Goal: Communication & Community: Ask a question

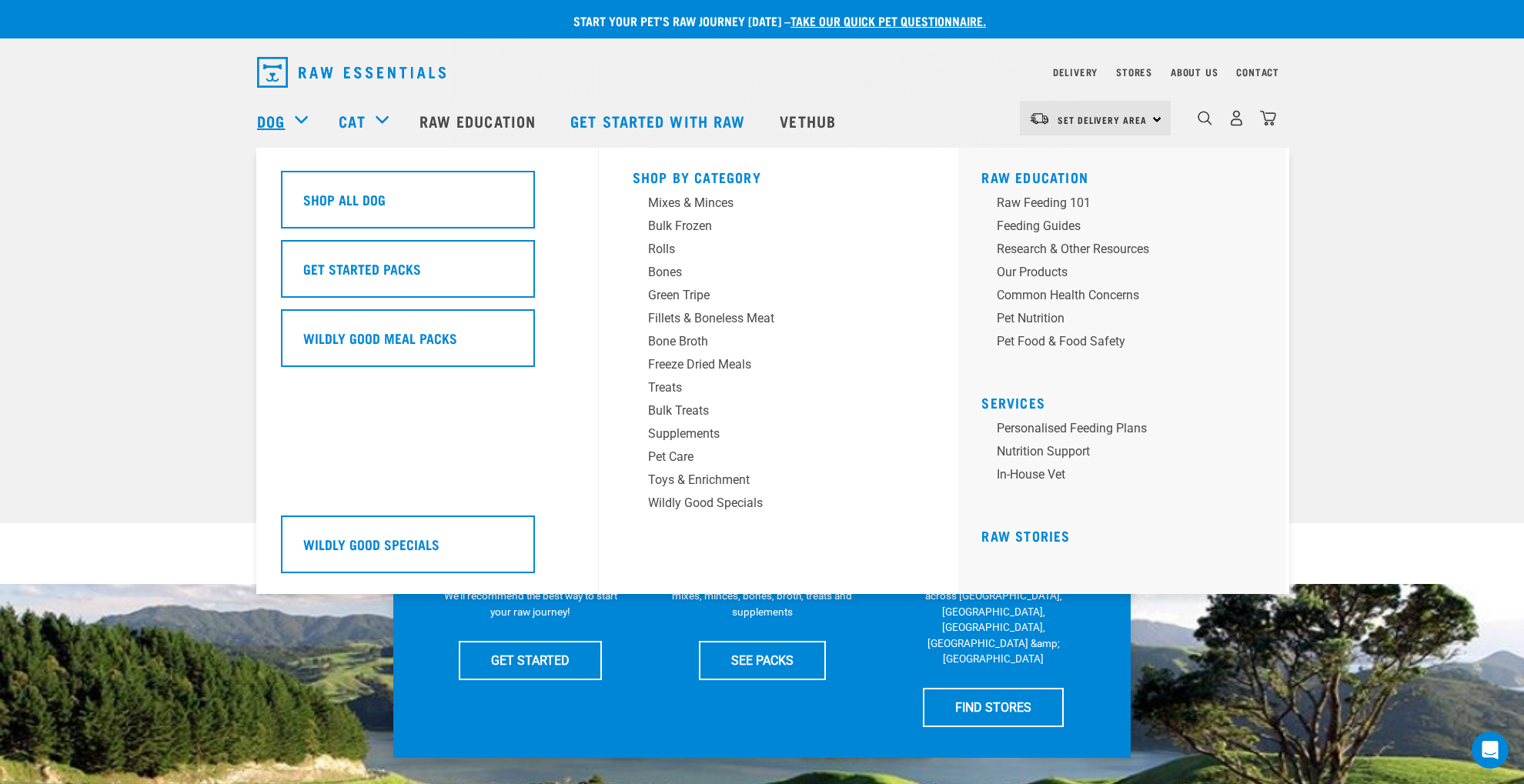
click at [272, 117] on link "Dog" at bounding box center [271, 120] width 28 height 23
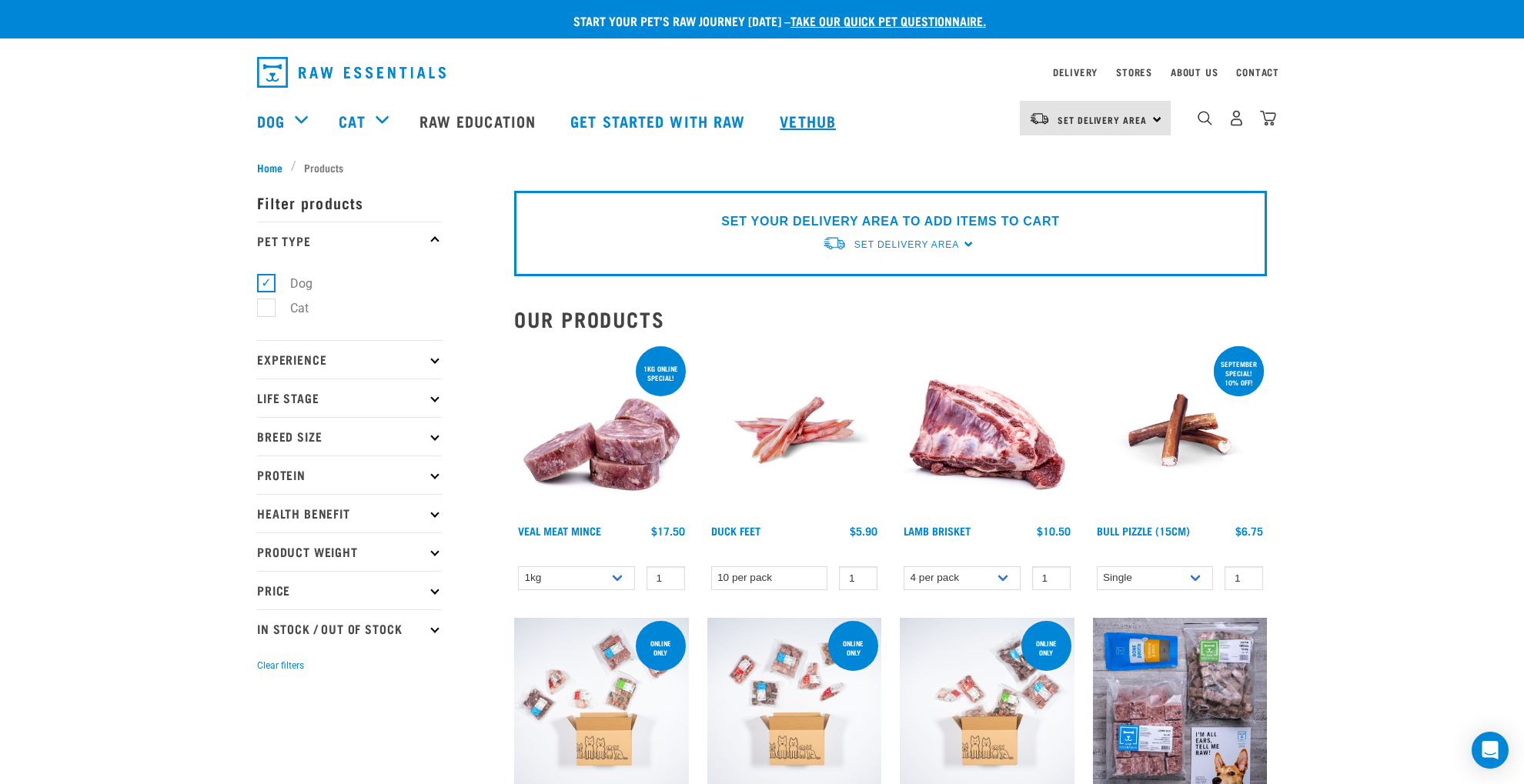
scroll to position [3, 0]
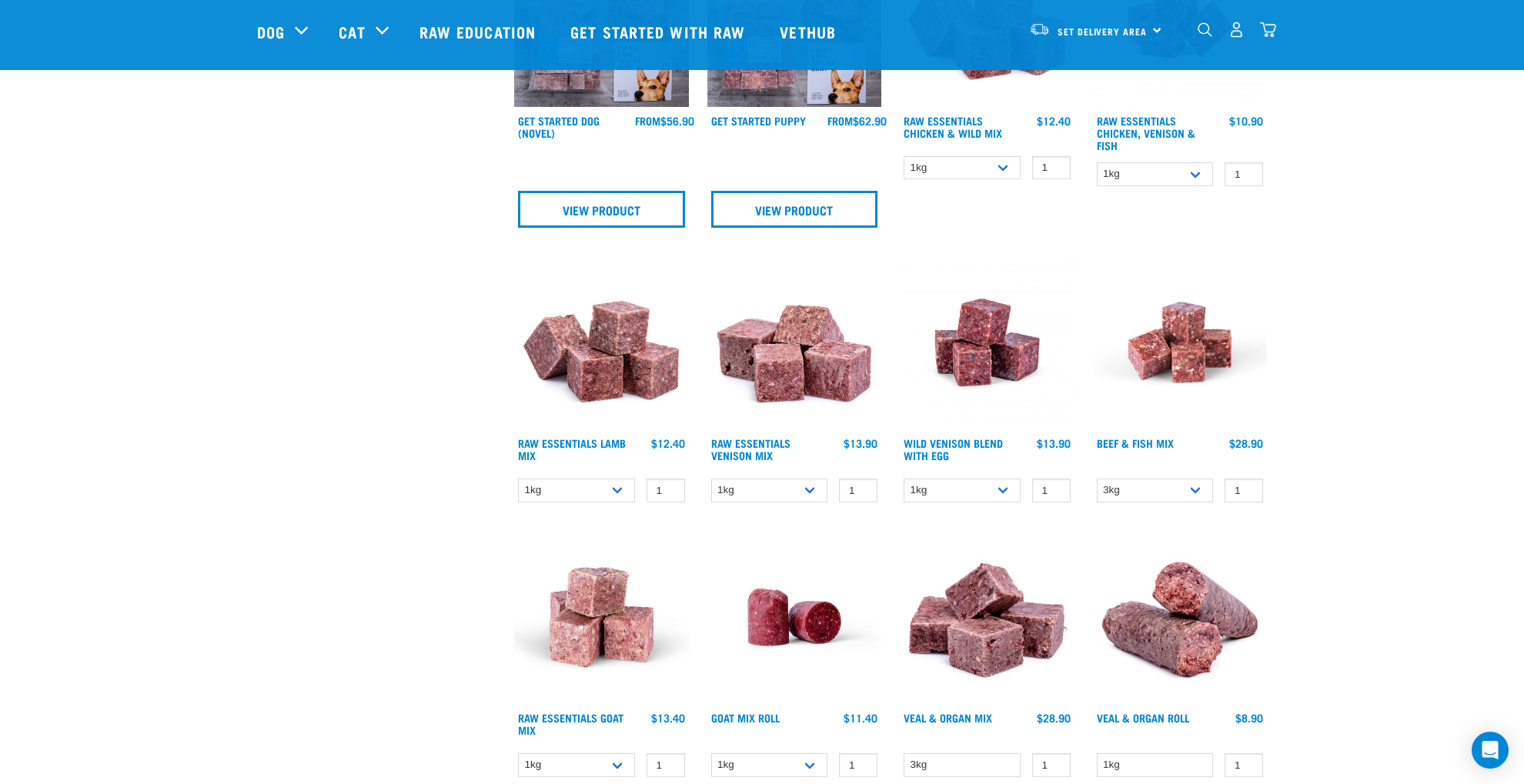
scroll to position [865, 0]
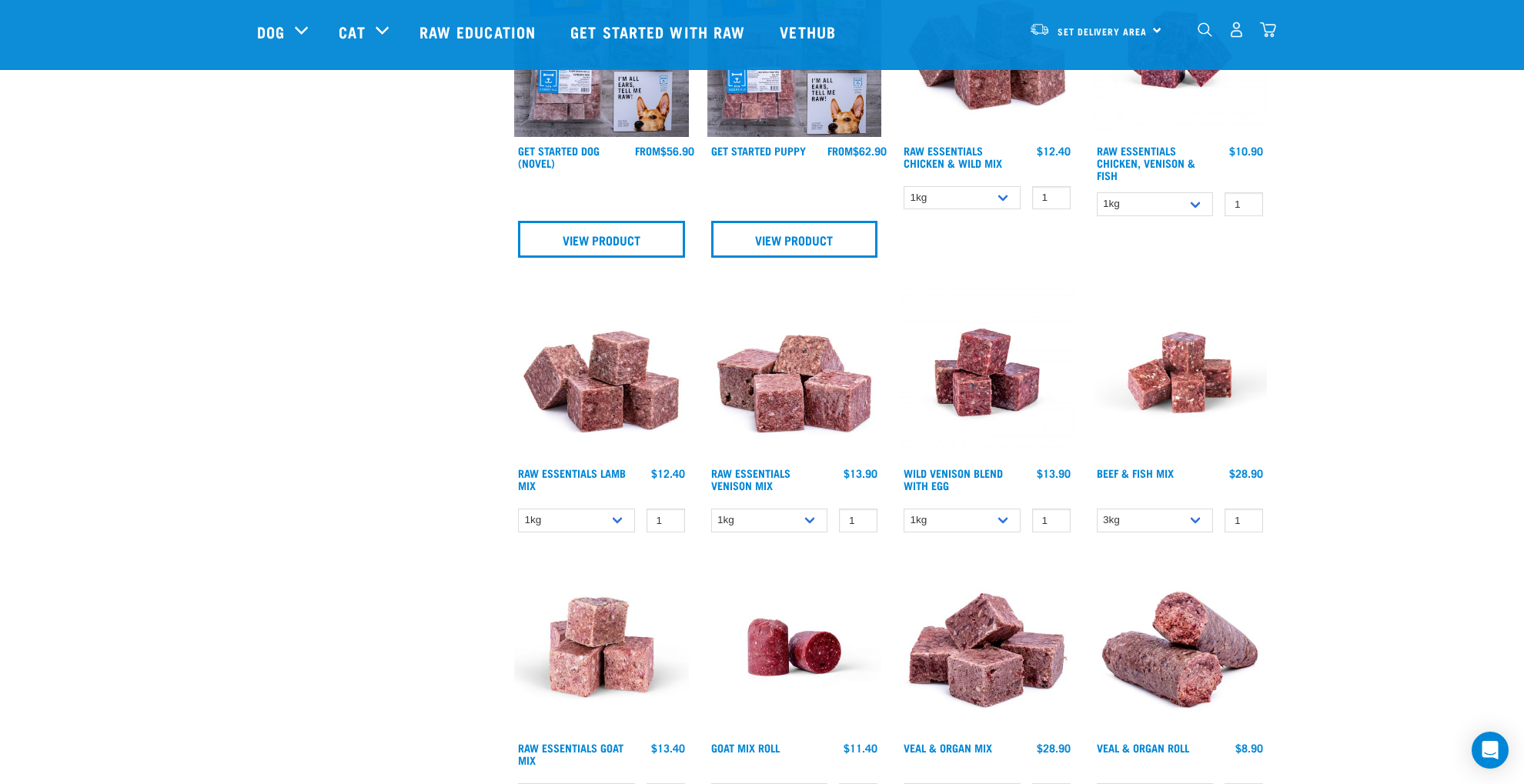
click at [1391, 457] on div "Start your pet’s raw journey today – take our quick pet questionnaire. Delivery…" at bounding box center [762, 633] width 1524 height 2997
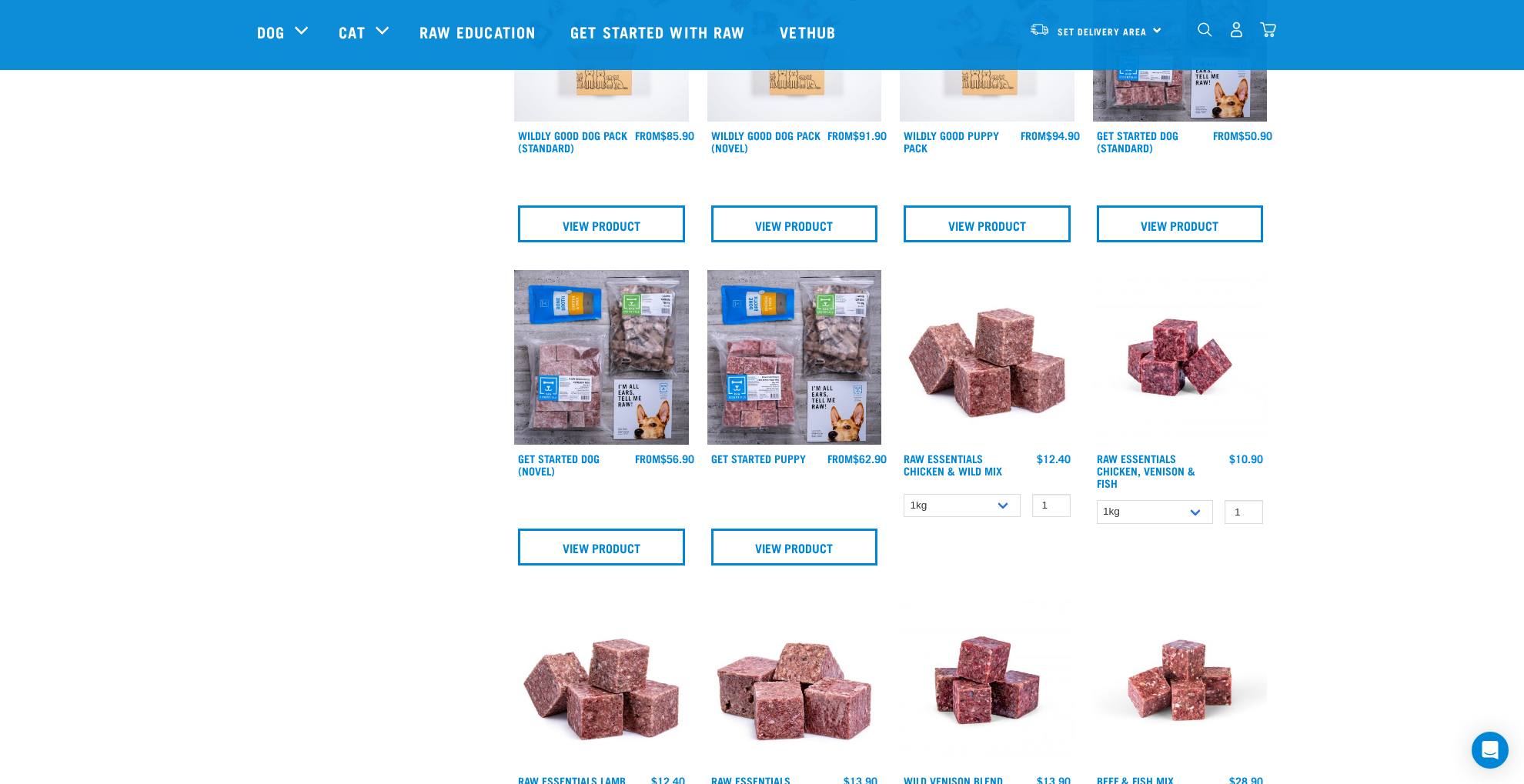
scroll to position [527, 0]
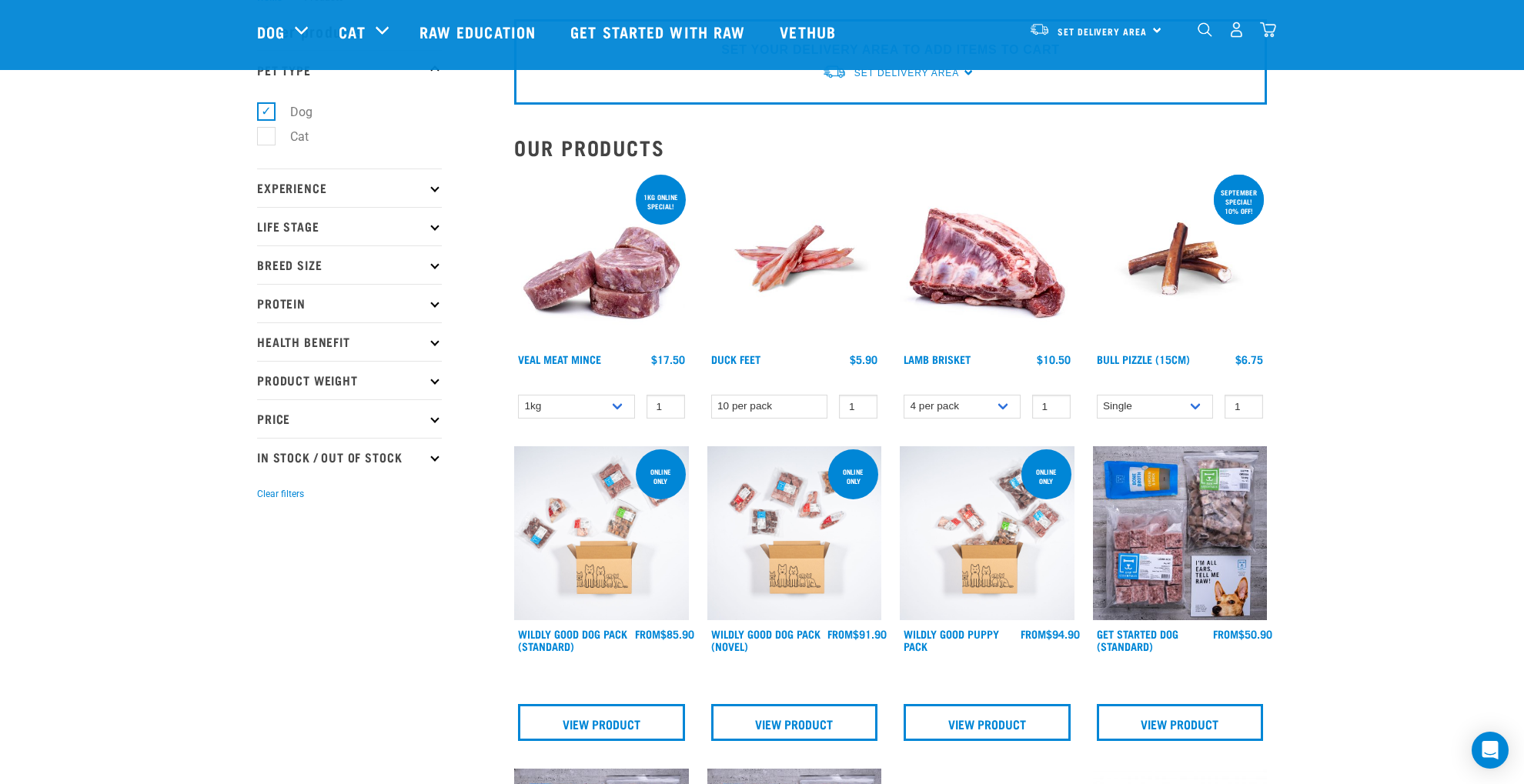
scroll to position [57, 0]
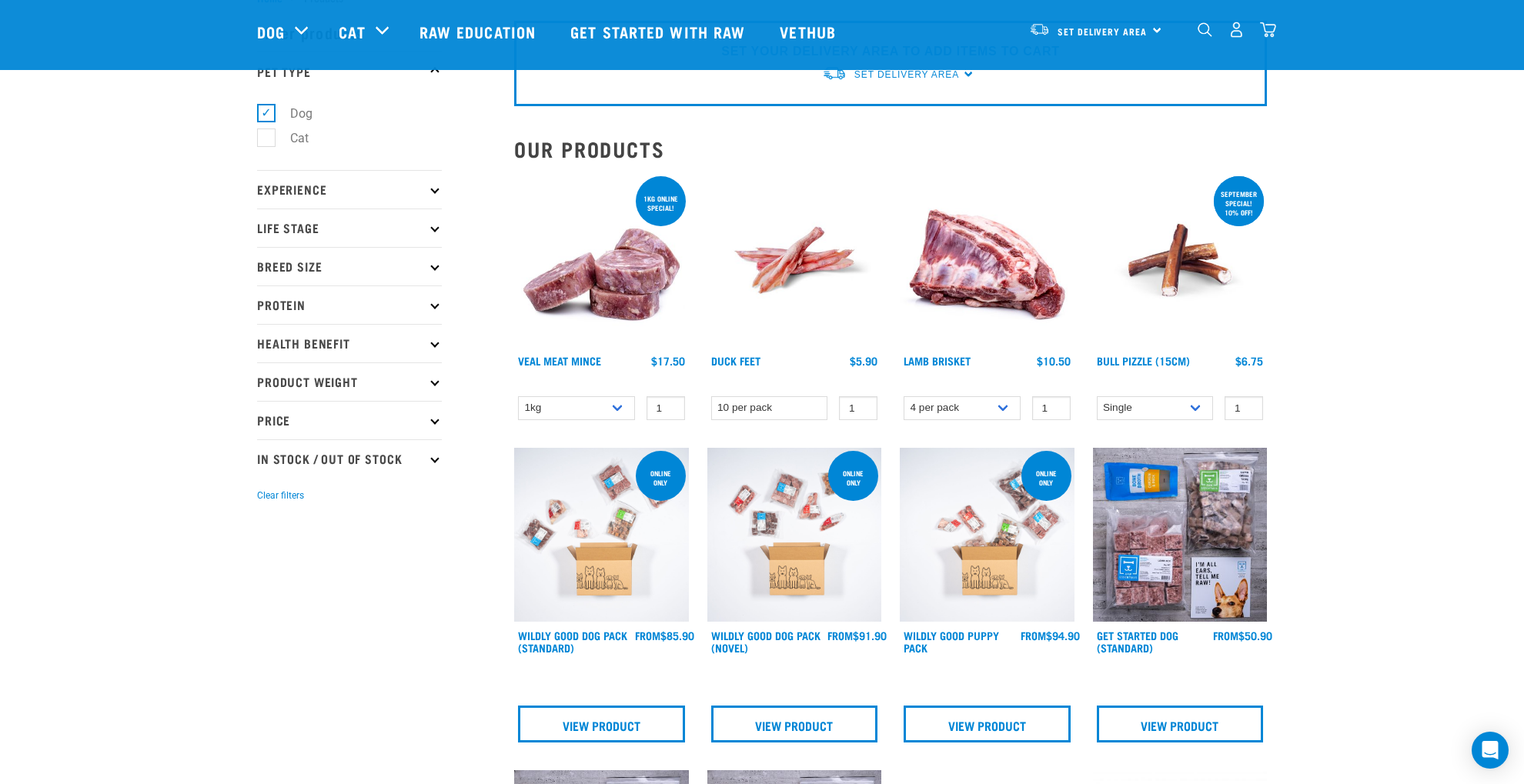
click at [621, 265] on img at bounding box center [601, 261] width 175 height 175
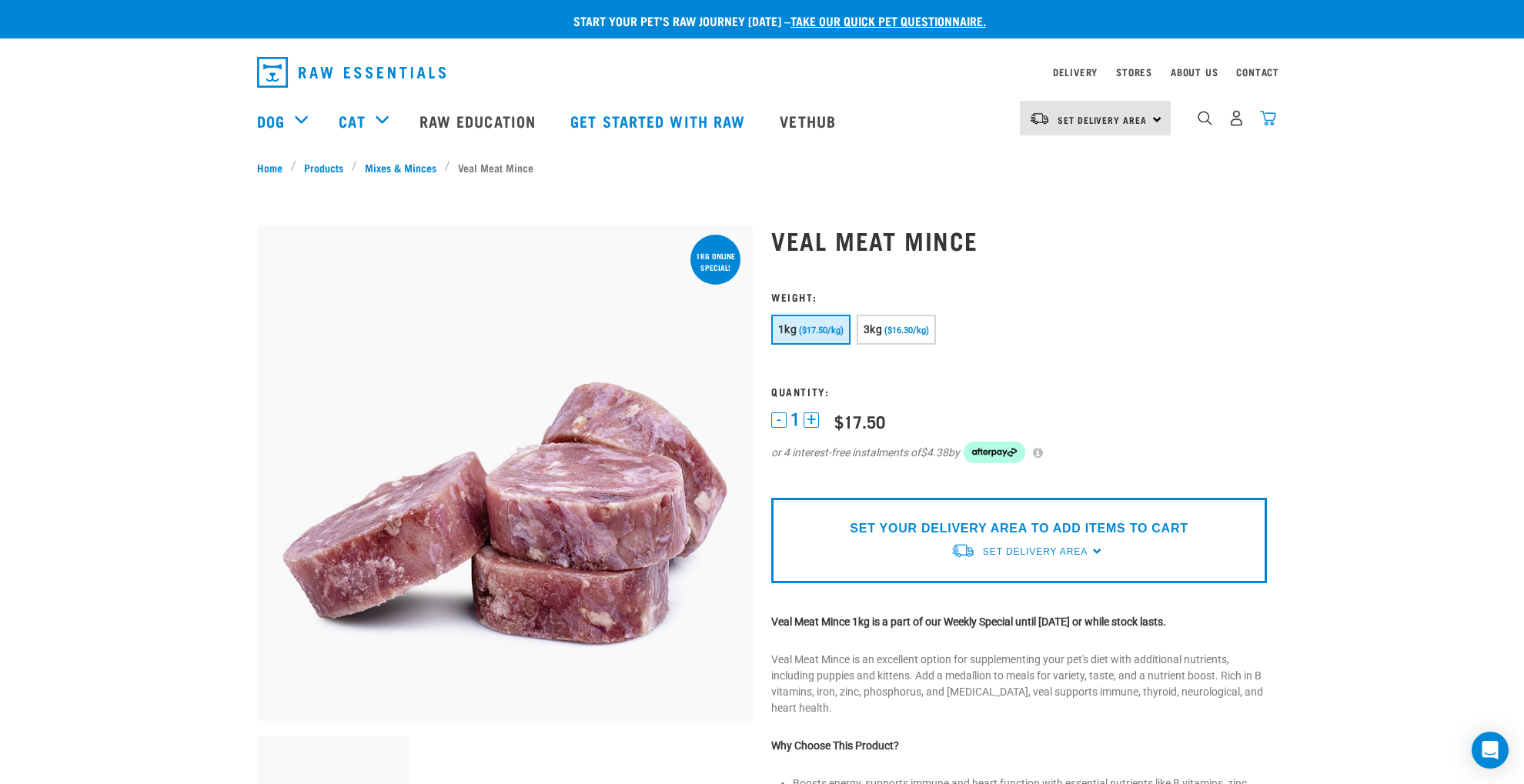
click at [1268, 118] on img "dropdown navigation" at bounding box center [1268, 118] width 16 height 16
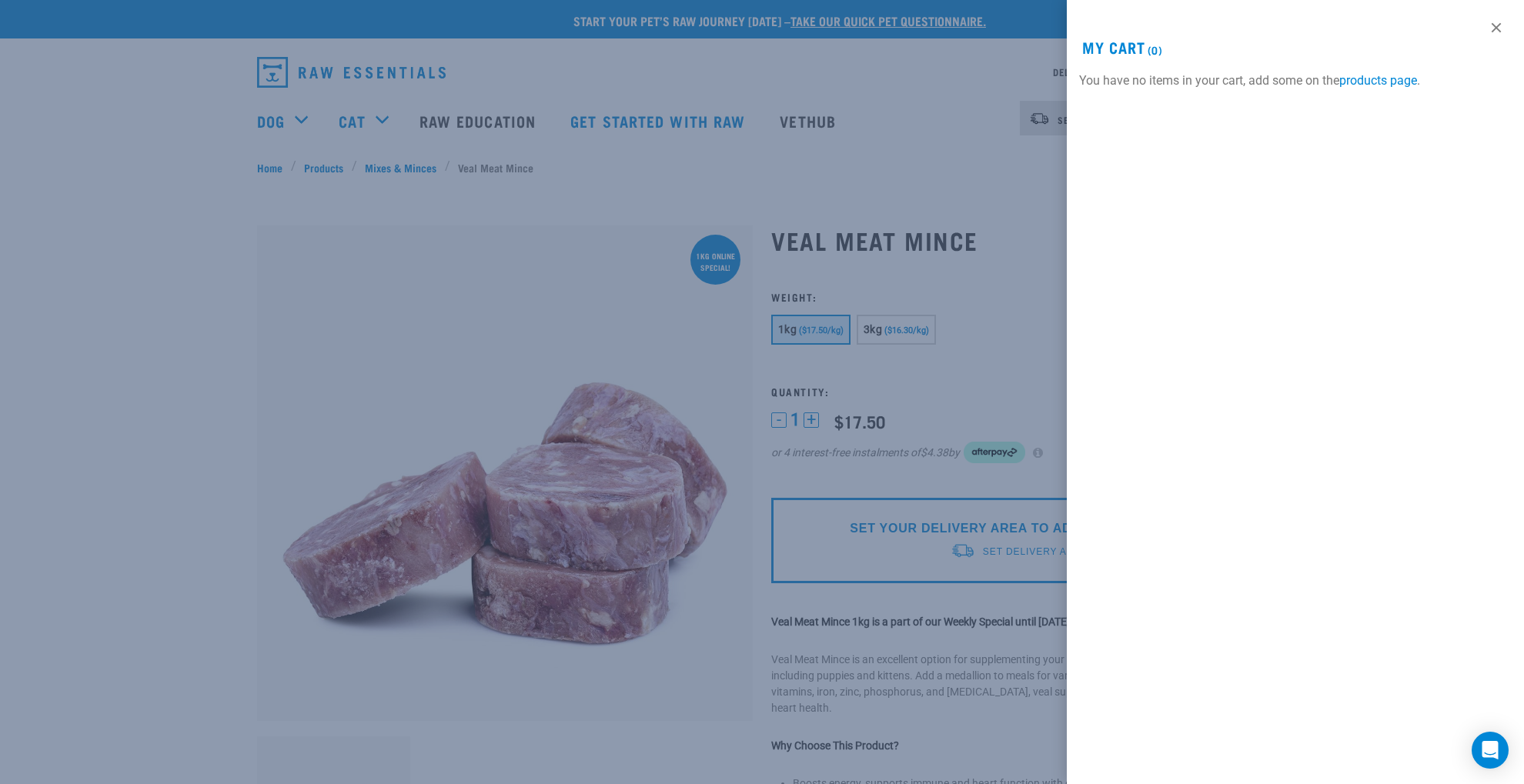
click at [1141, 632] on div "View past orders / re-order My Cart (0) You have no items in your cart, add som…" at bounding box center [1295, 392] width 457 height 784
click at [1495, 25] on link at bounding box center [1496, 28] width 24 height 24
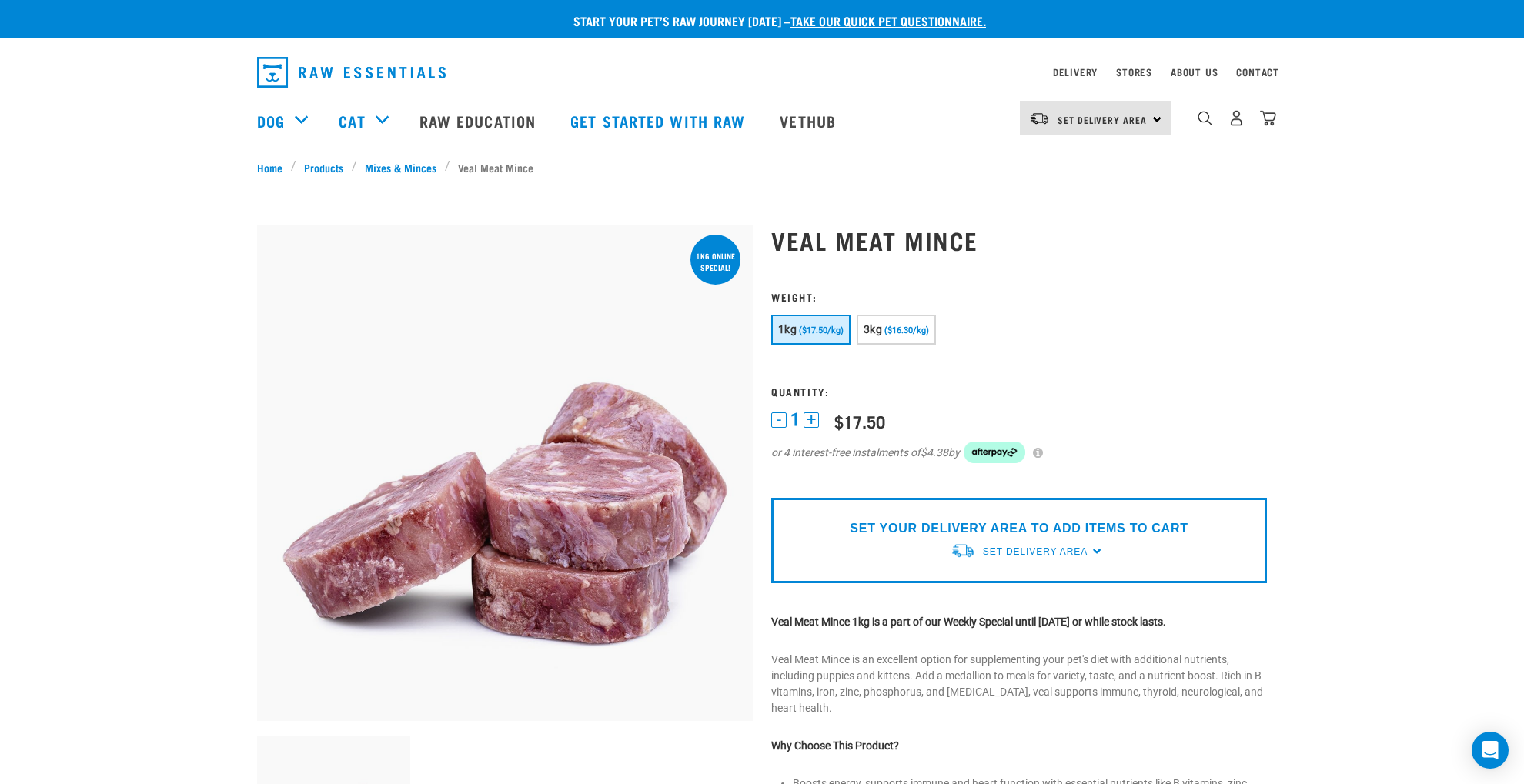
click at [1095, 548] on div "SET YOUR DELIVERY AREA TO ADD ITEMS TO CART Set Delivery Area North Island Sout…" at bounding box center [1019, 541] width 496 height 86
click at [1030, 548] on span "Set Delivery Area" at bounding box center [1034, 552] width 105 height 10
click at [1001, 586] on link "[GEOGRAPHIC_DATA]" at bounding box center [1027, 586] width 153 height 25
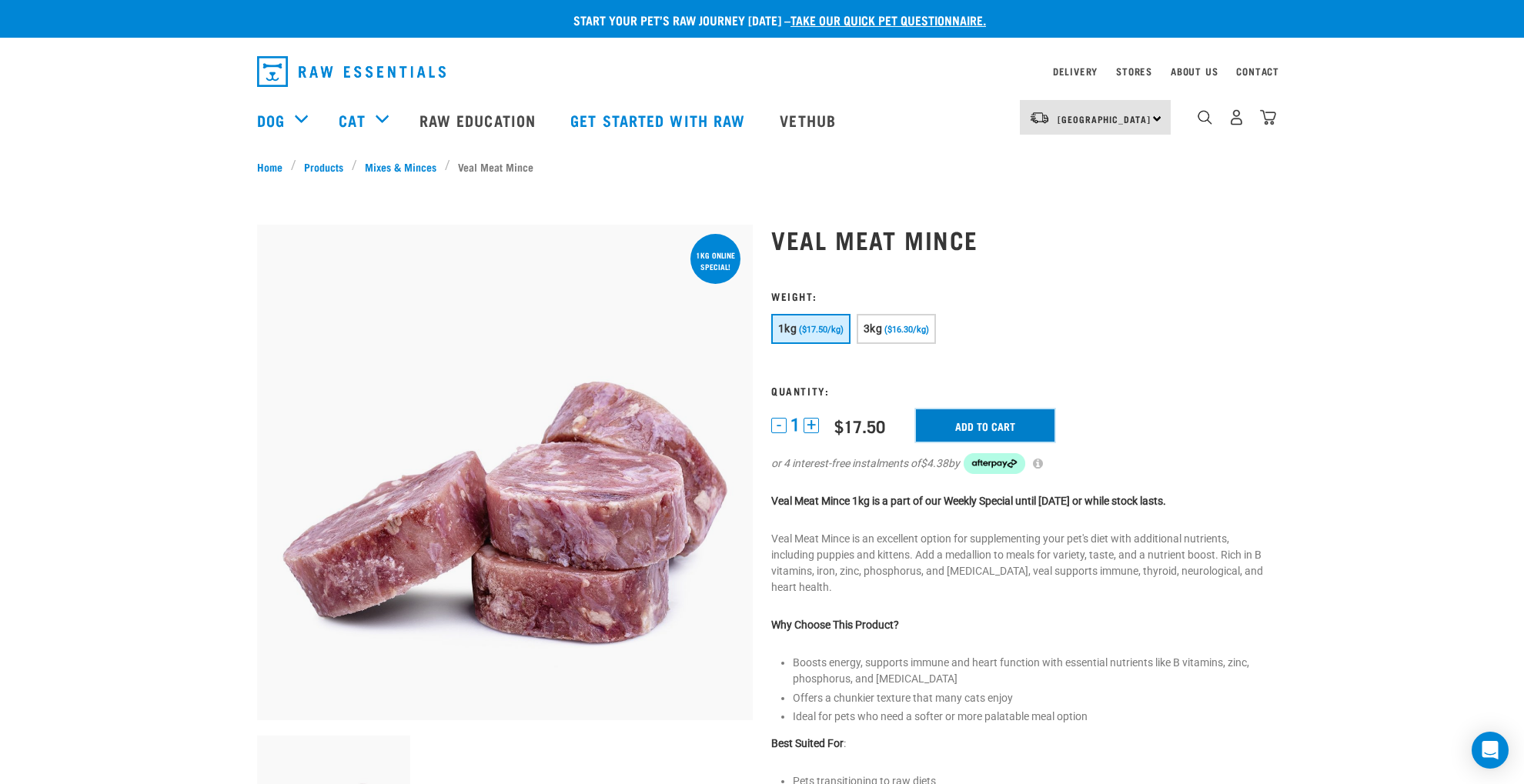
click at [963, 423] on input "Add to cart" at bounding box center [985, 425] width 139 height 32
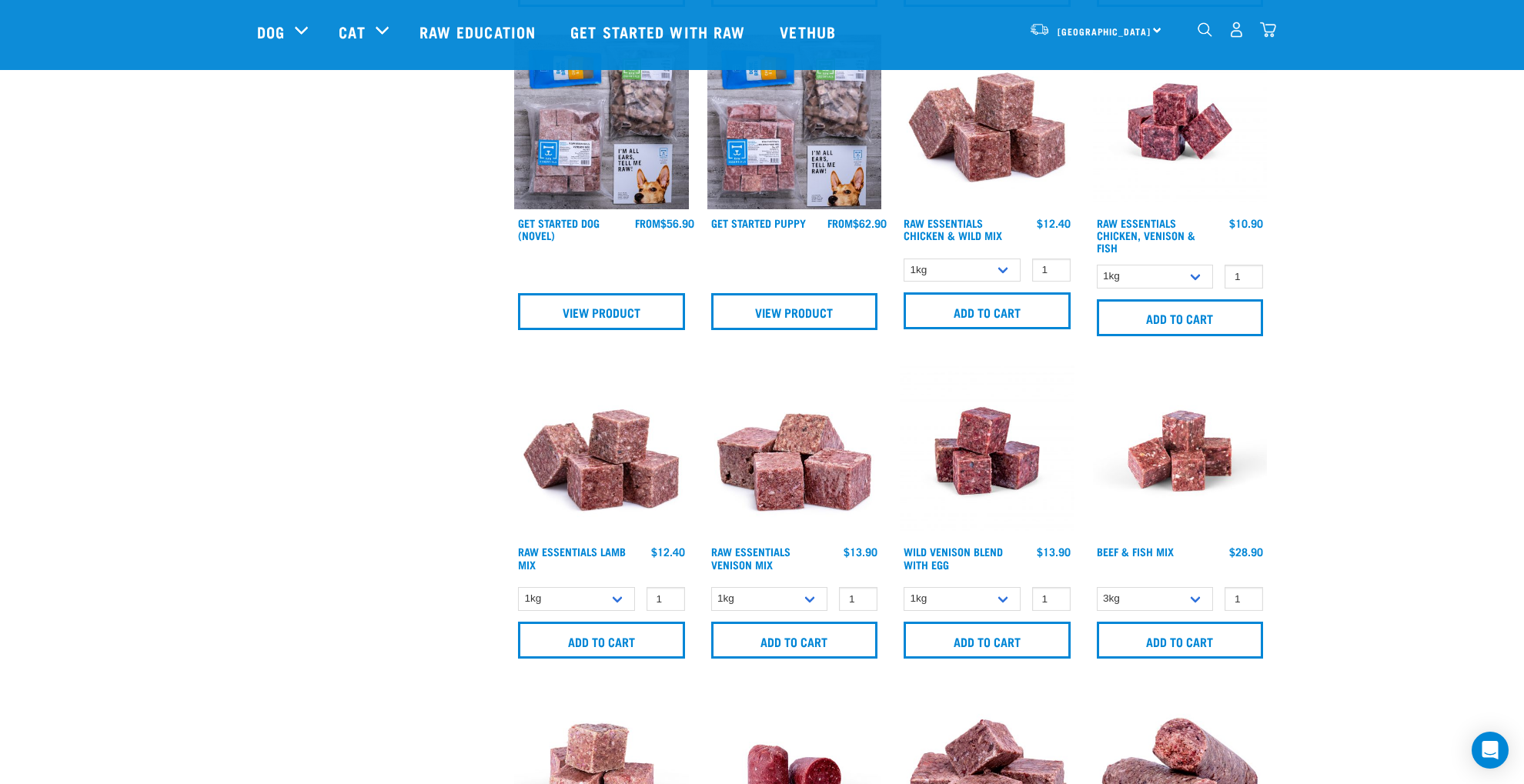
scroll to position [779, 0]
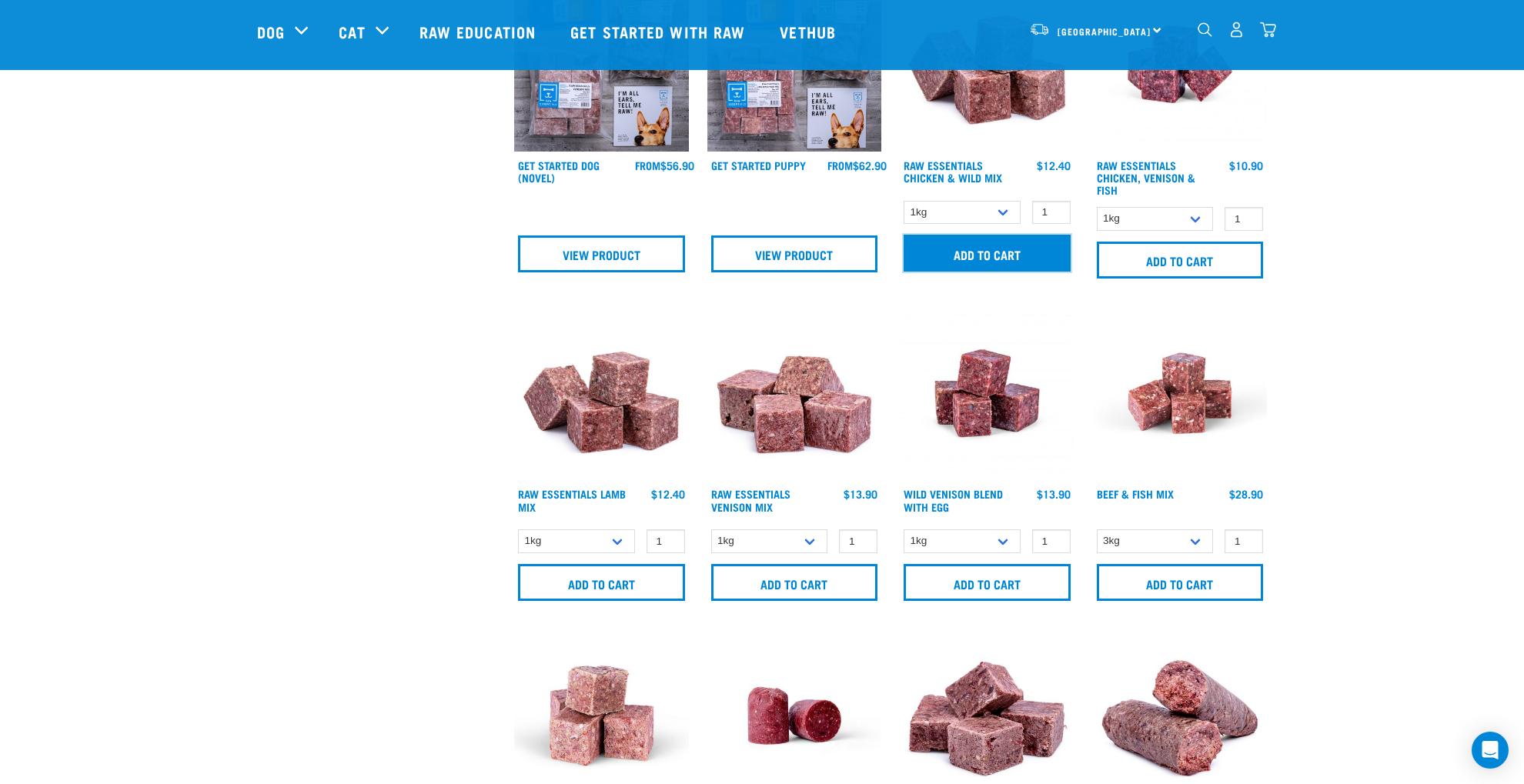
click at [969, 250] on input "Add to cart" at bounding box center [987, 253] width 167 height 37
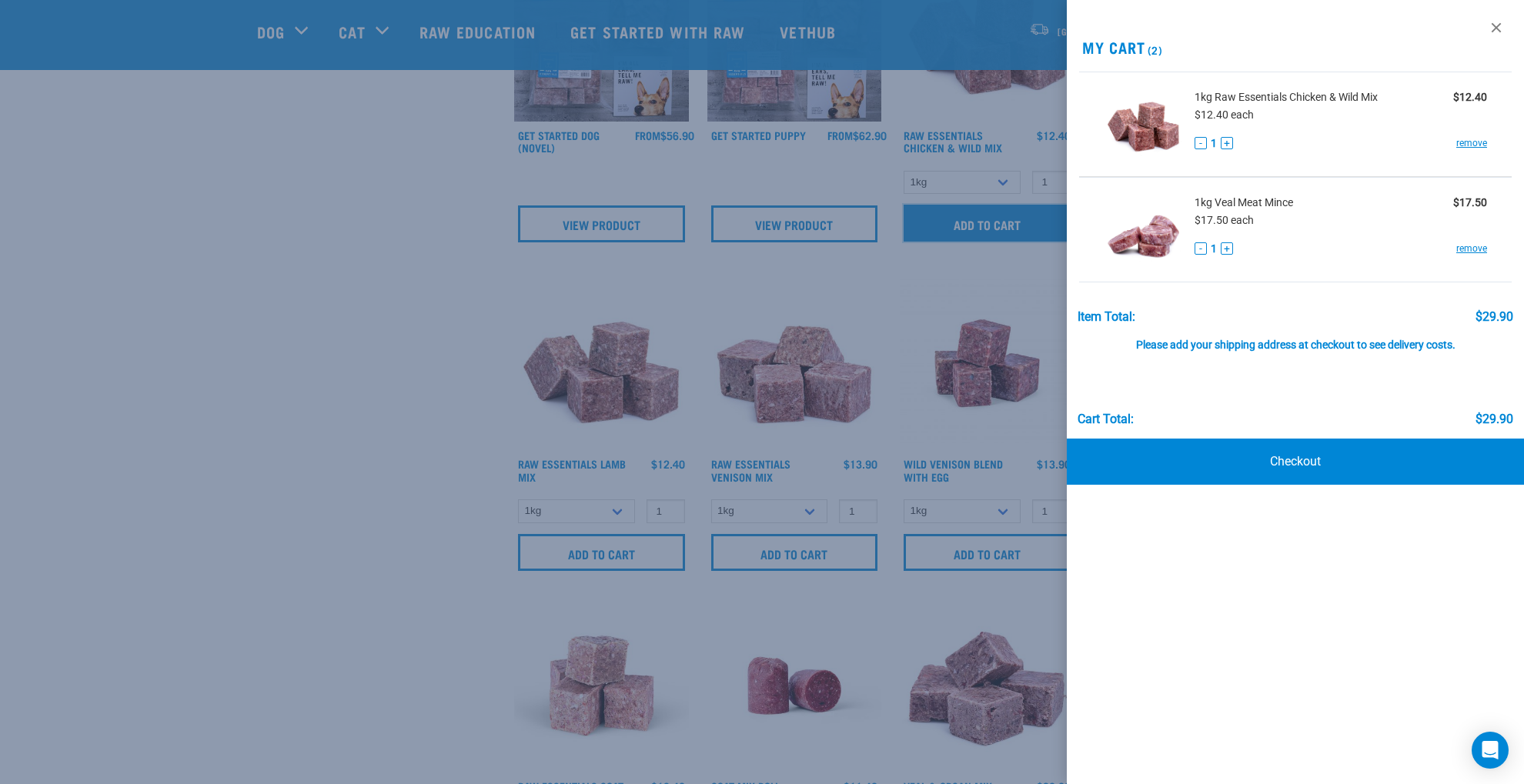
scroll to position [798, 0]
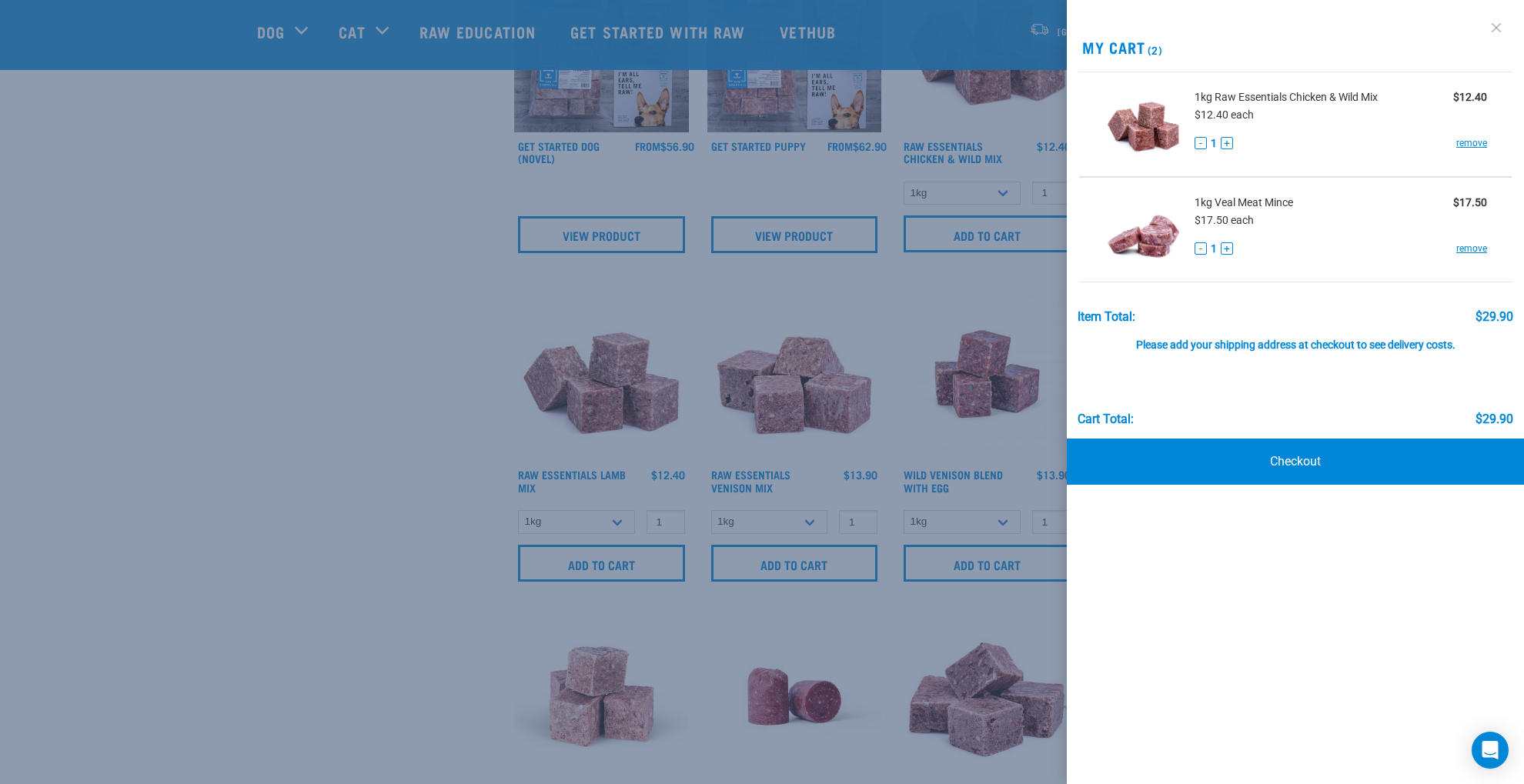
click at [1496, 24] on link at bounding box center [1496, 28] width 24 height 24
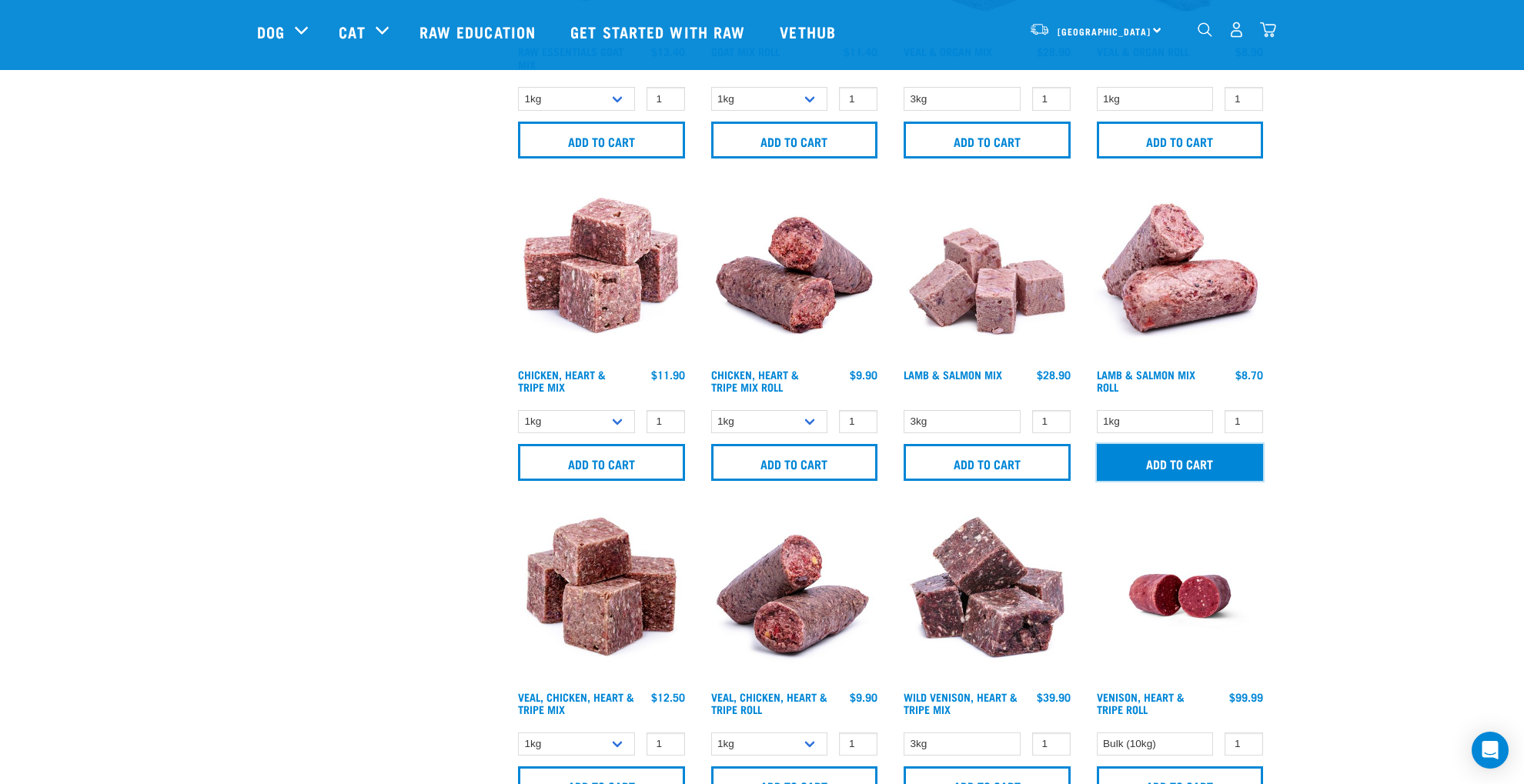
scroll to position [1574, 0]
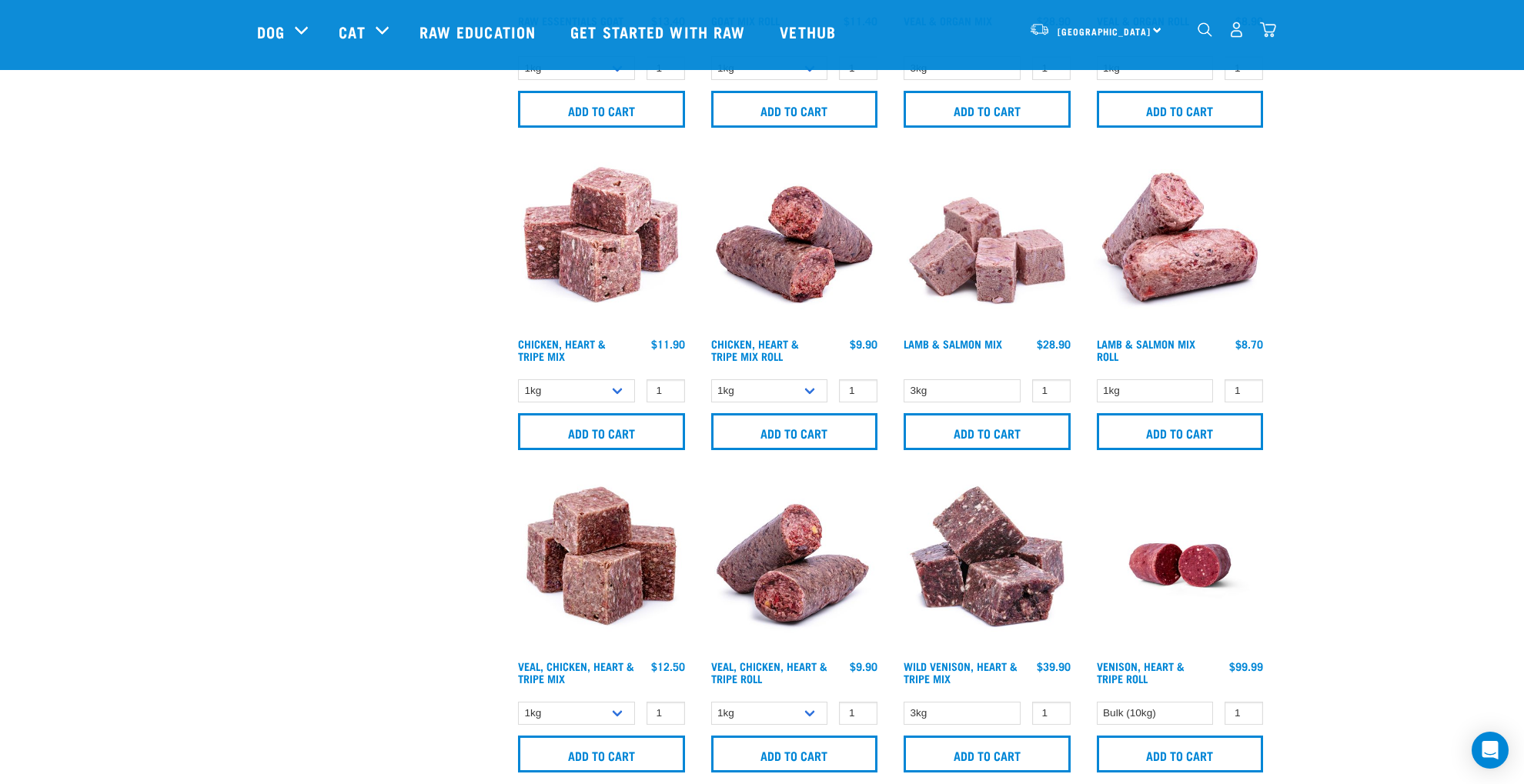
click at [1388, 217] on div "Start your pet’s raw journey today – take our quick pet questionnaire. Delivery…" at bounding box center [762, 10] width 1524 height 3170
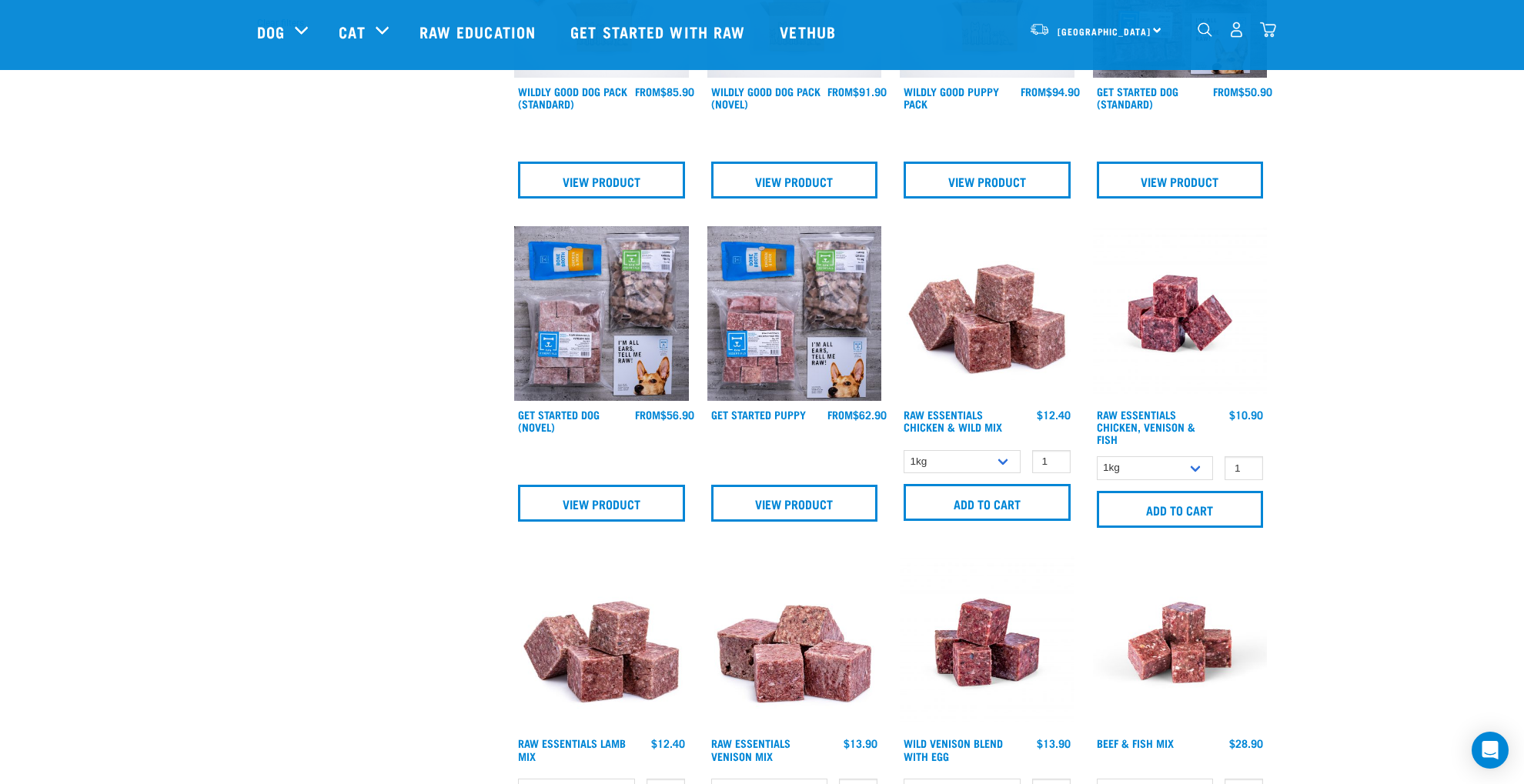
scroll to position [528, 0]
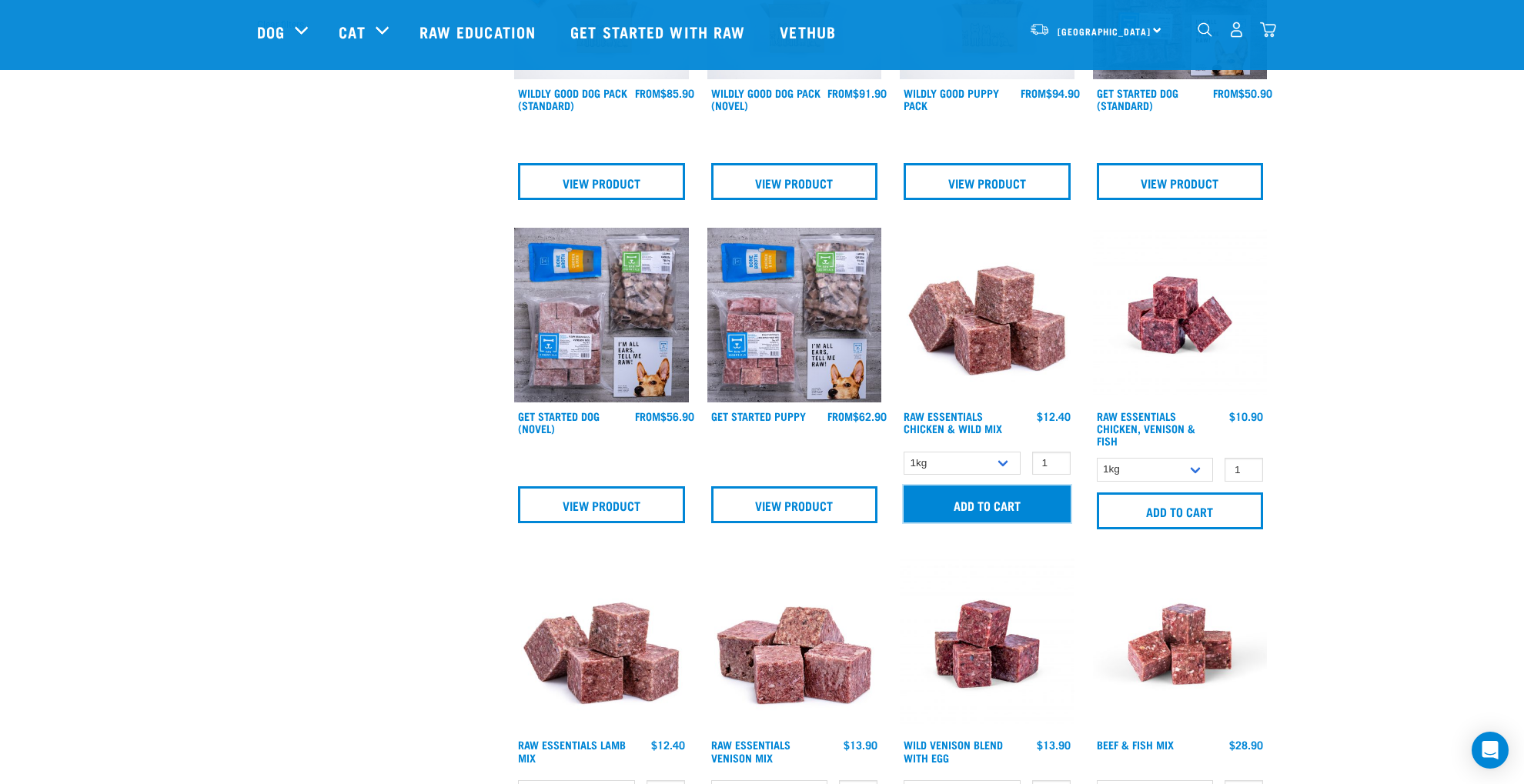
click at [973, 501] on input "Add to cart" at bounding box center [987, 504] width 167 height 37
click at [1269, 29] on img "dropdown navigation" at bounding box center [1268, 29] width 16 height 16
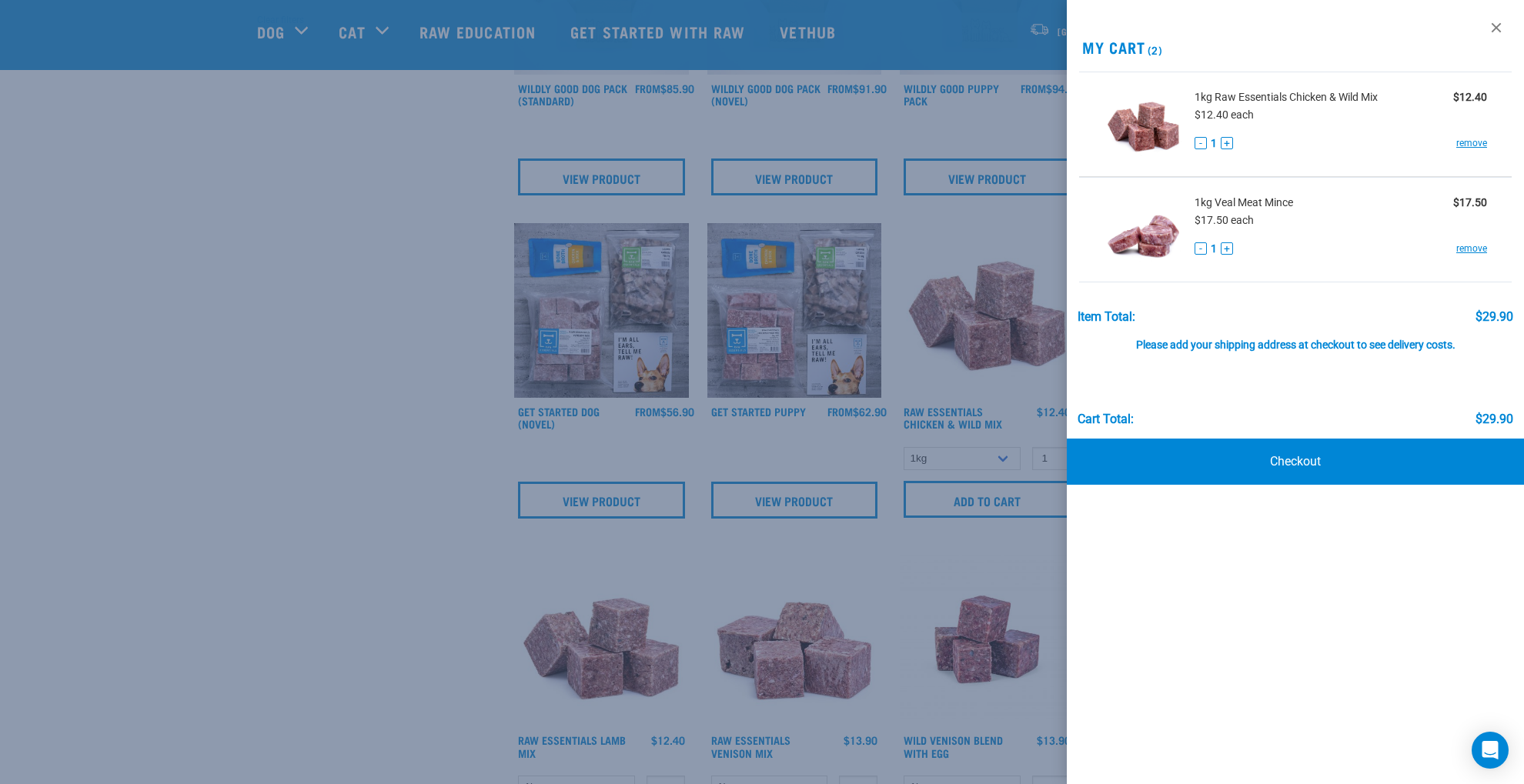
scroll to position [535, 0]
click at [1495, 24] on link at bounding box center [1496, 28] width 24 height 24
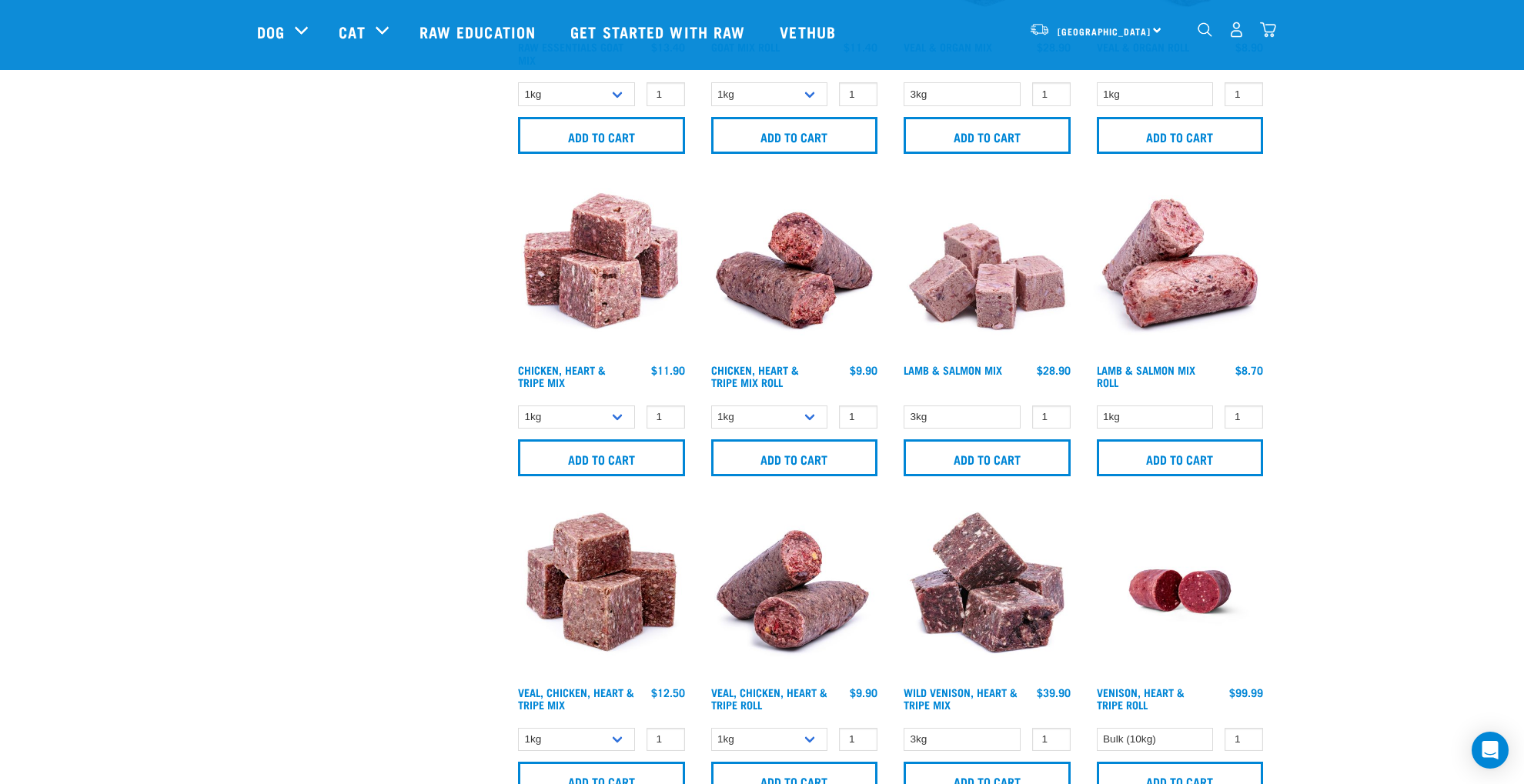
scroll to position [1550, 0]
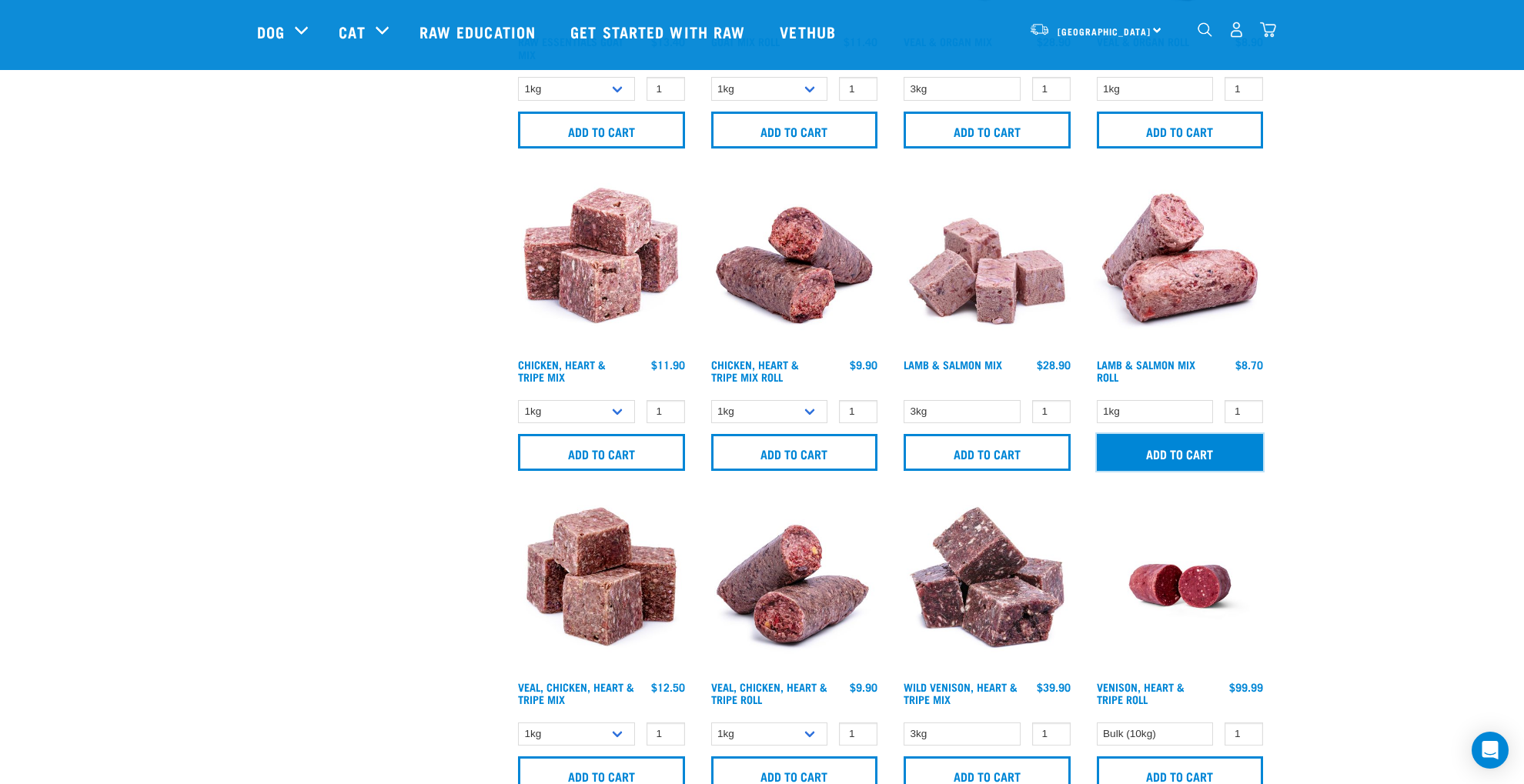
click at [1171, 447] on input "Add to cart" at bounding box center [1180, 452] width 167 height 37
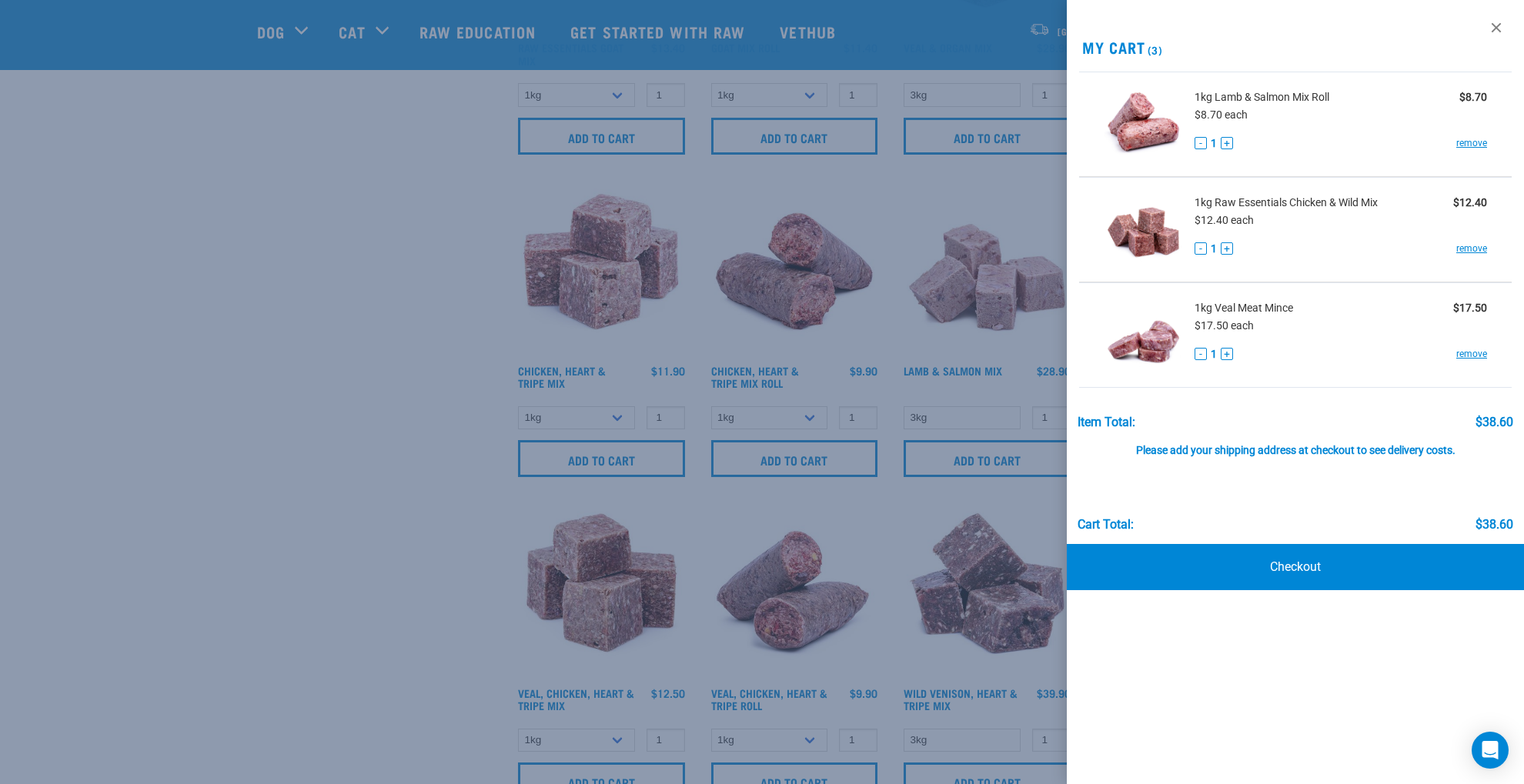
scroll to position [1548, 0]
click at [1496, 25] on link at bounding box center [1496, 28] width 24 height 24
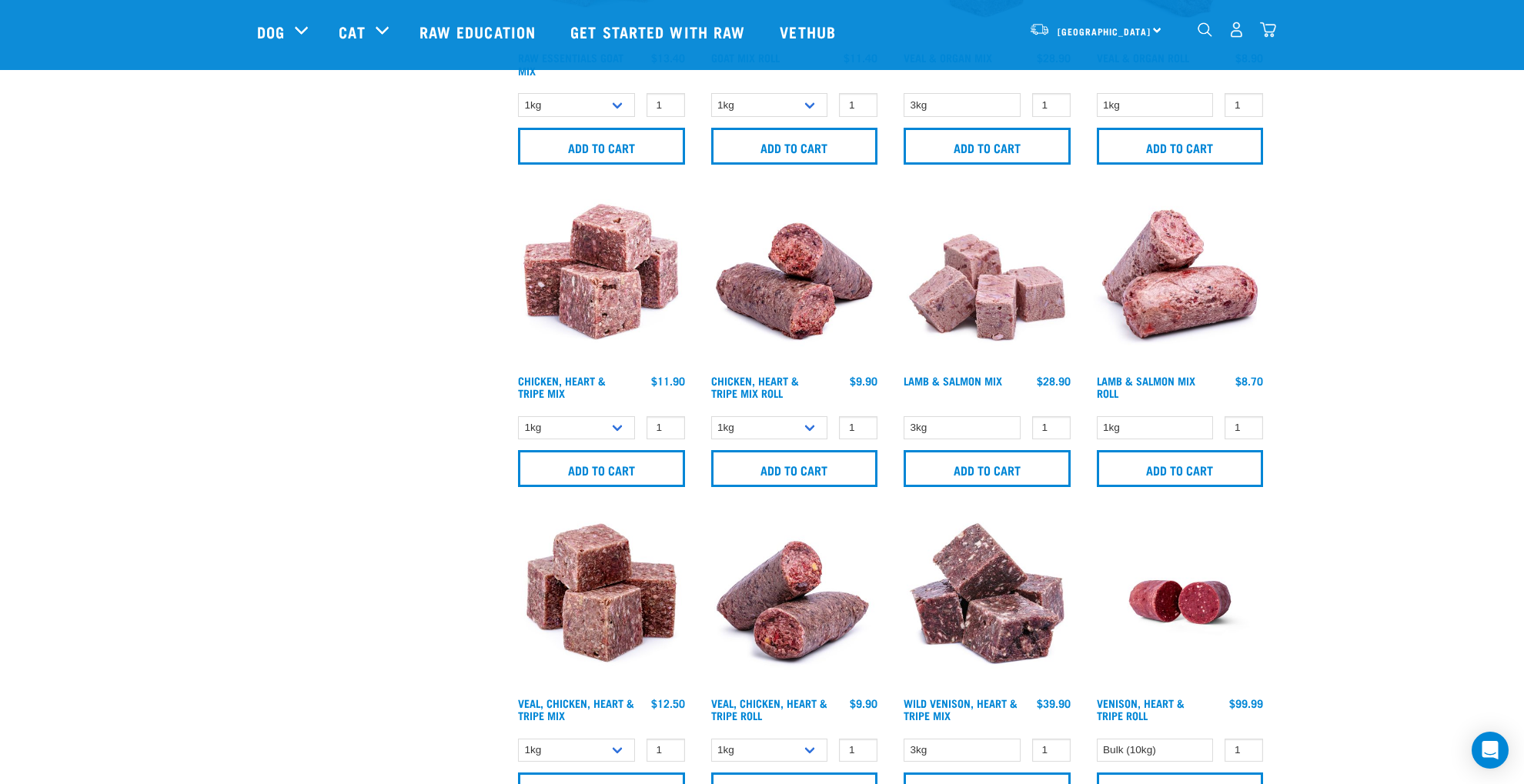
scroll to position [1537, 0]
click at [1312, 155] on div "Start your pet’s raw journey today – take our quick pet questionnaire. Delivery…" at bounding box center [762, 48] width 1524 height 3170
click at [1268, 31] on img "dropdown navigation" at bounding box center [1268, 29] width 16 height 16
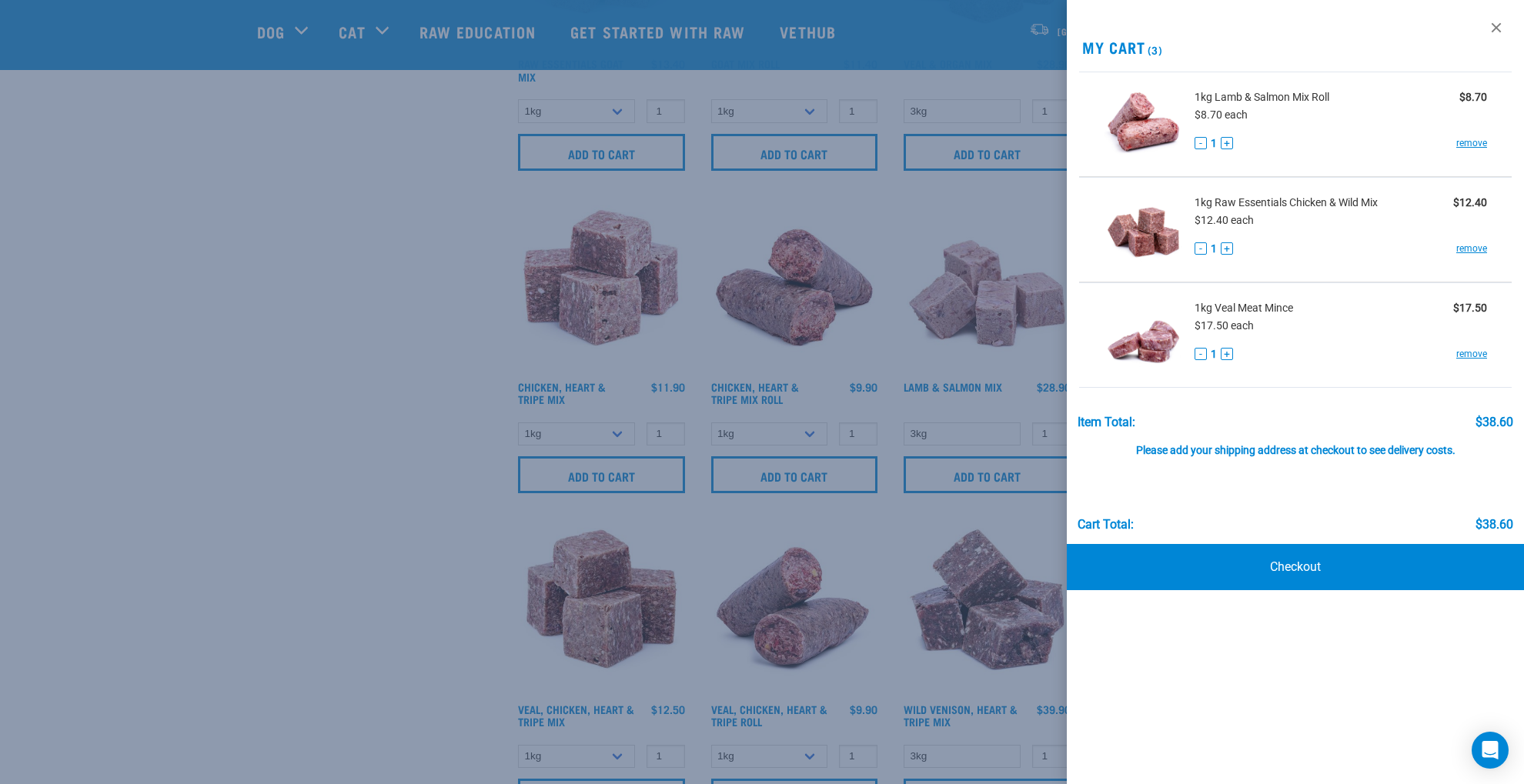
scroll to position [1530, 0]
click at [1495, 24] on link at bounding box center [1496, 28] width 24 height 24
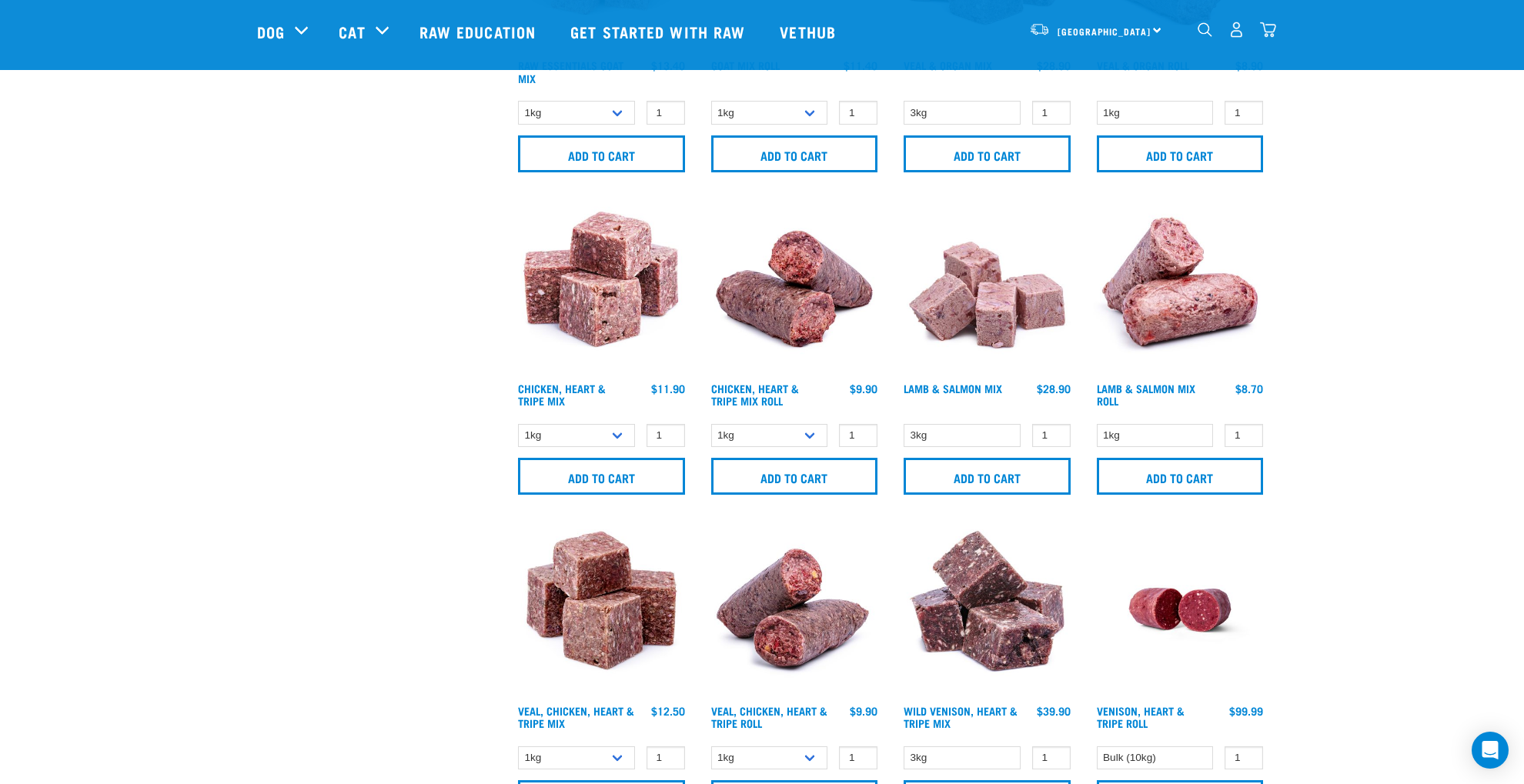
scroll to position [1533, 0]
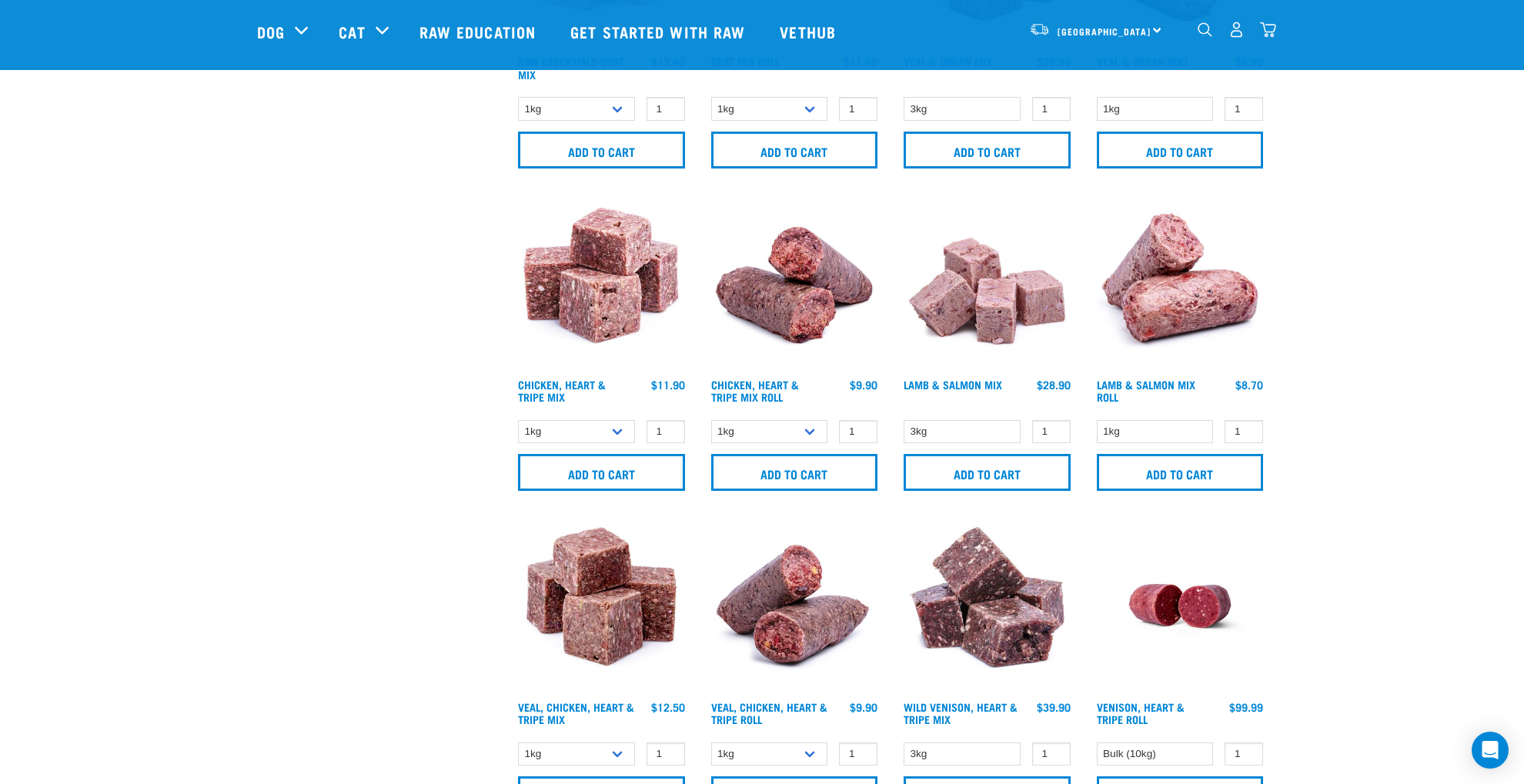
click at [1326, 121] on div "Start your pet’s raw journey today – take our quick pet questionnaire. Delivery…" at bounding box center [762, 51] width 1524 height 3170
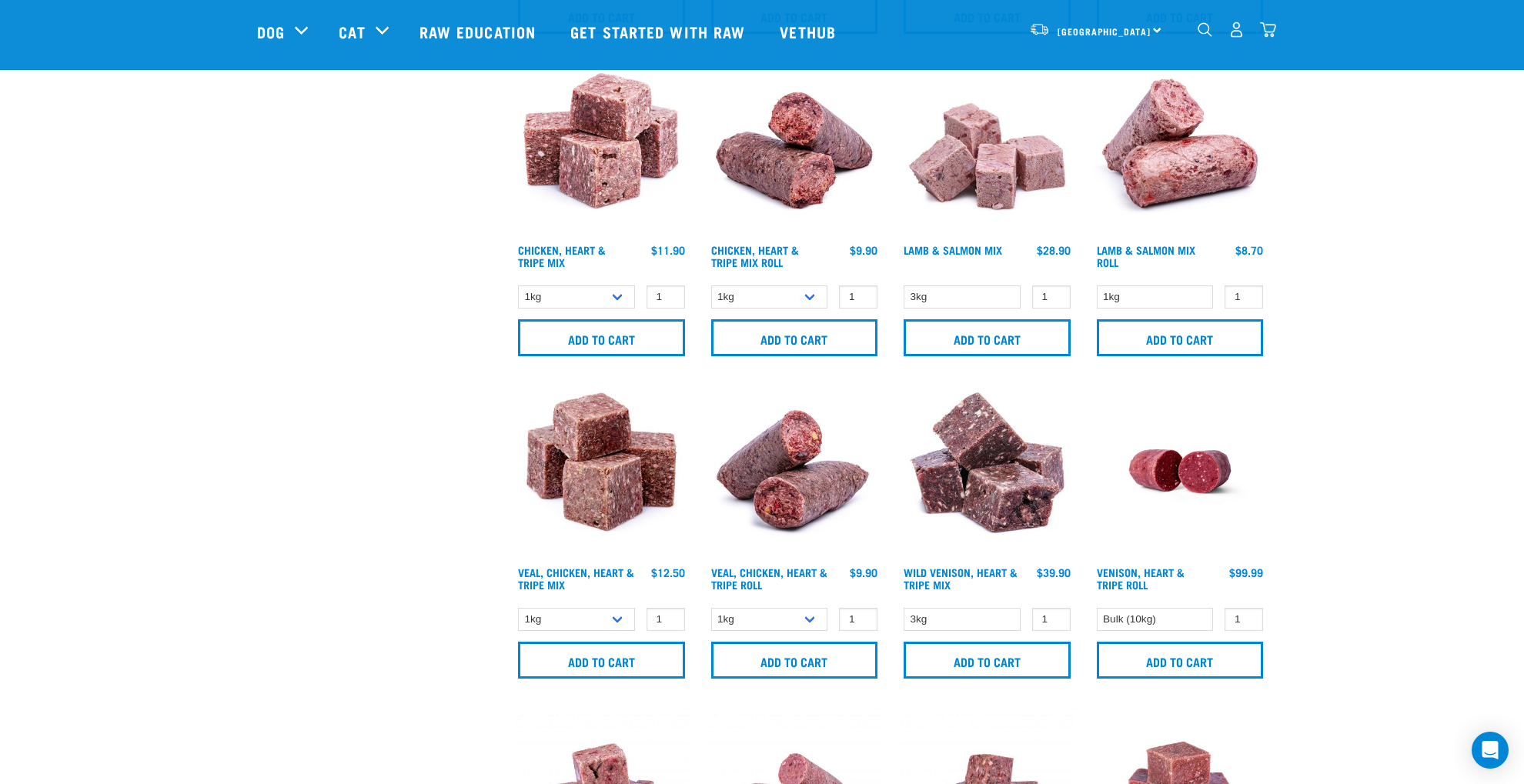
scroll to position [1670, 0]
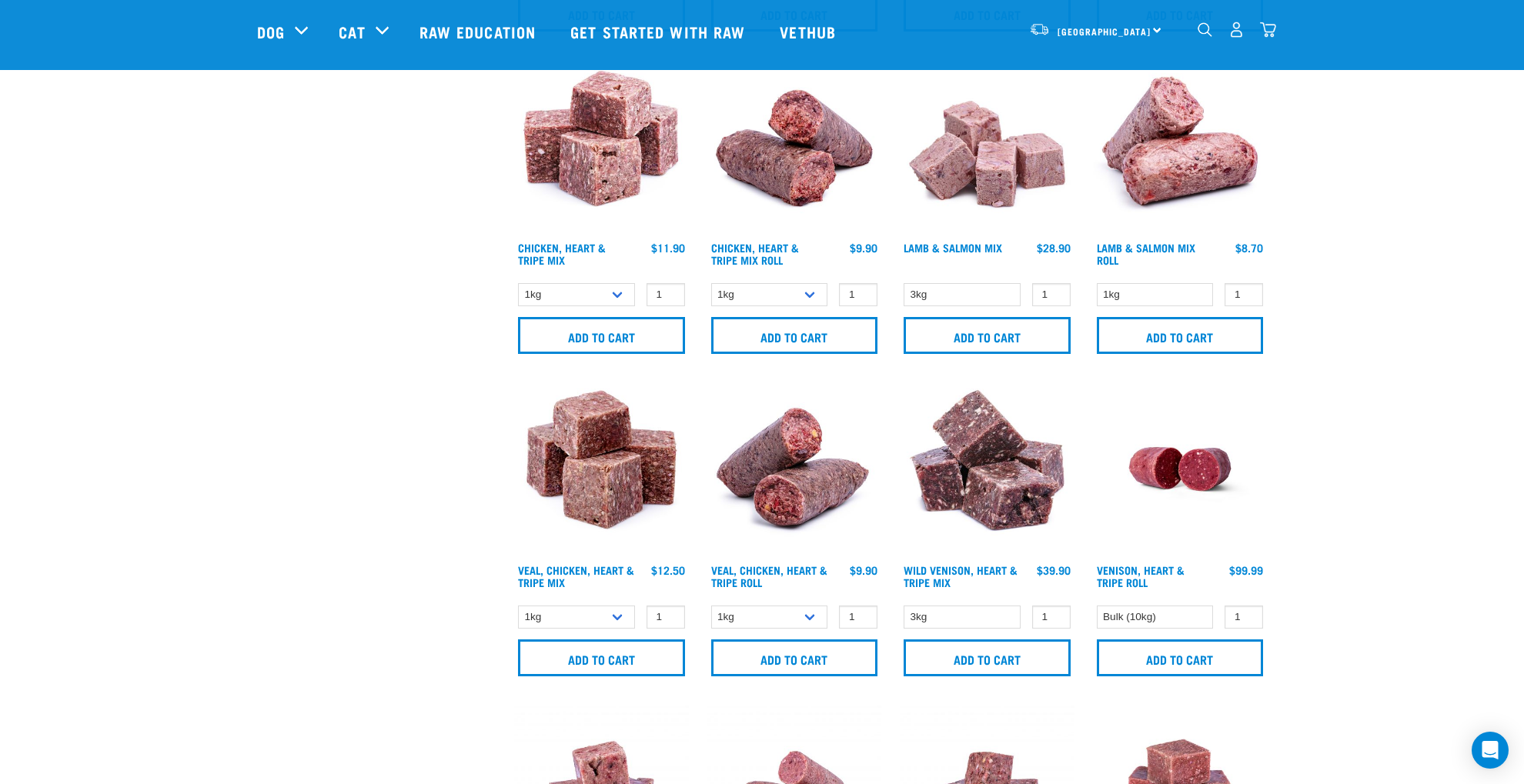
click at [1270, 29] on img "dropdown navigation" at bounding box center [1268, 29] width 16 height 16
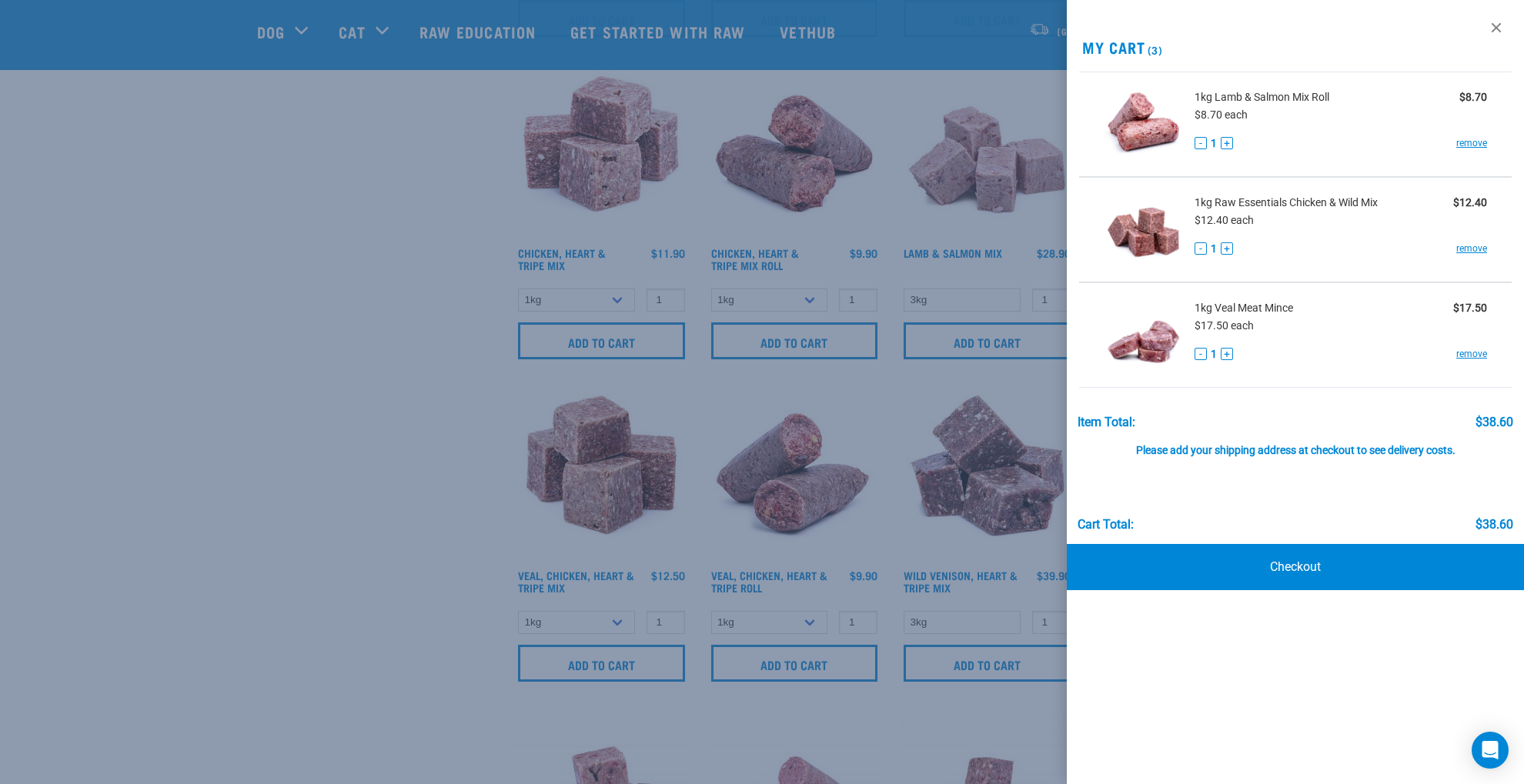
scroll to position [1667, 0]
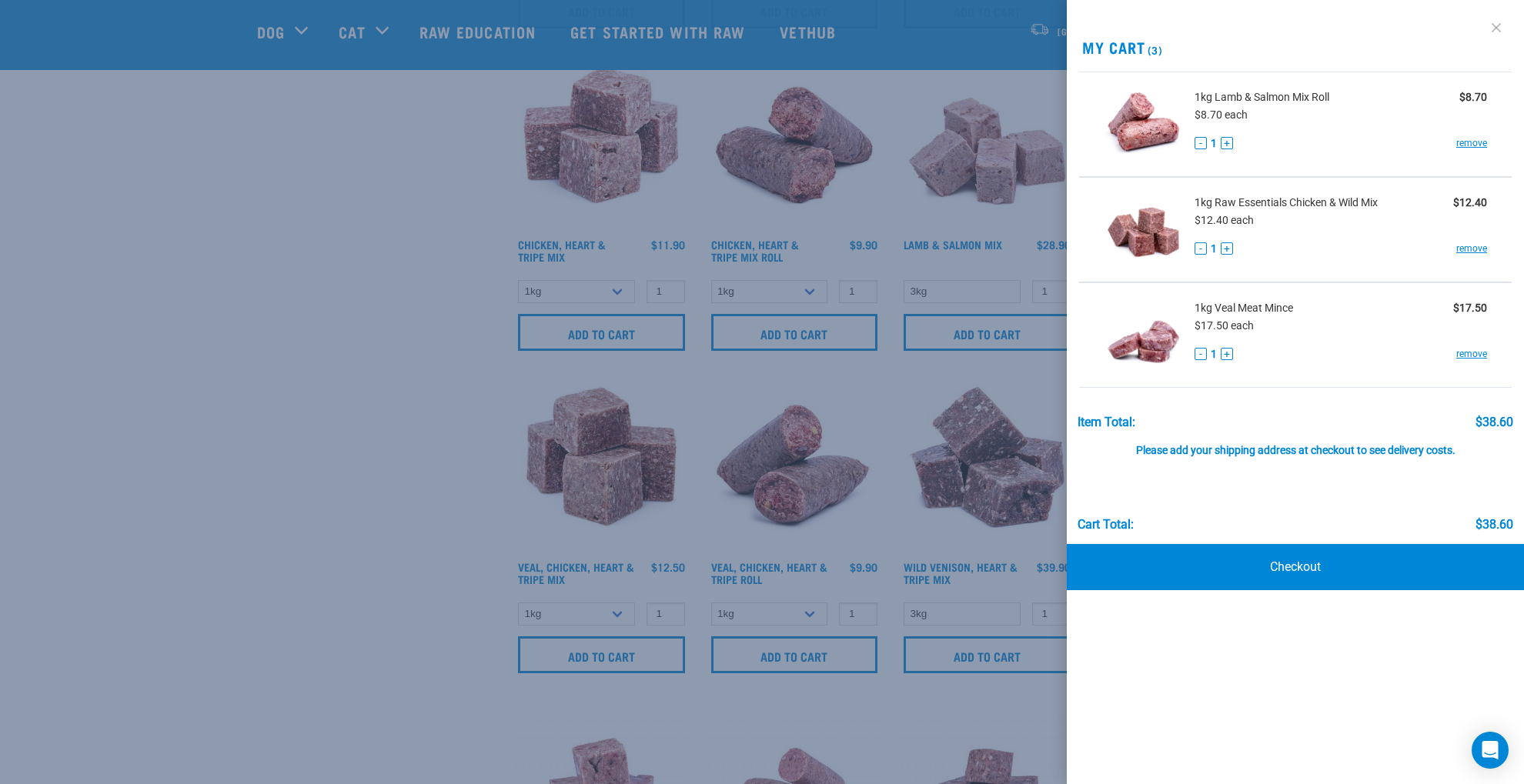
click at [1494, 23] on link at bounding box center [1496, 28] width 24 height 24
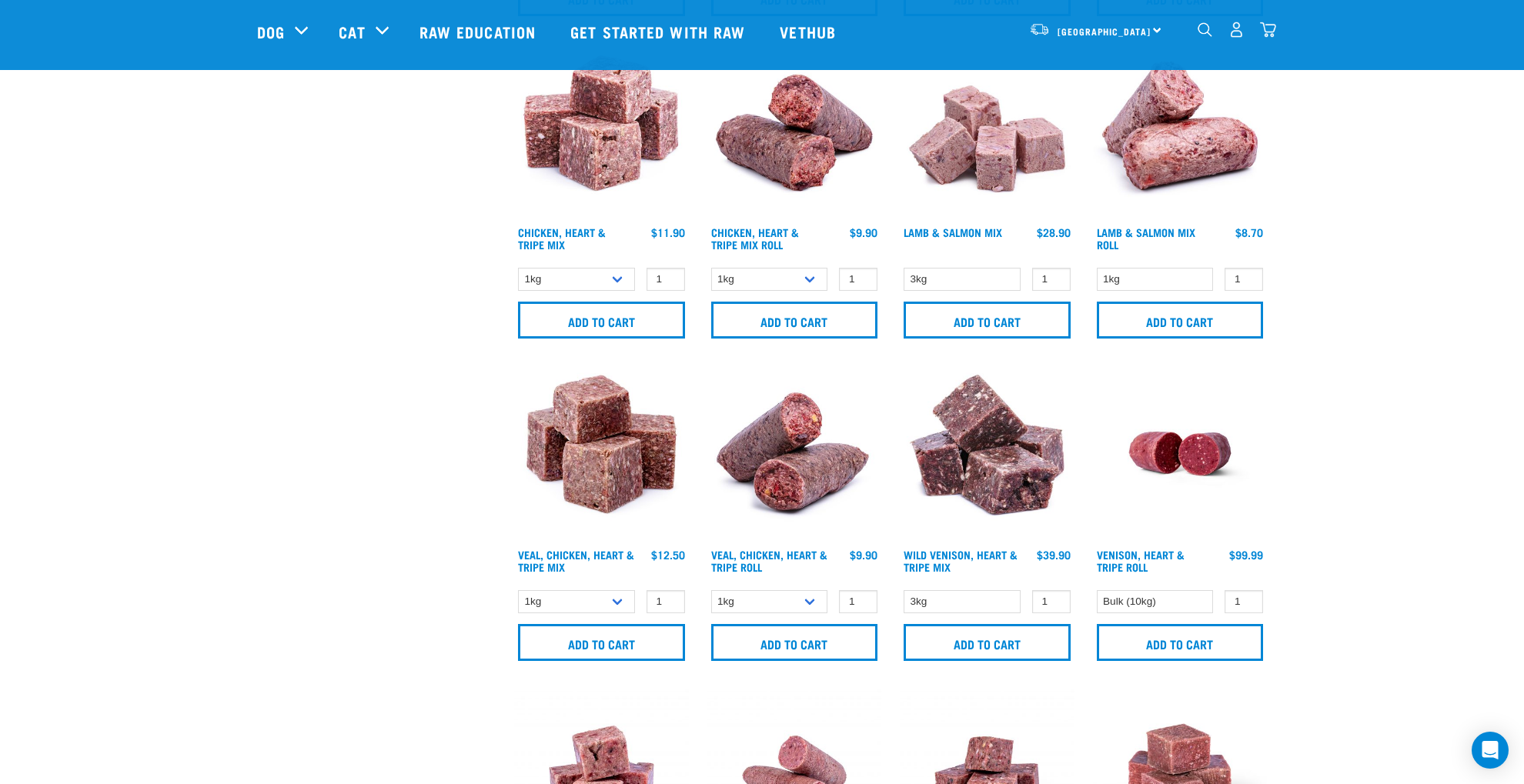
click at [781, 462] on img at bounding box center [794, 454] width 175 height 175
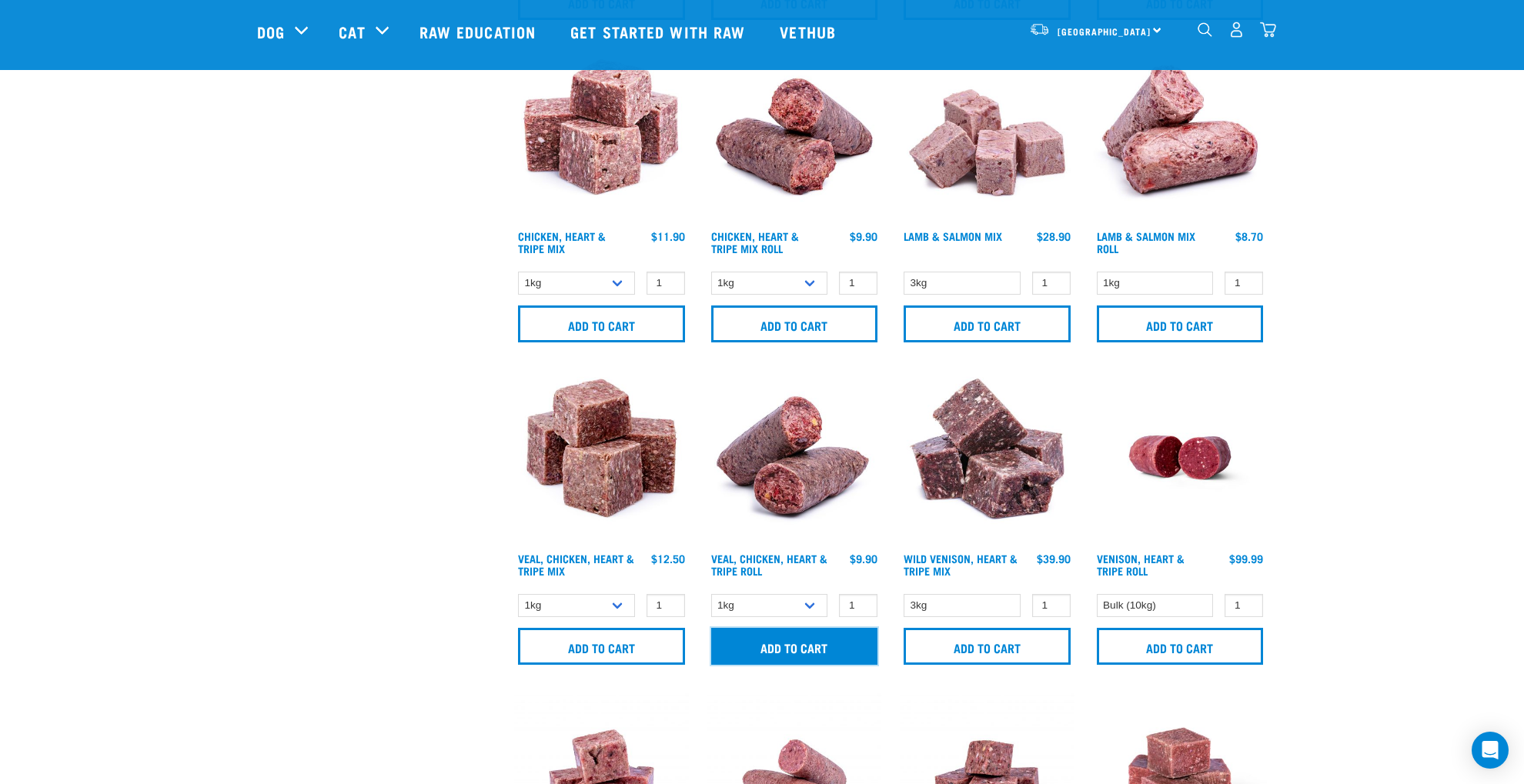
click at [775, 641] on input "Add to cart" at bounding box center [794, 646] width 167 height 37
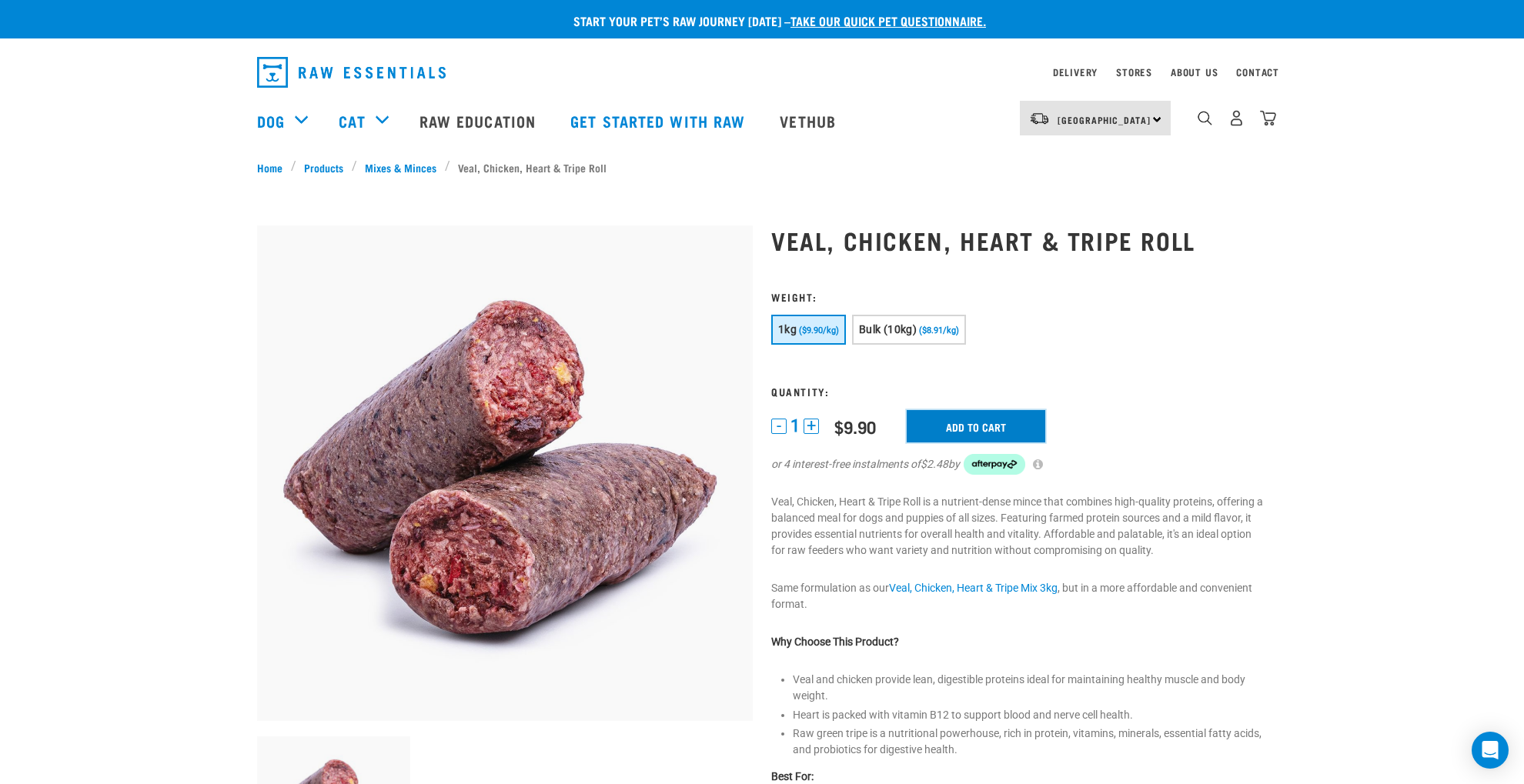
scroll to position [3, 0]
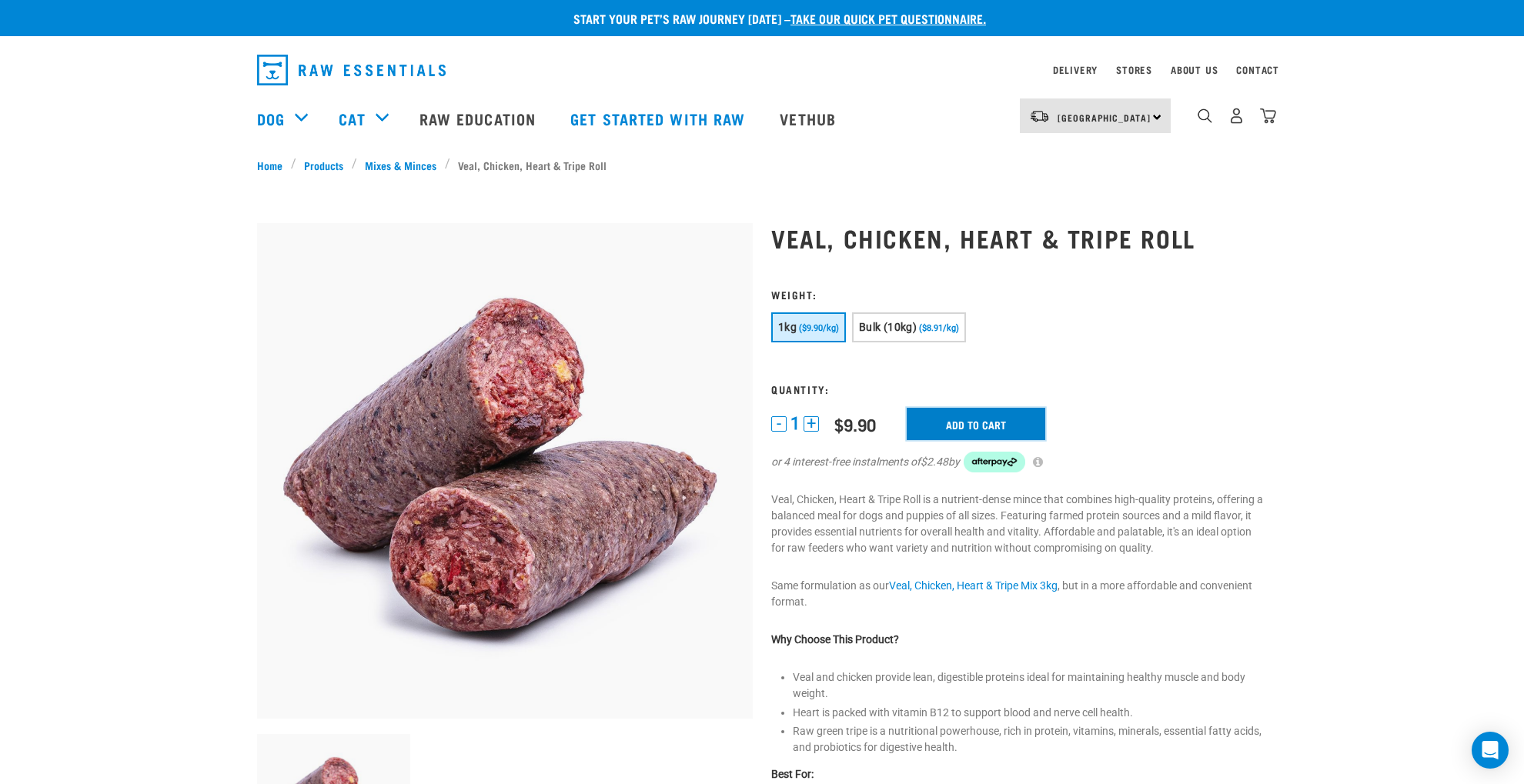
click at [968, 425] on input "Add to cart" at bounding box center [976, 424] width 139 height 32
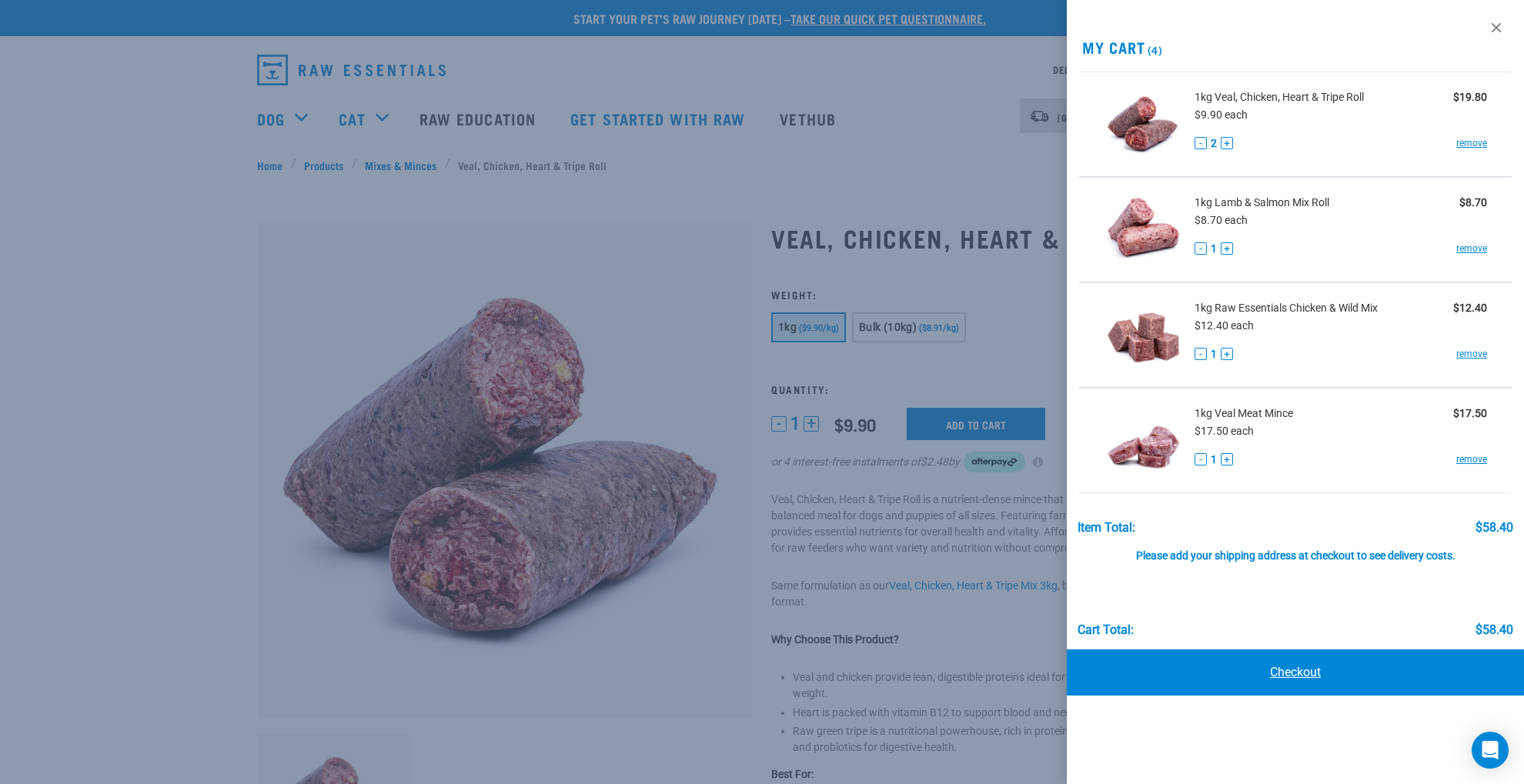
click at [1301, 671] on link "Checkout" at bounding box center [1295, 672] width 457 height 46
click at [1301, 671] on link "Checkout" at bounding box center [1295, 672] width 457 height 46
click at [1491, 748] on icon "Open Intercom Messenger" at bounding box center [1489, 750] width 17 height 20
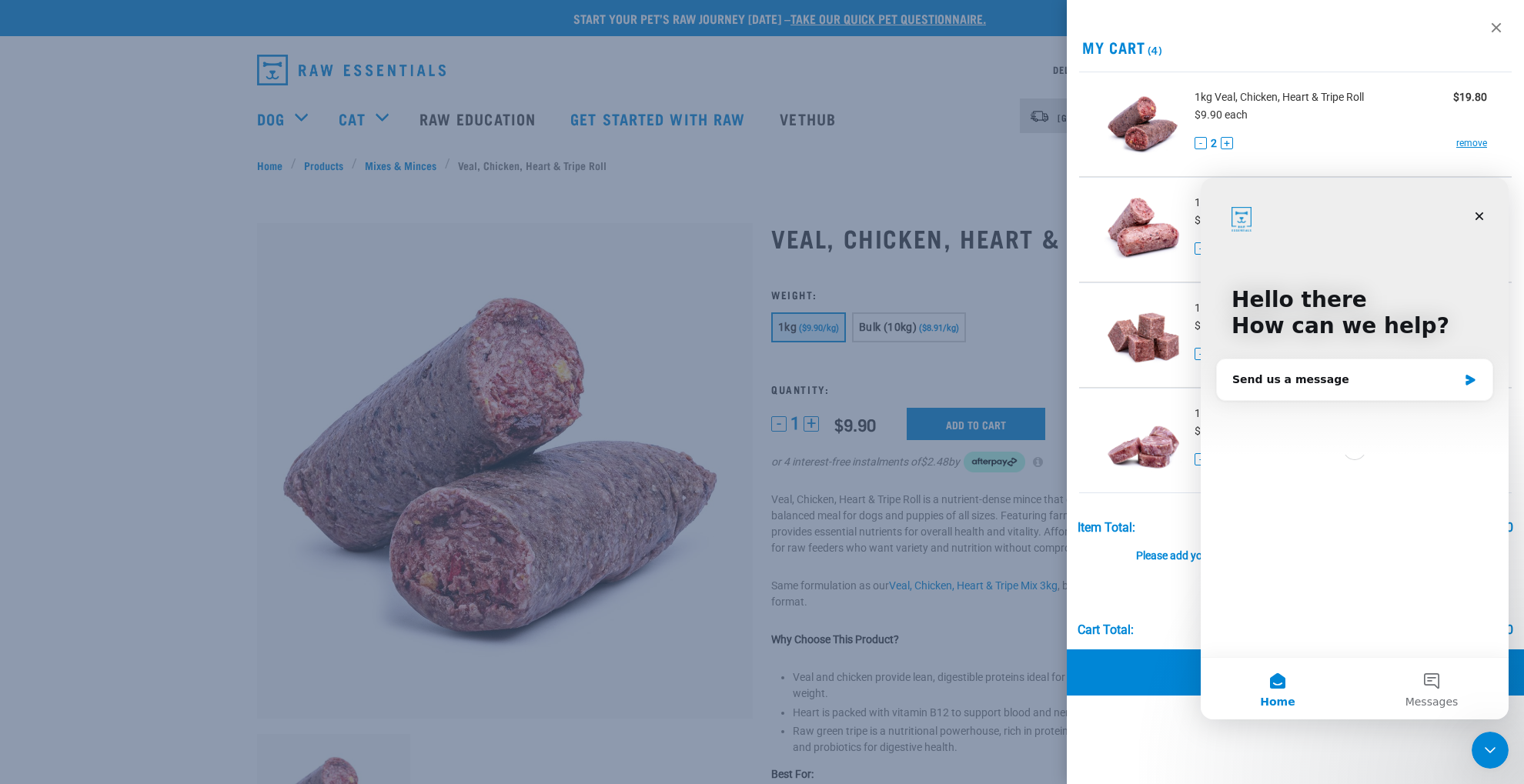
scroll to position [0, 0]
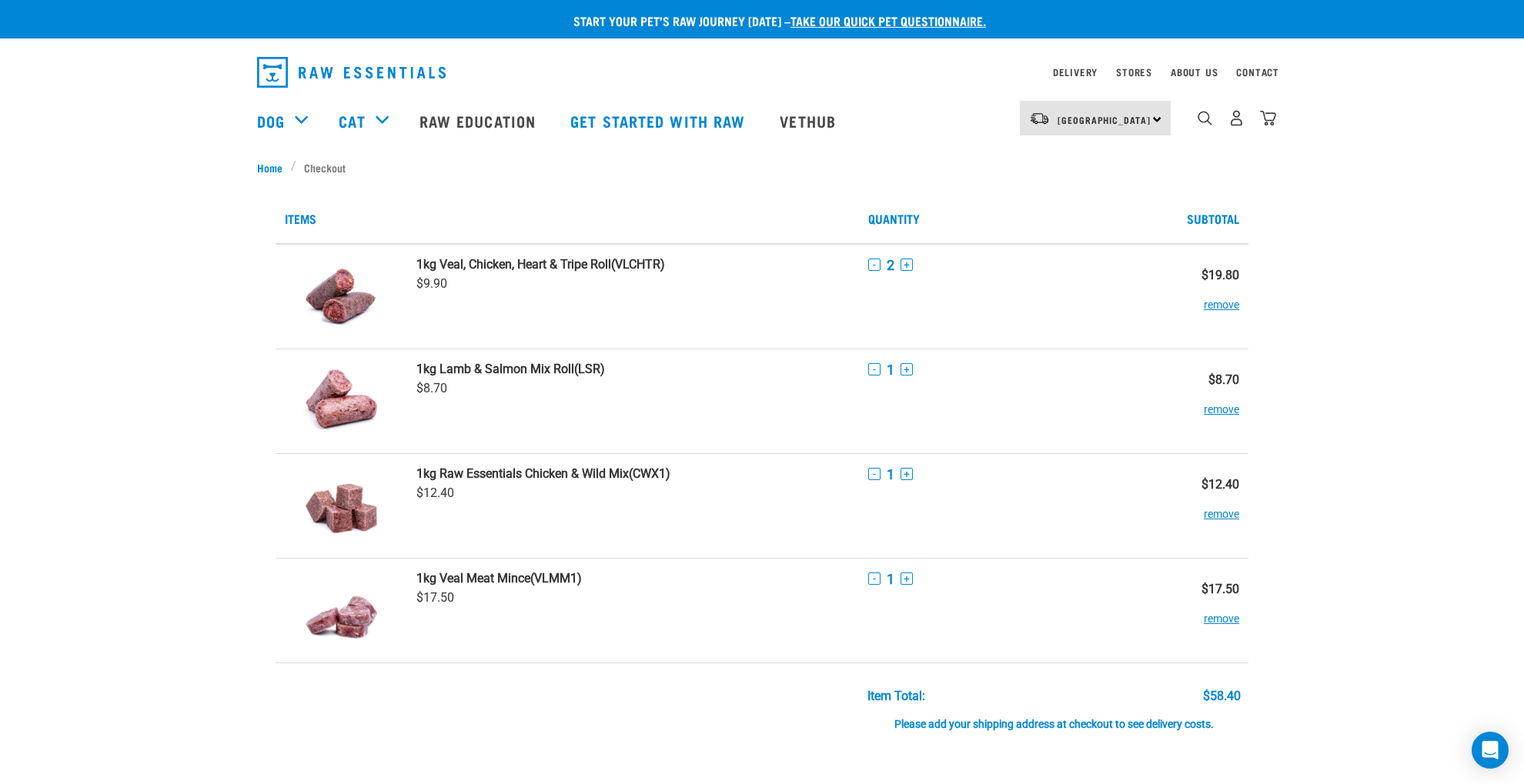
click at [327, 164] on li "Checkout" at bounding box center [322, 167] width 63 height 16
click at [1133, 724] on div "Please add your shipping address at checkout to see delivery costs." at bounding box center [1054, 717] width 373 height 28
click at [898, 693] on div "Item Total:" at bounding box center [896, 697] width 58 height 14
click at [1155, 113] on div "North Island North Island South Island" at bounding box center [1095, 118] width 151 height 35
click at [1139, 118] on div "North Island North Island South Island" at bounding box center [1095, 118] width 151 height 35
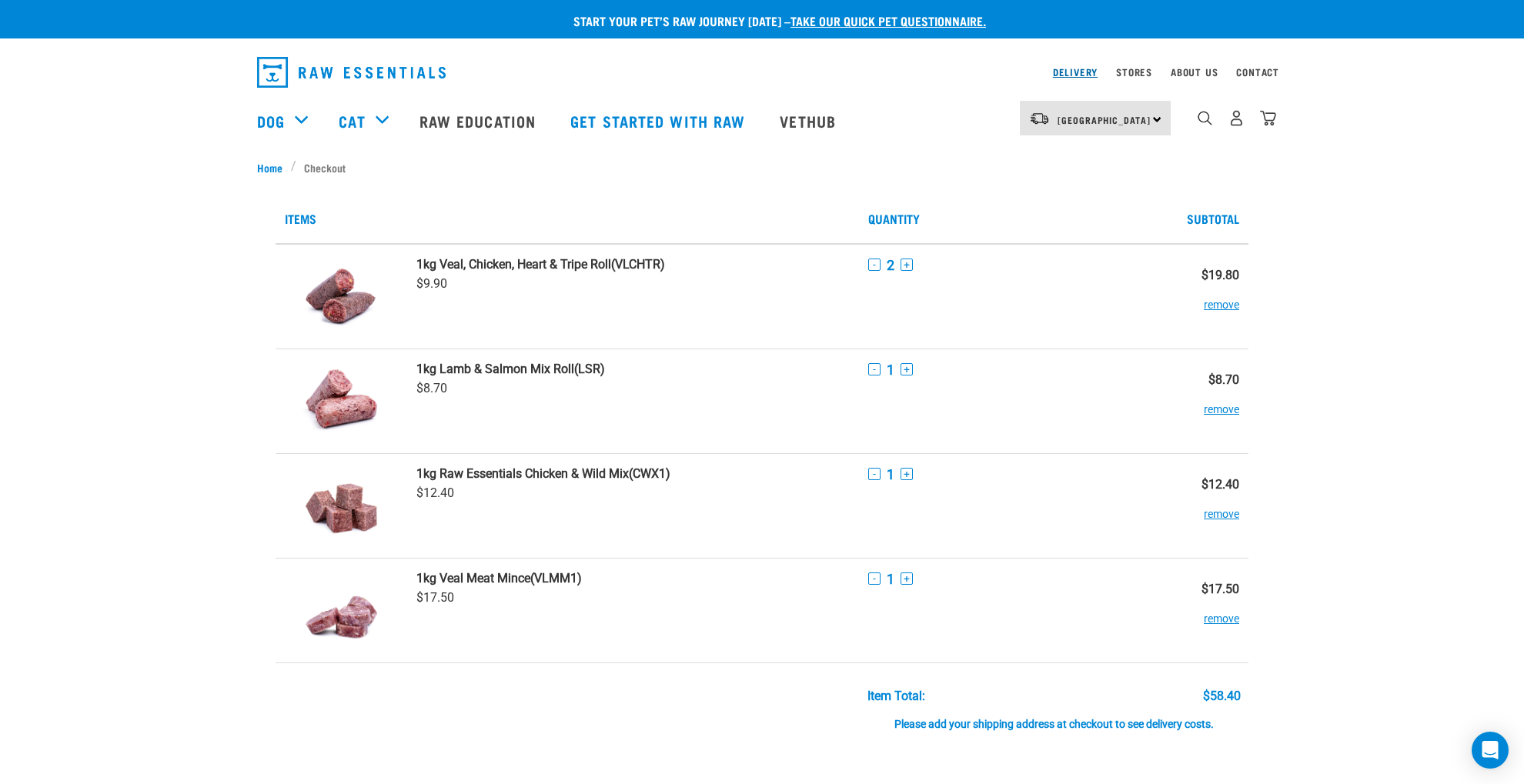
click at [1075, 70] on link "Delivery" at bounding box center [1075, 72] width 45 height 5
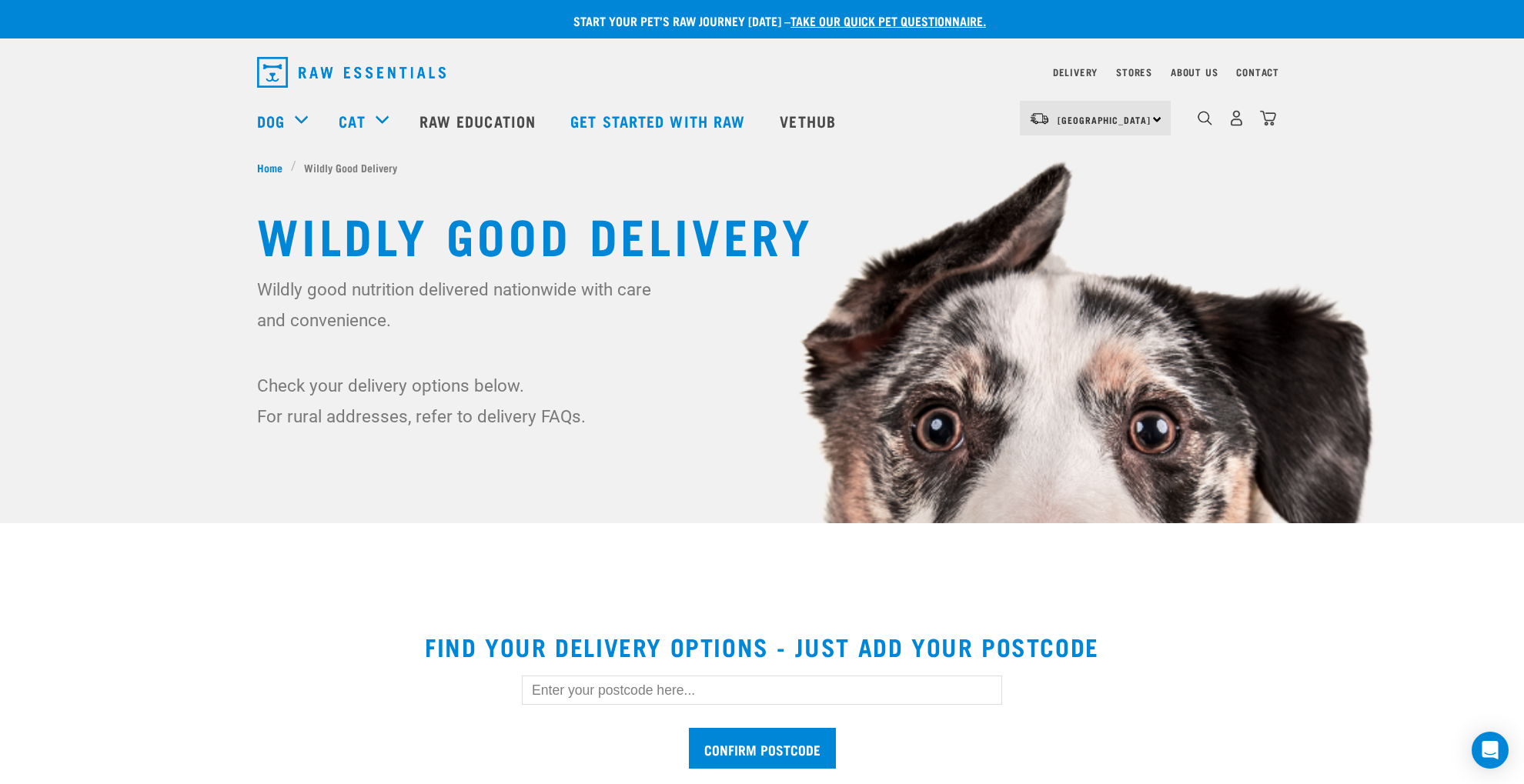
click at [537, 690] on input "text" at bounding box center [762, 690] width 480 height 29
type input "3510"
click at [734, 748] on input "Confirm postcode" at bounding box center [762, 748] width 147 height 41
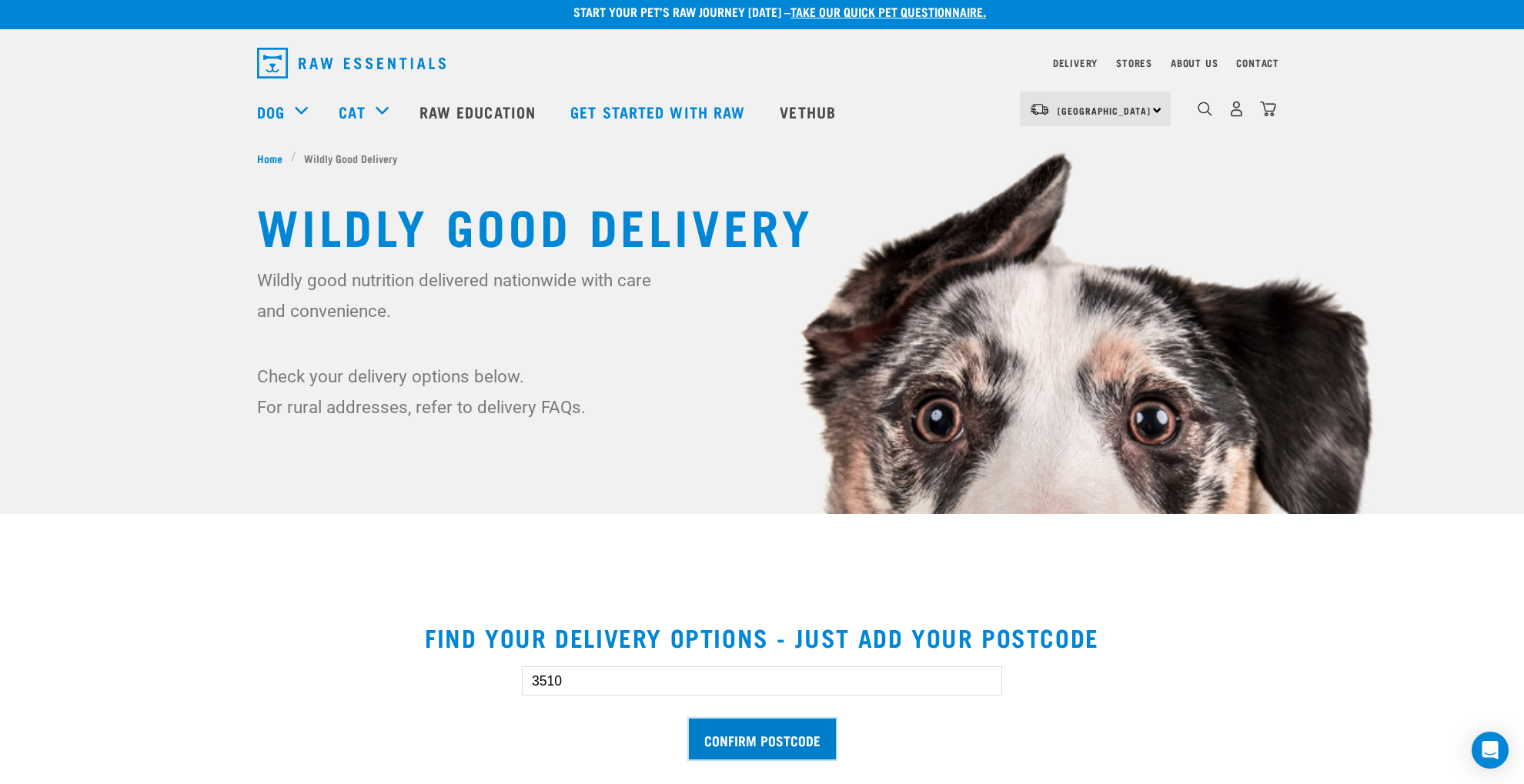
scroll to position [15, 0]
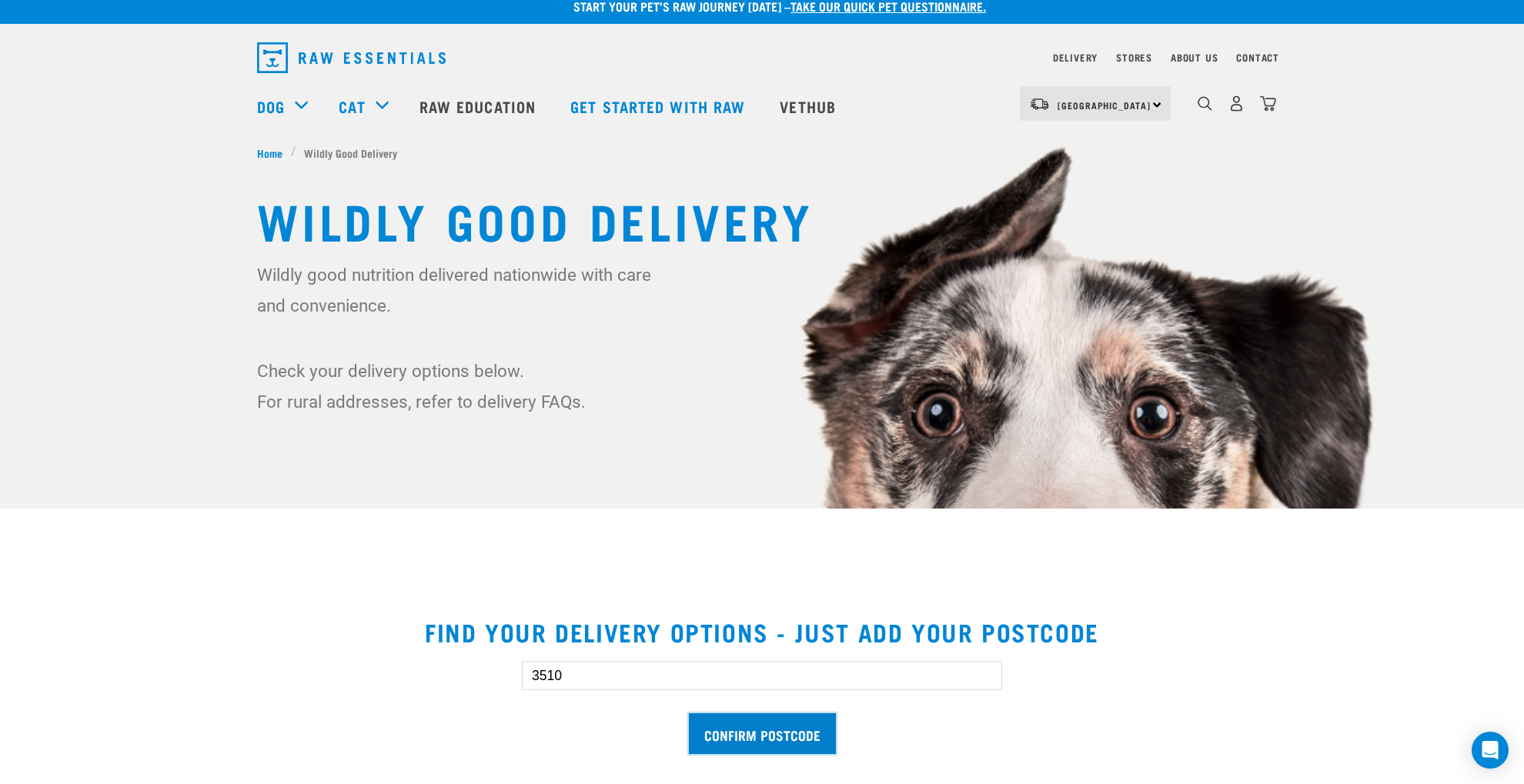
click at [768, 747] on input "Confirm postcode" at bounding box center [762, 733] width 147 height 41
click at [769, 734] on input "Confirm postcode" at bounding box center [762, 733] width 147 height 41
click at [768, 733] on input "Confirm postcode" at bounding box center [762, 733] width 147 height 41
click at [769, 733] on input "Confirm postcode" at bounding box center [762, 733] width 147 height 41
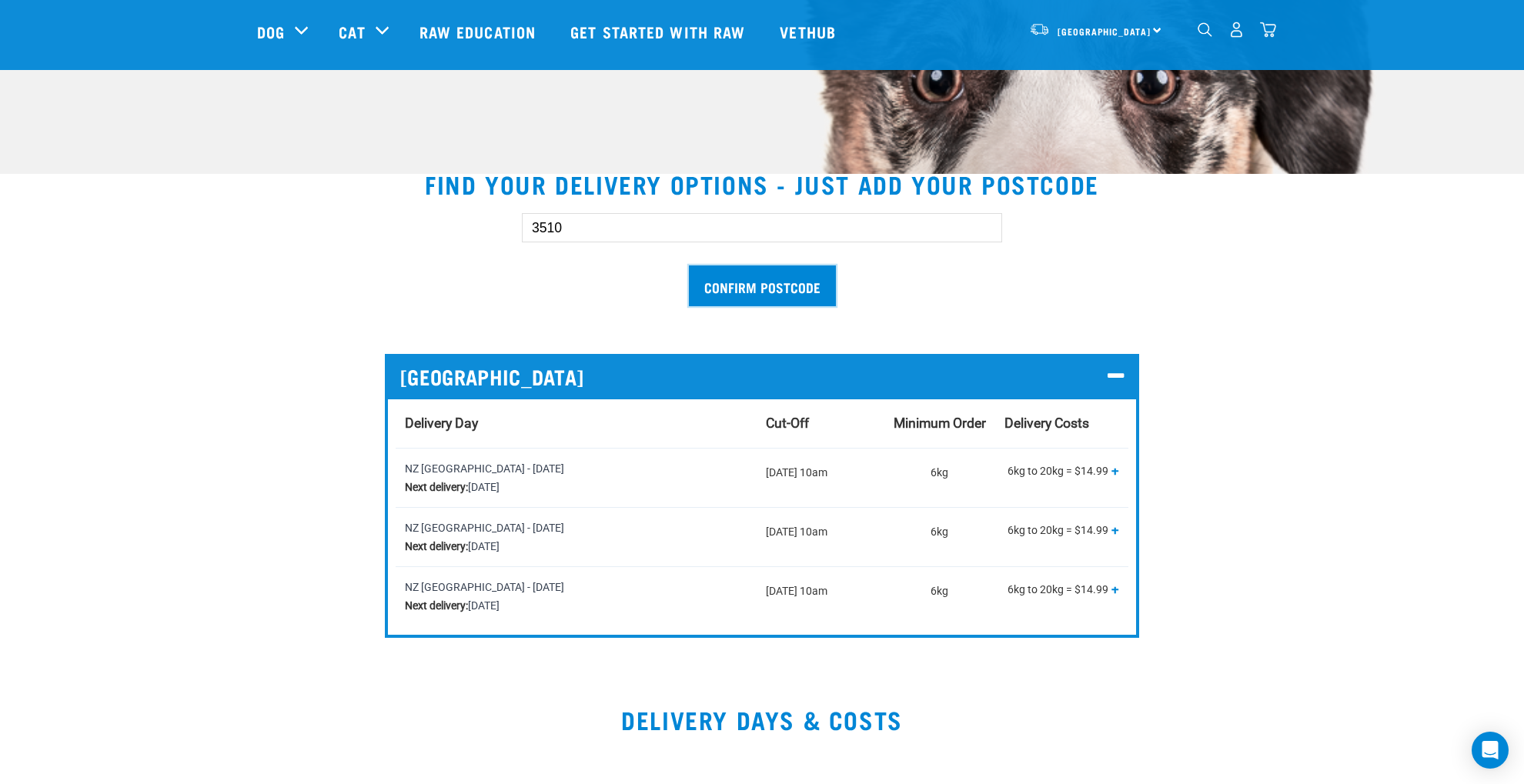
scroll to position [353, 0]
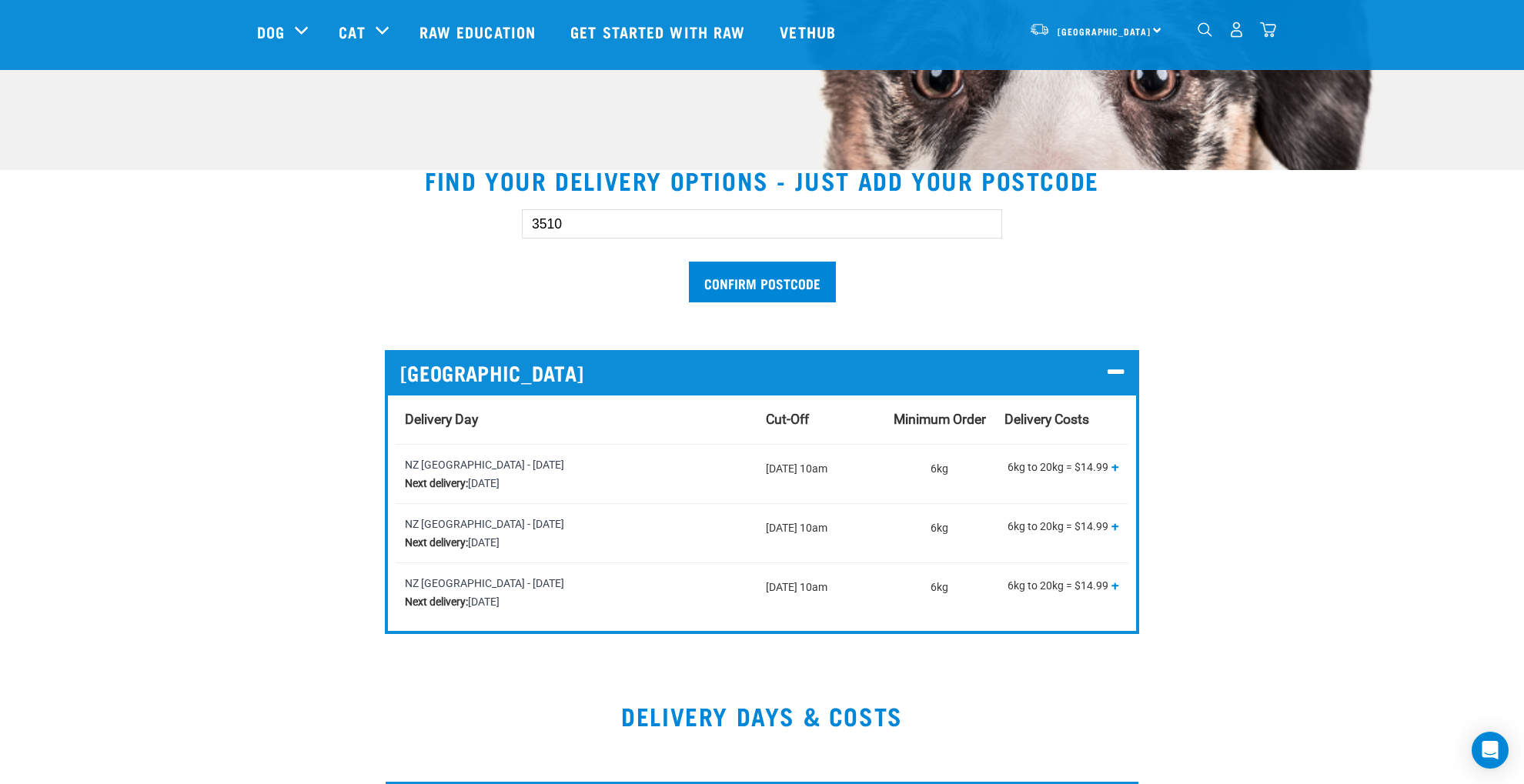
click at [1115, 583] on span "+" at bounding box center [1115, 585] width 8 height 16
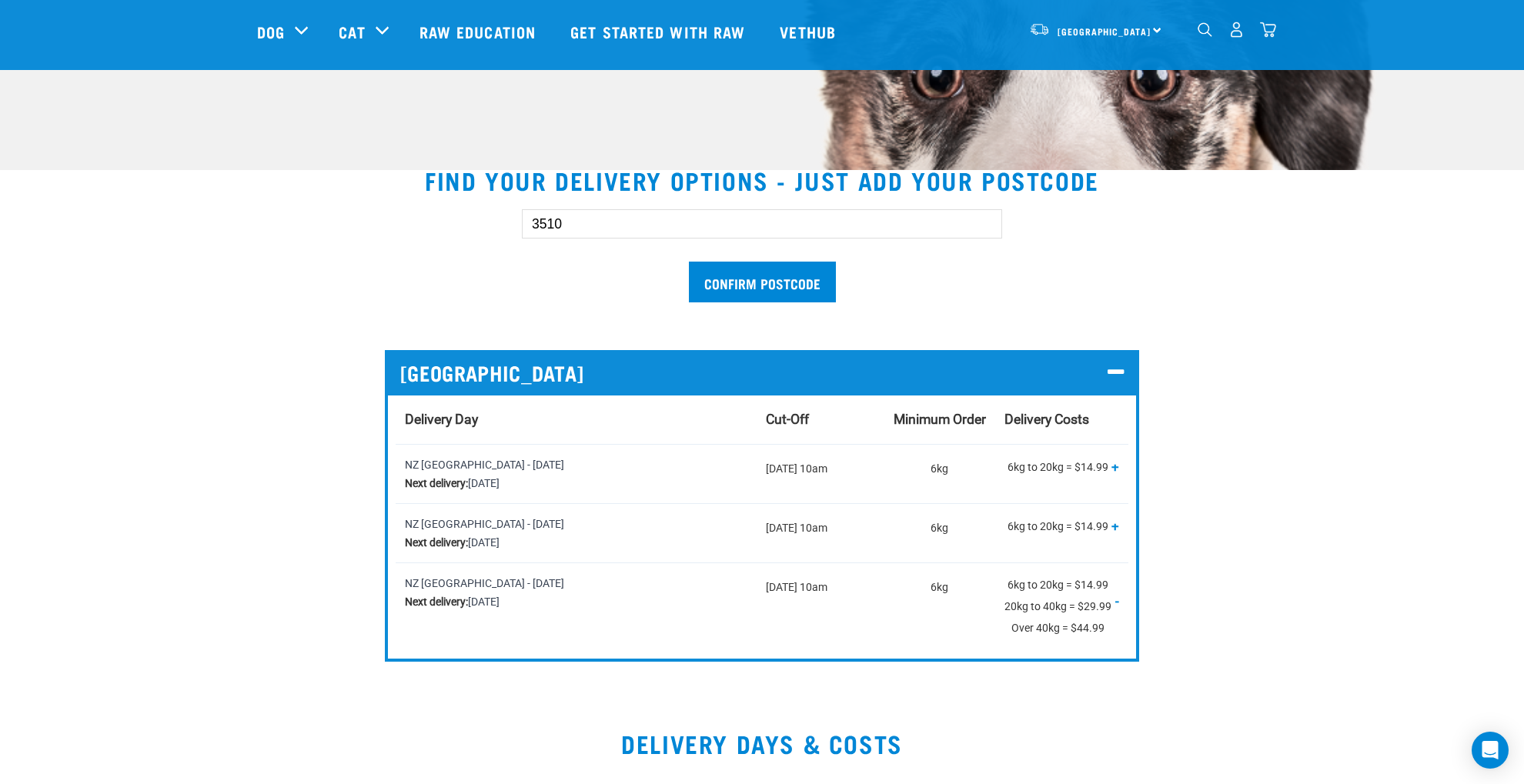
click at [1088, 580] on p "6kg to 20kg = $14.99 20kg to 40kg = $29.99 Over 40kg = $44.99 + -" at bounding box center [1061, 606] width 114 height 65
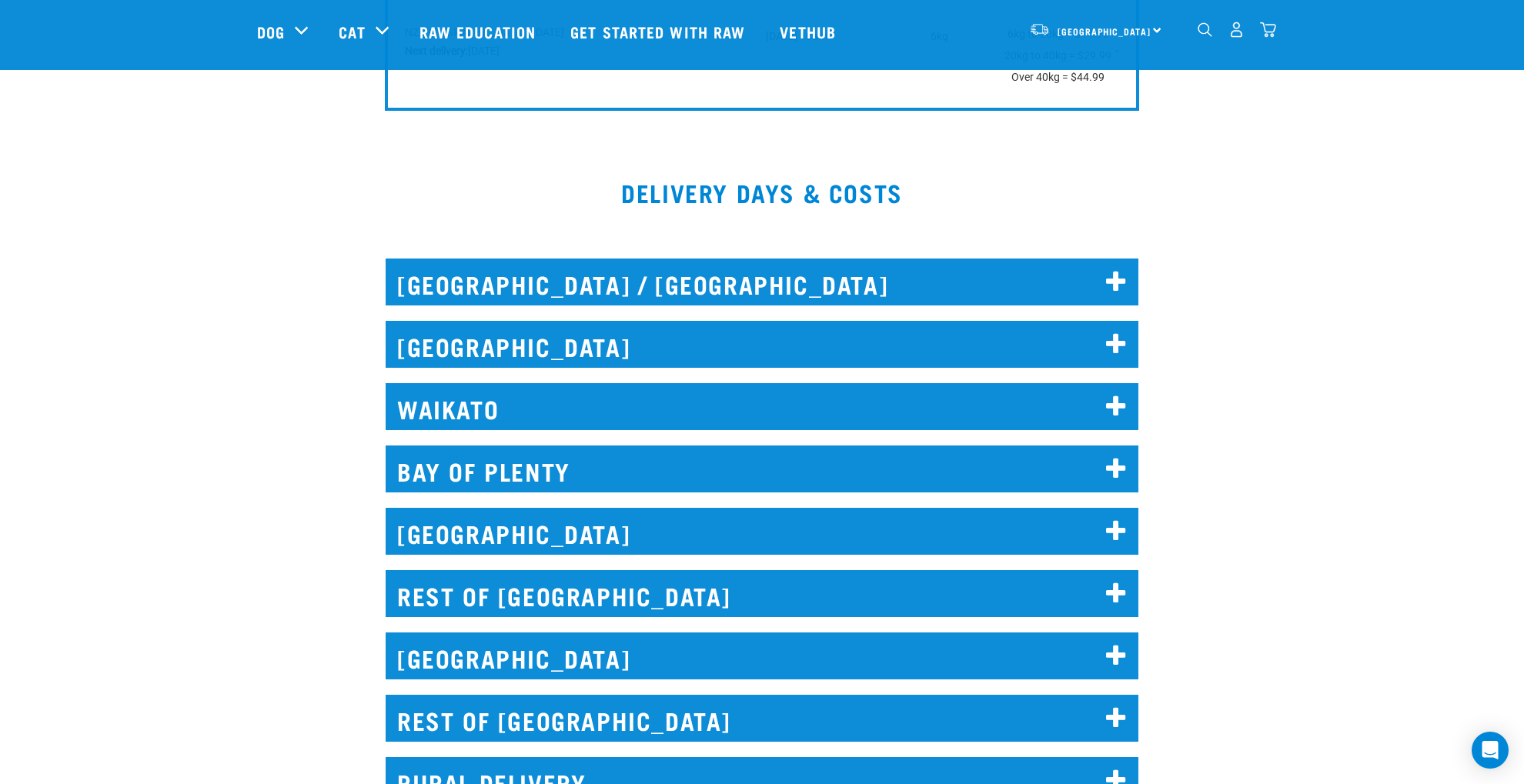
scroll to position [907, 0]
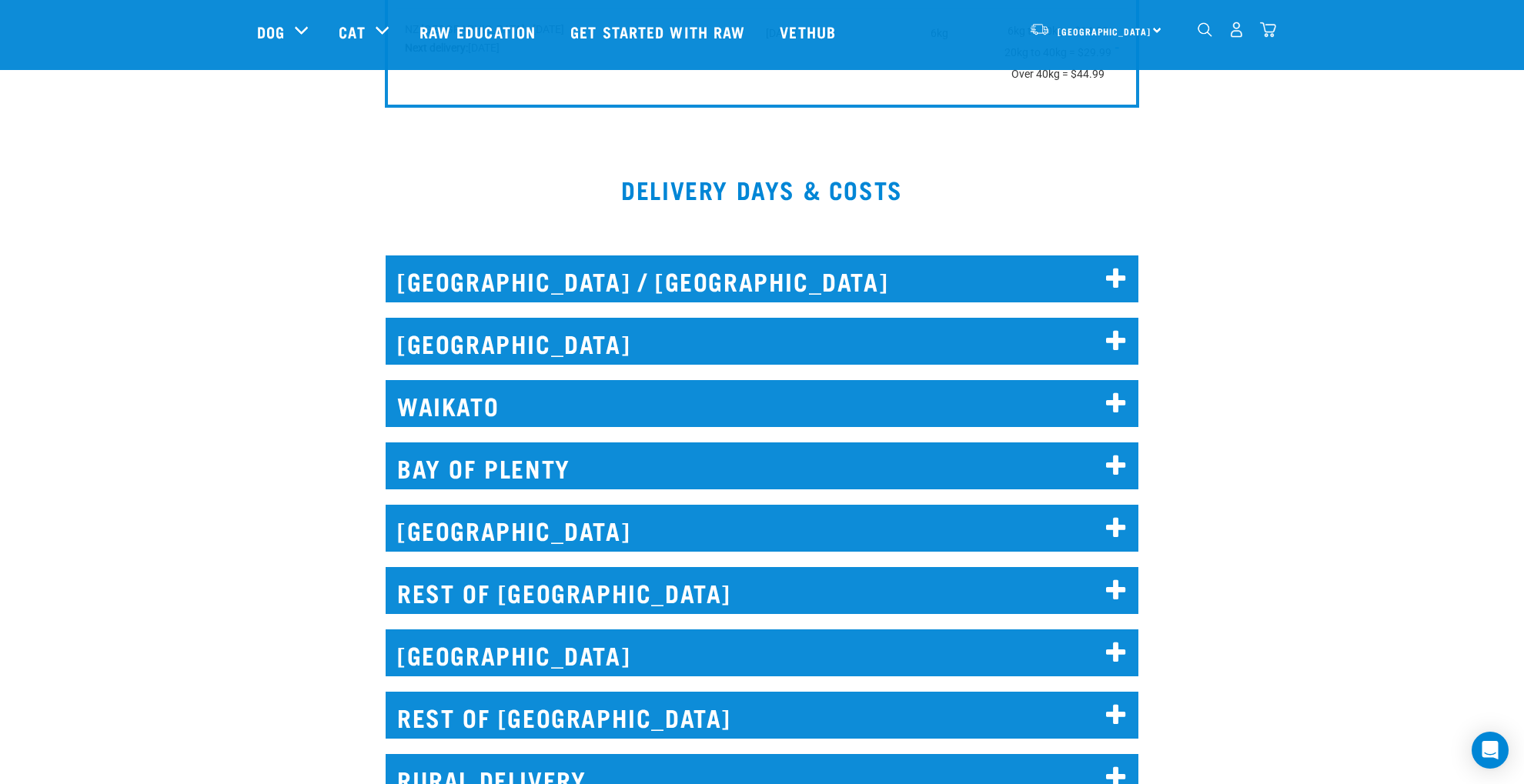
click at [1118, 399] on icon at bounding box center [1116, 404] width 21 height 24
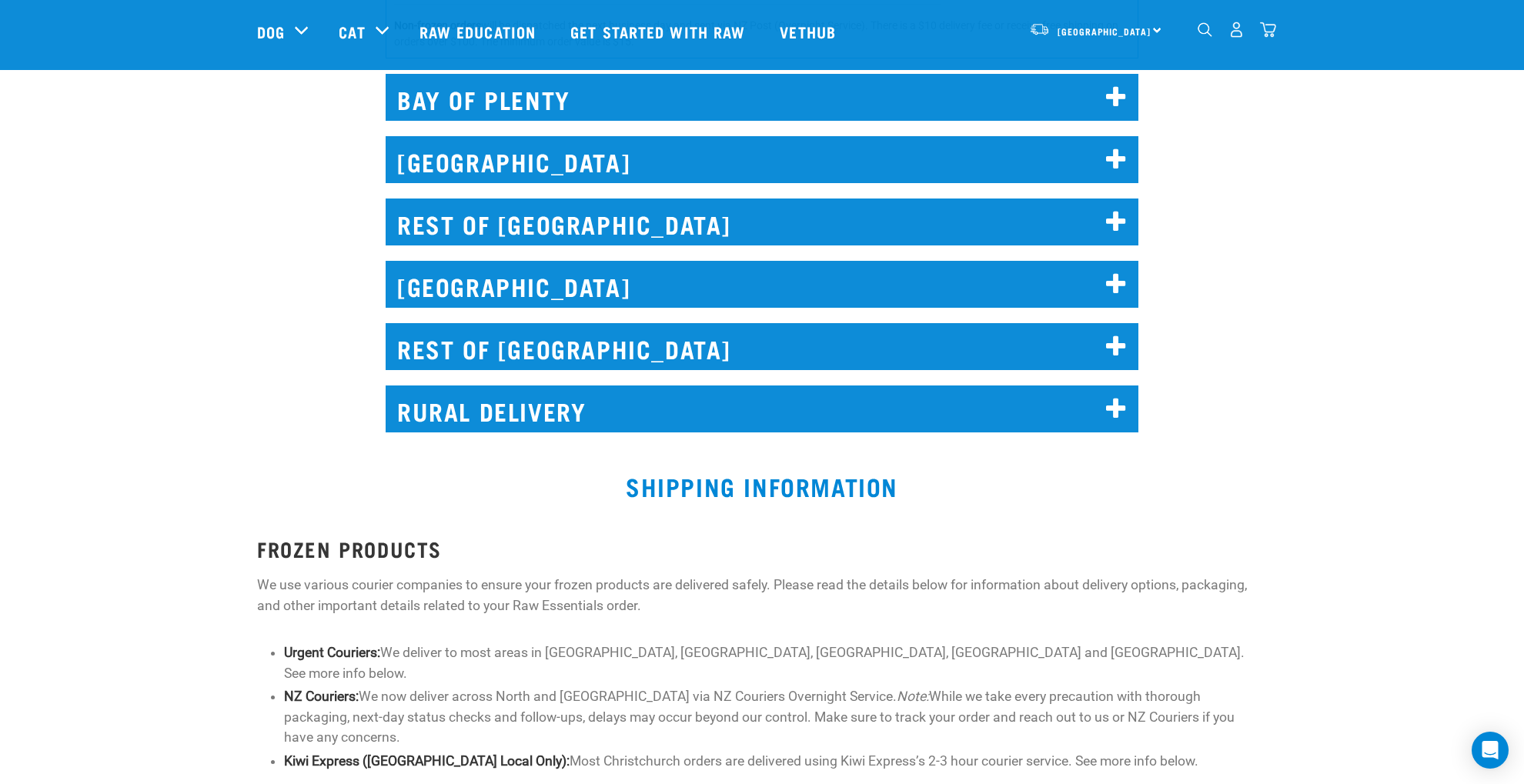
scroll to position [1553, 0]
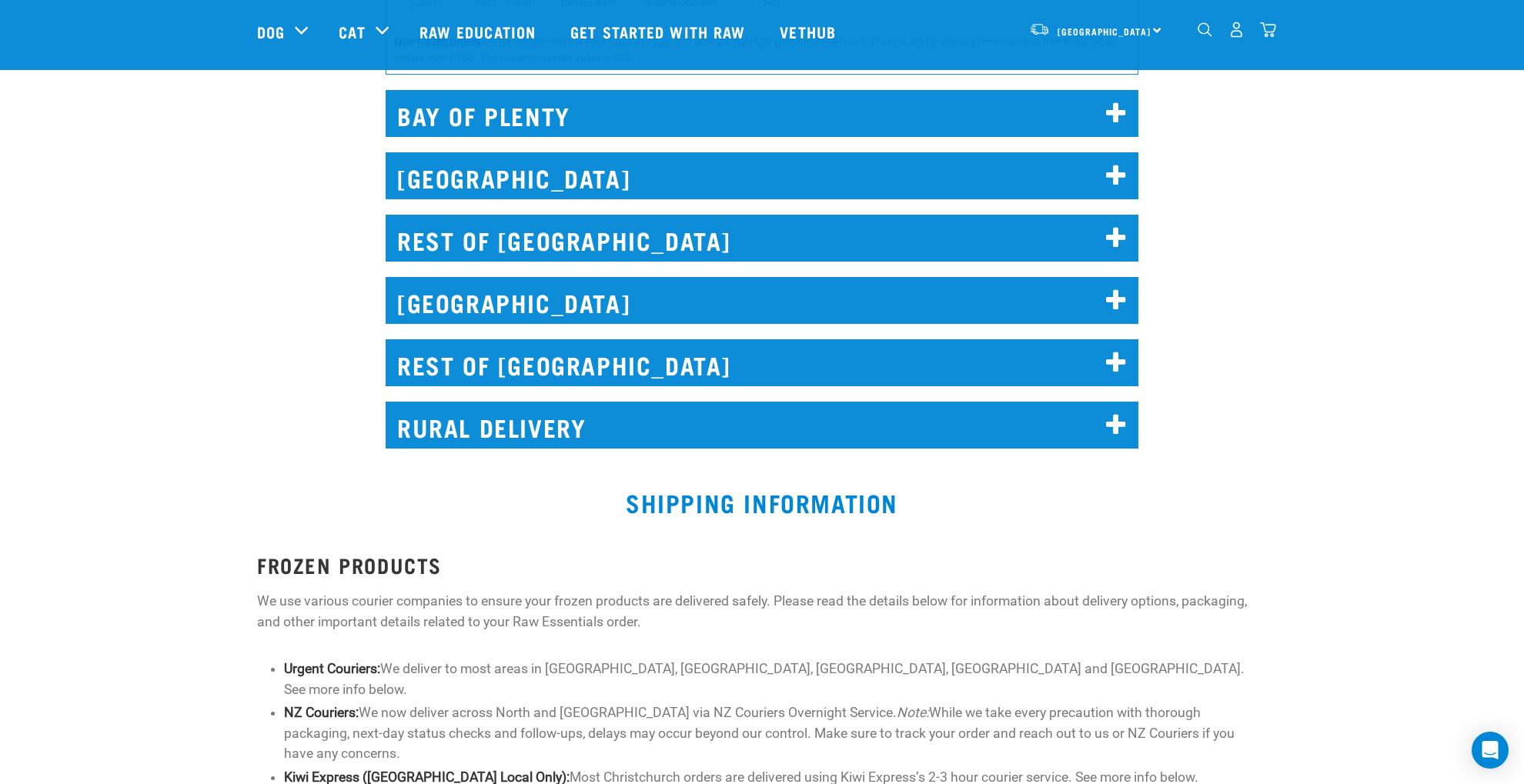
click at [1203, 29] on img "dropdown navigation" at bounding box center [1204, 29] width 15 height 15
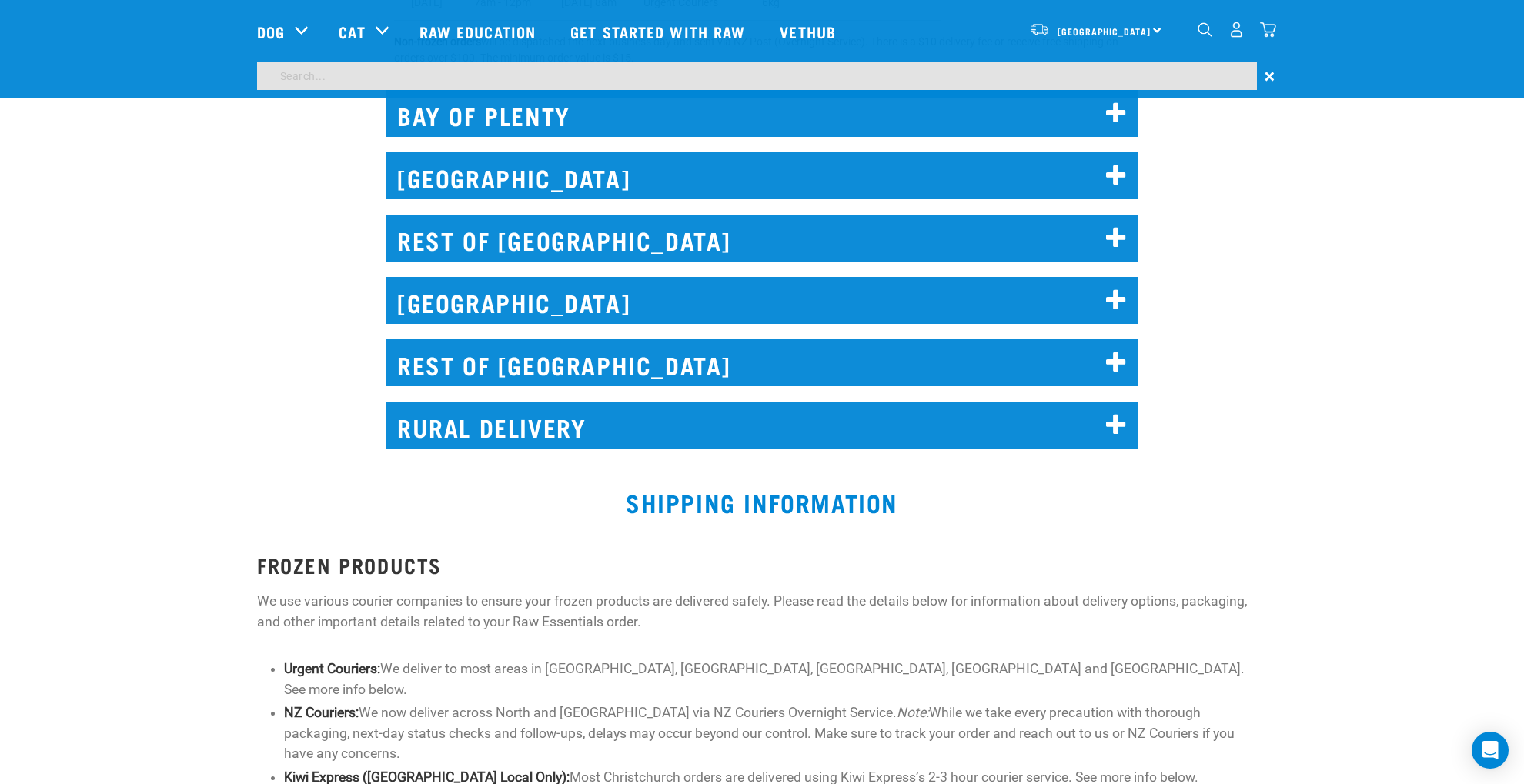
click at [1203, 29] on img "dropdown navigation" at bounding box center [1204, 29] width 15 height 15
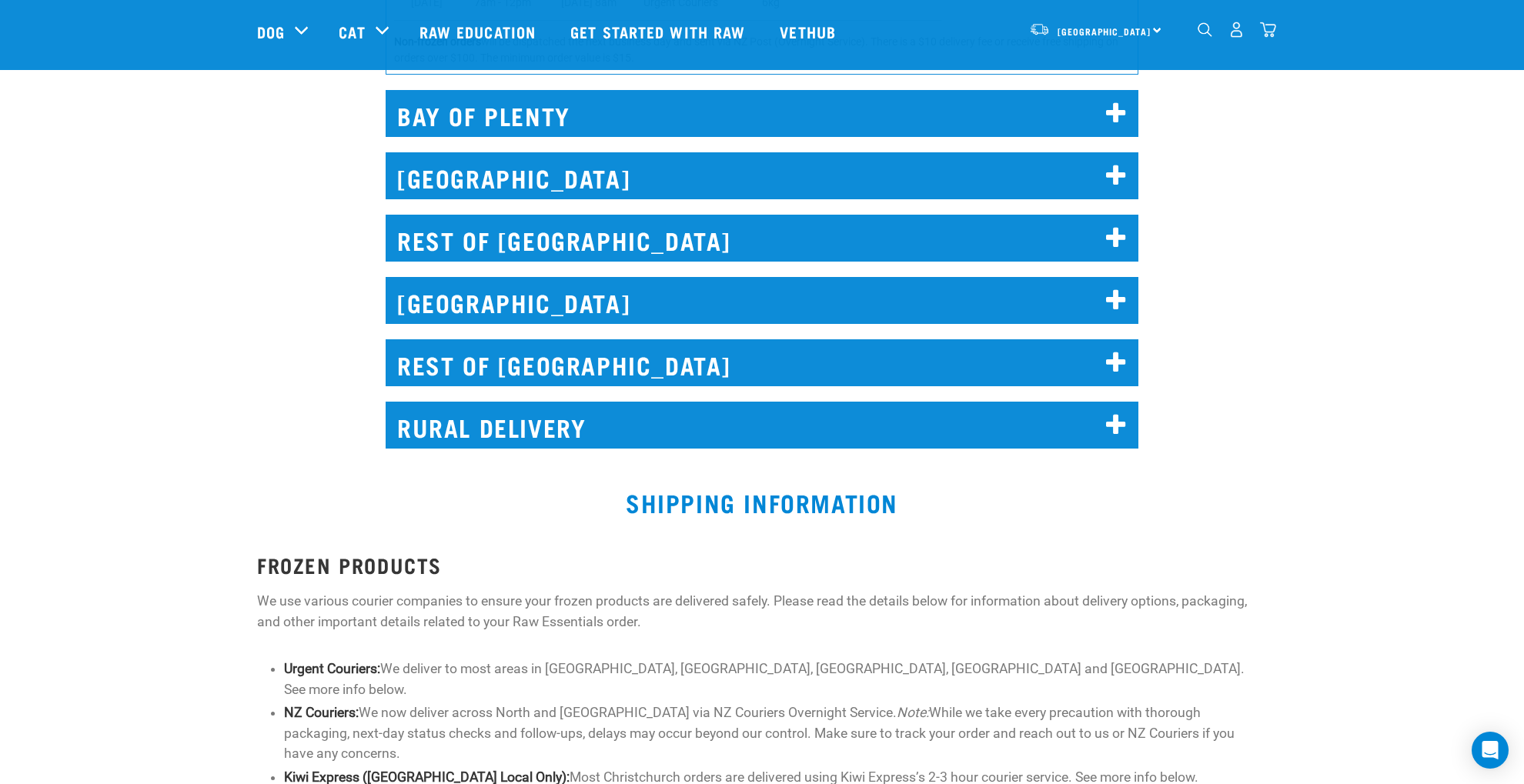
click at [1203, 29] on img "dropdown navigation" at bounding box center [1204, 29] width 15 height 15
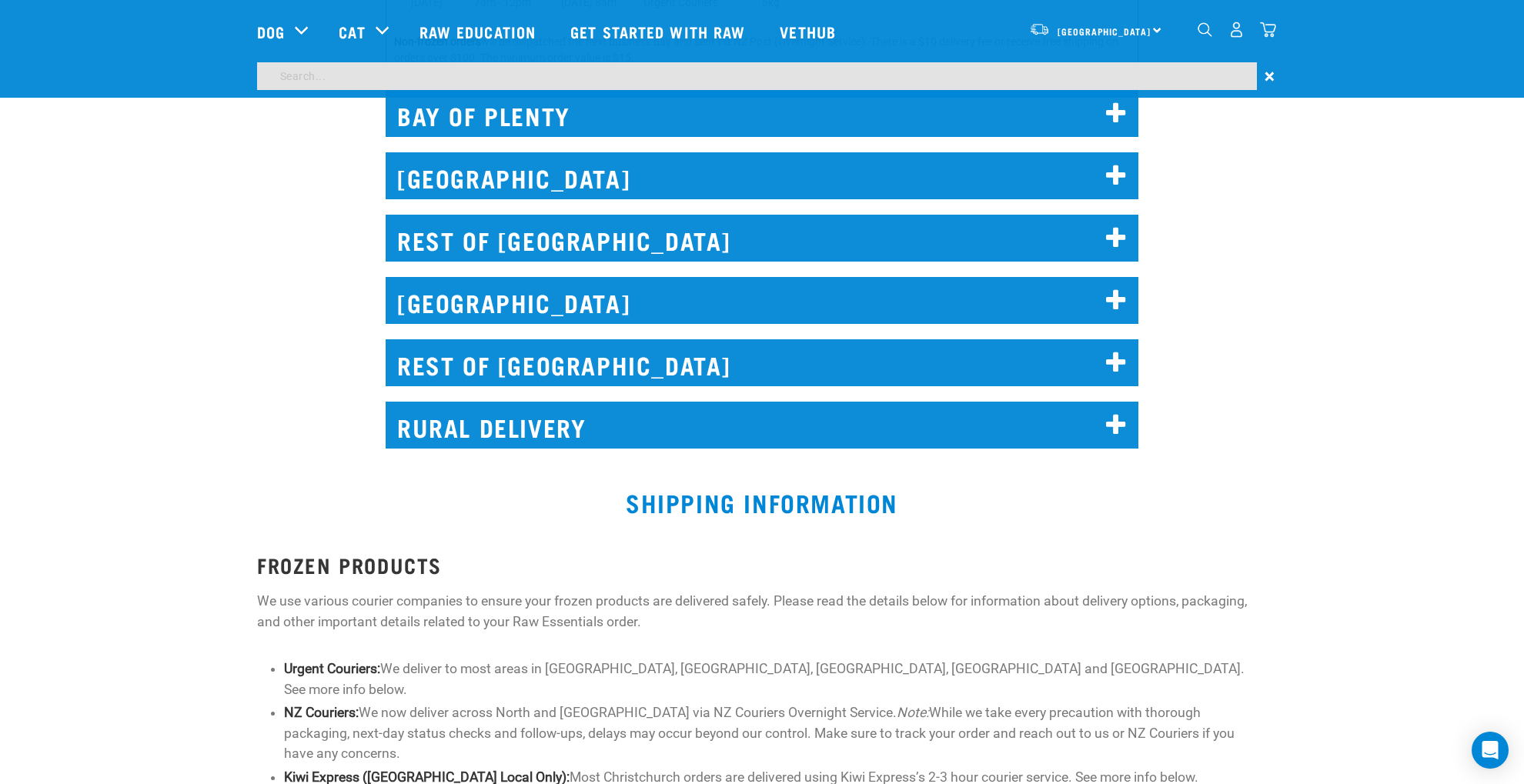
scroll to position [1507, 0]
click at [276, 75] on input "search" at bounding box center [757, 76] width 1000 height 28
click at [1269, 284] on div "CHRISTCHURCH Local Delivery - Addington, Aidanfield, Aranui, Avonside, Avonhead…" at bounding box center [762, 295] width 1542 height 81
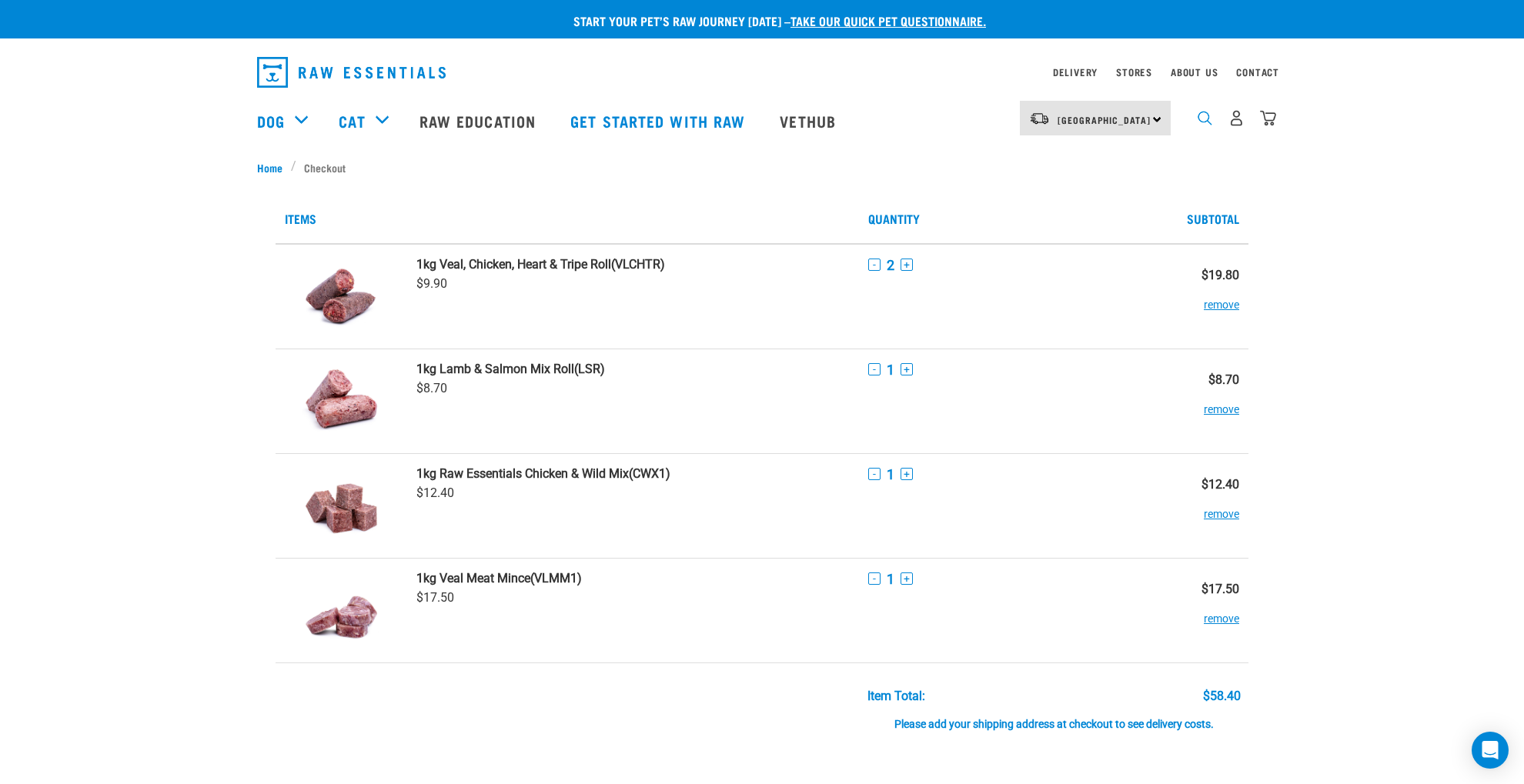
click at [1203, 118] on img "dropdown navigation" at bounding box center [1204, 118] width 15 height 15
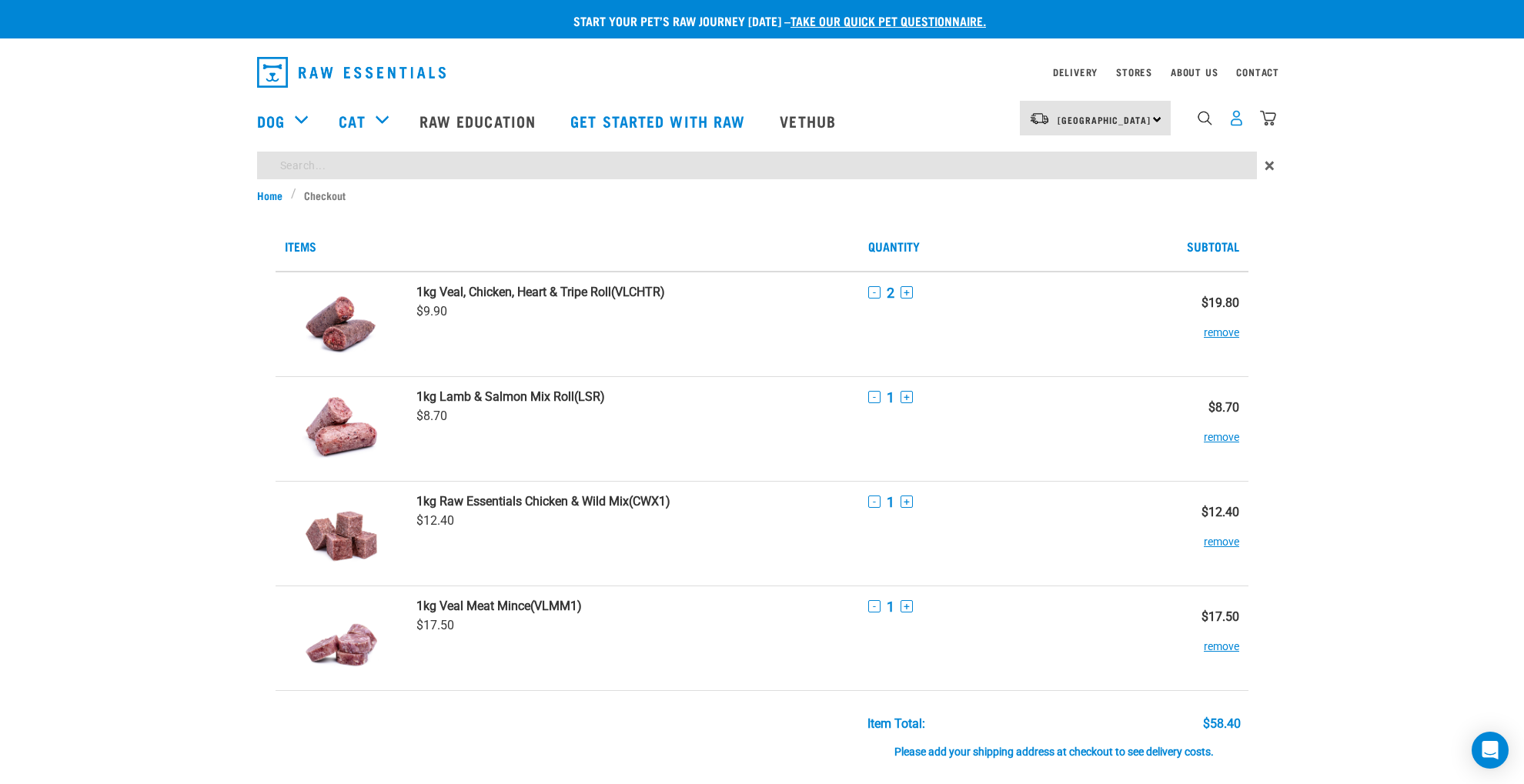
click at [1233, 120] on img "dropdown navigation" at bounding box center [1236, 118] width 16 height 16
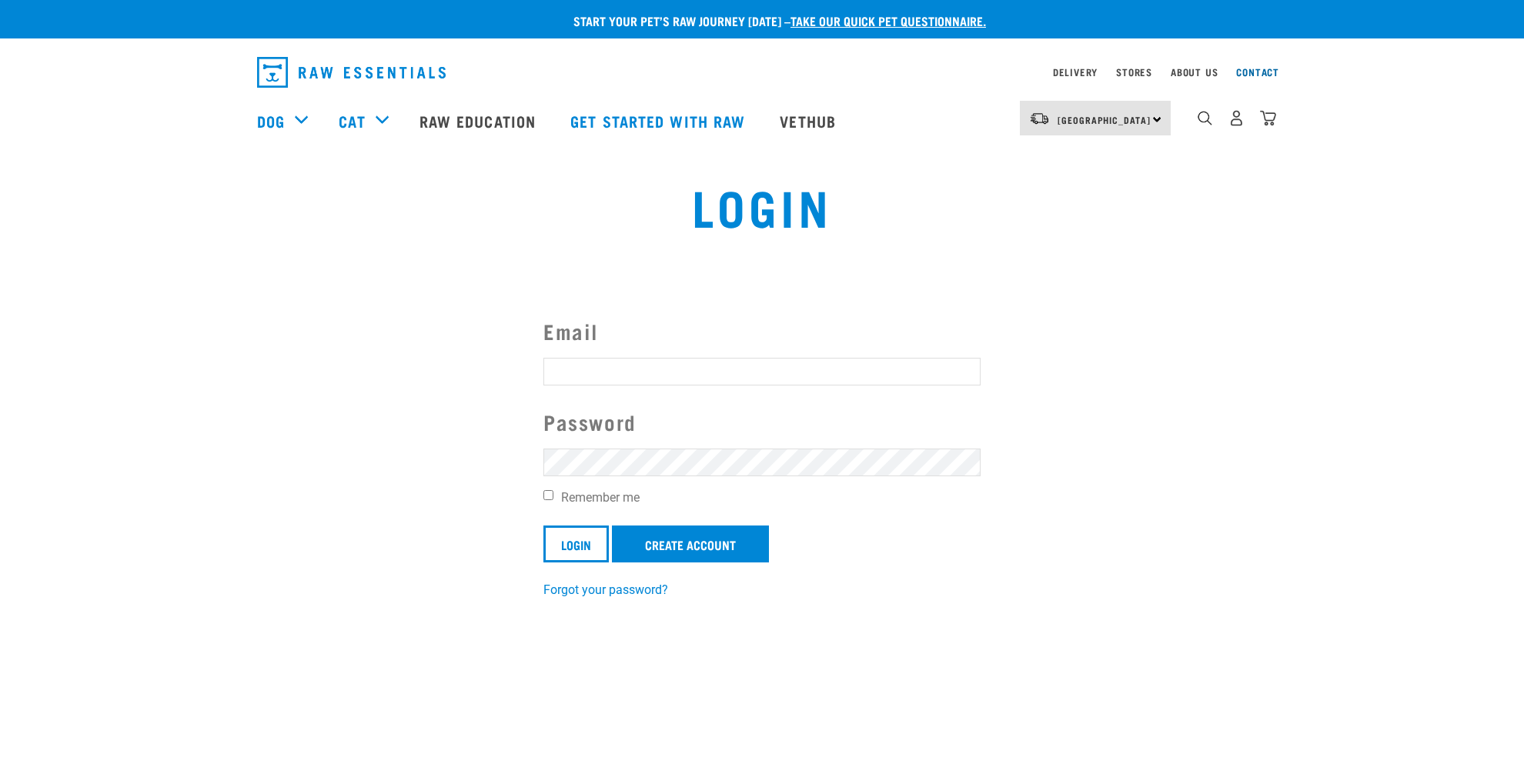
click at [1257, 69] on link "Contact" at bounding box center [1258, 72] width 43 height 5
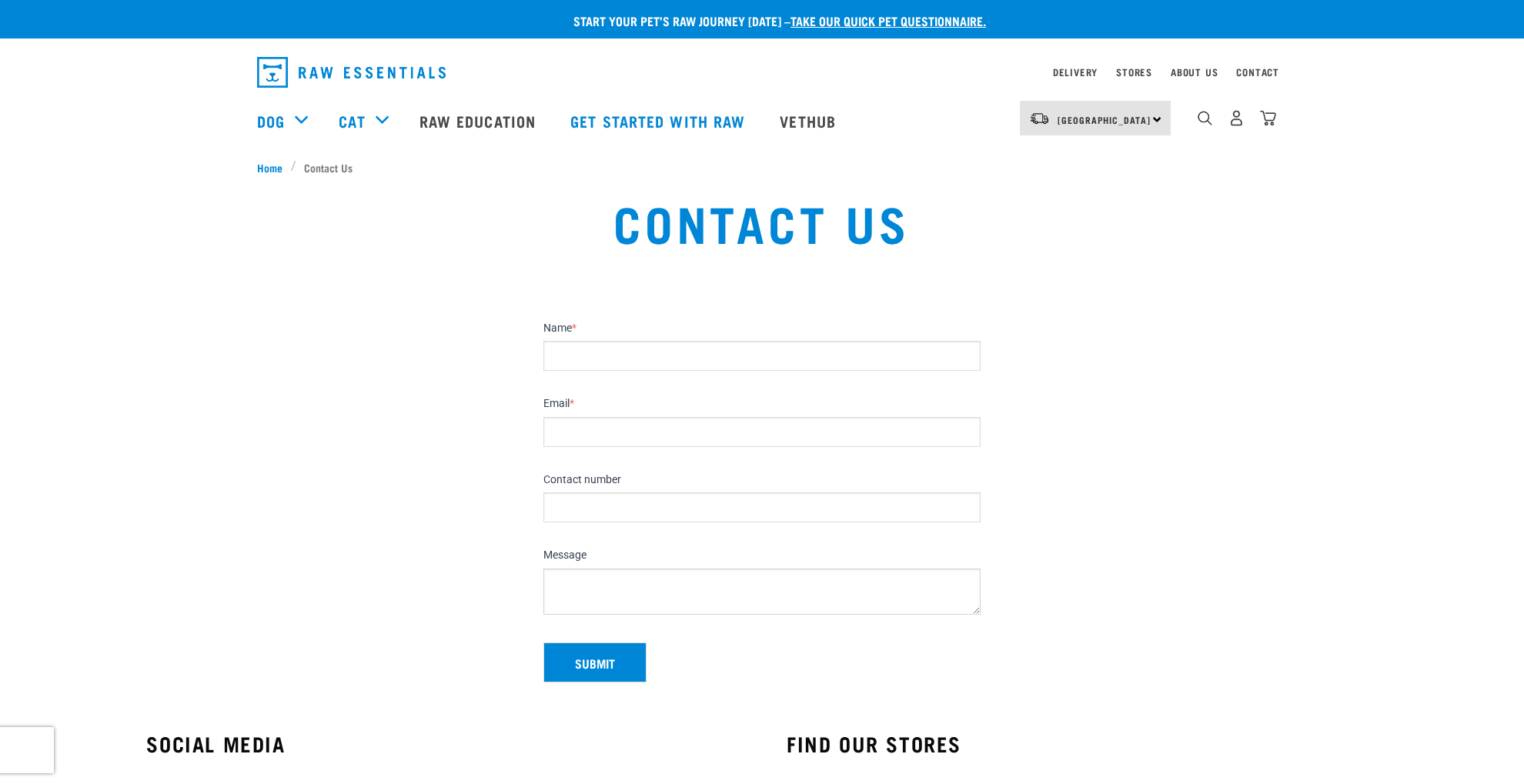
click at [565, 359] on input "Name *" at bounding box center [762, 356] width 438 height 30
type input "Wendy Walls"
type input "wendy@wendywallsartist.com"
type input "078695525"
click at [556, 590] on textarea "Message" at bounding box center [762, 591] width 438 height 46
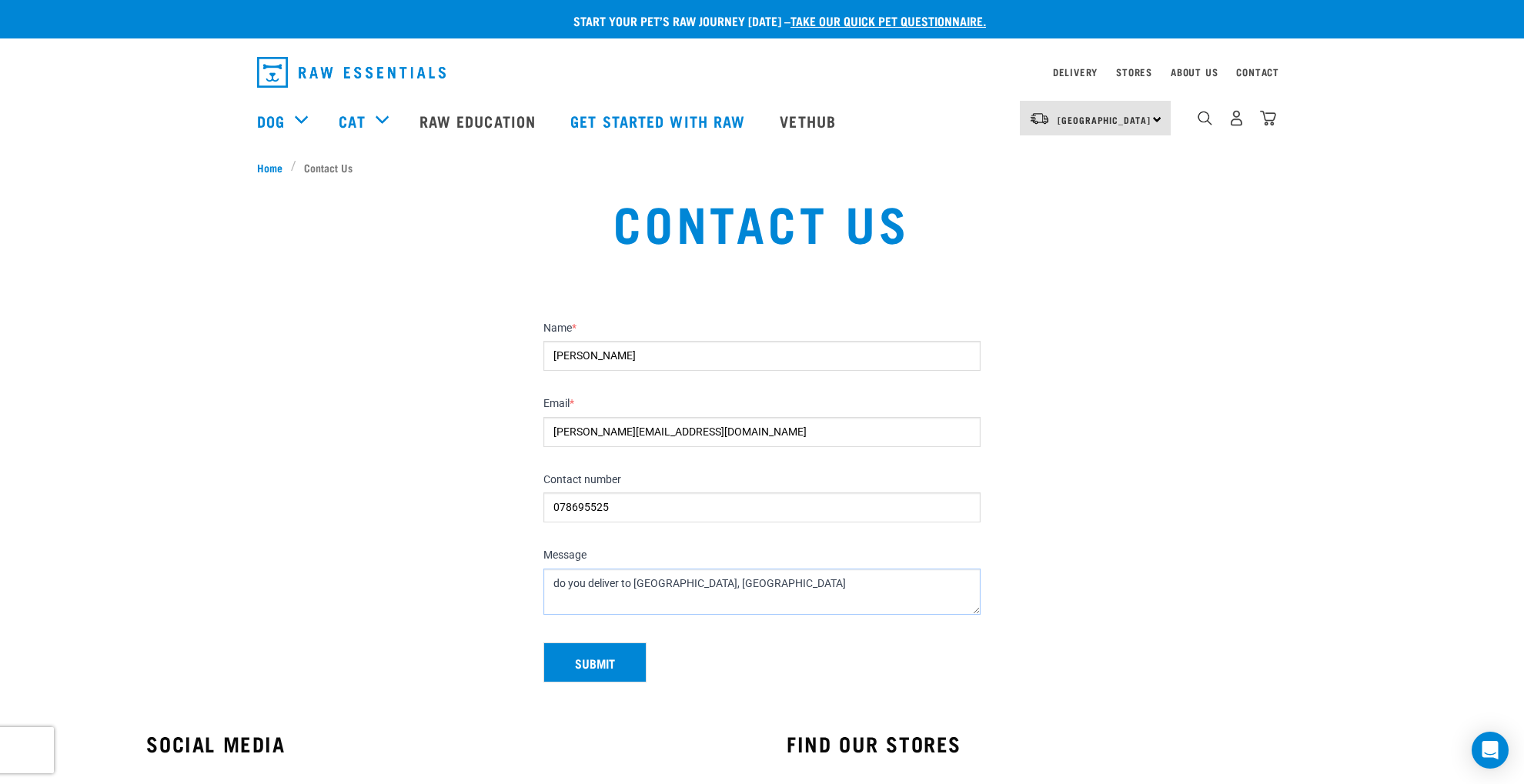
drag, startPoint x: 728, startPoint y: 580, endPoint x: 685, endPoint y: 582, distance: 43.0
click at [685, 582] on textarea "do you deliver to Whitianga, Waikato" at bounding box center [762, 591] width 438 height 46
type textarea "do you deliver to Whitianga,?"
click at [589, 658] on button "Submit" at bounding box center [594, 663] width 103 height 40
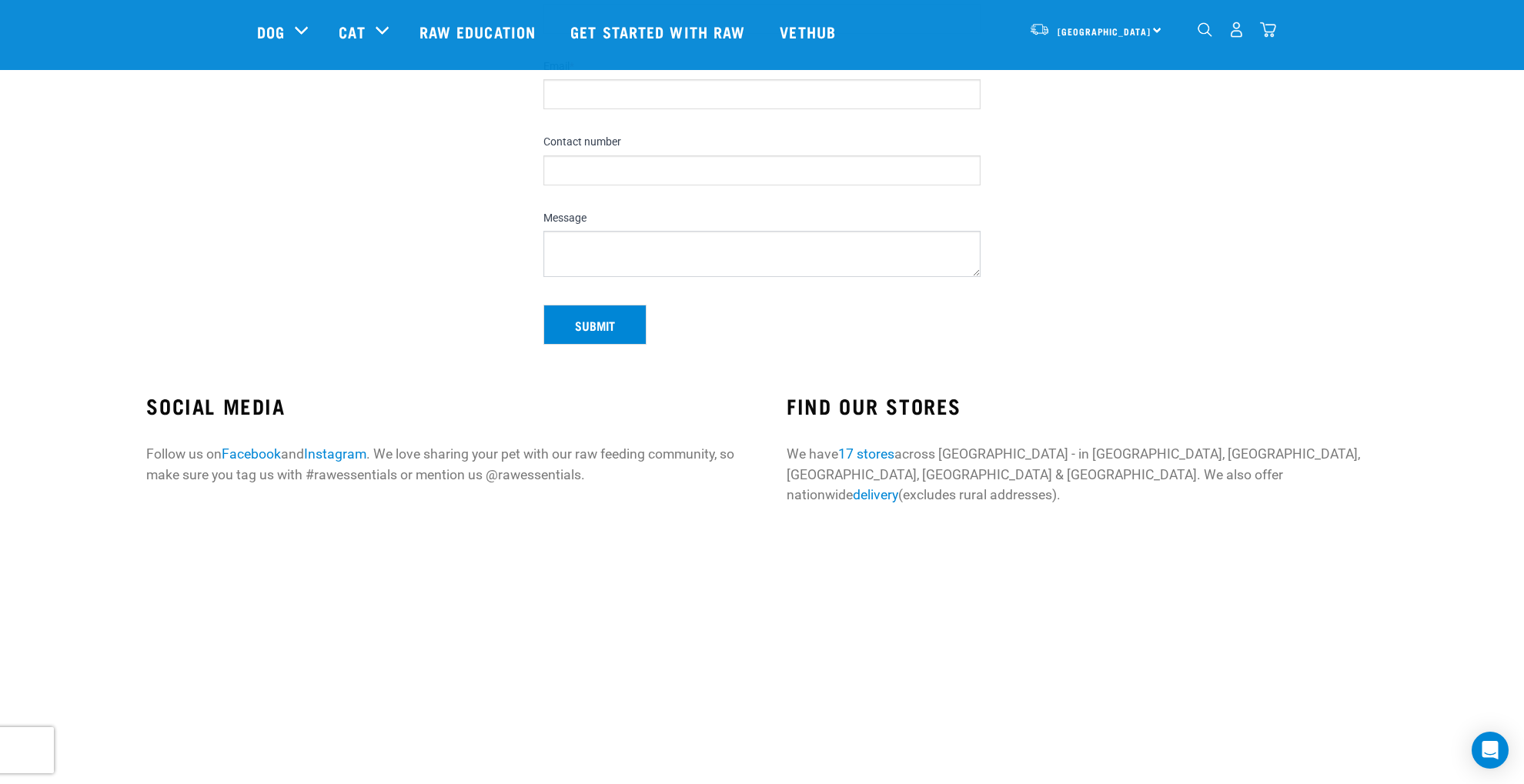
scroll to position [280, 0]
click at [847, 399] on h3 "FIND OUR STORES" at bounding box center [1082, 403] width 591 height 24
click at [867, 448] on link "17 stores" at bounding box center [866, 451] width 56 height 16
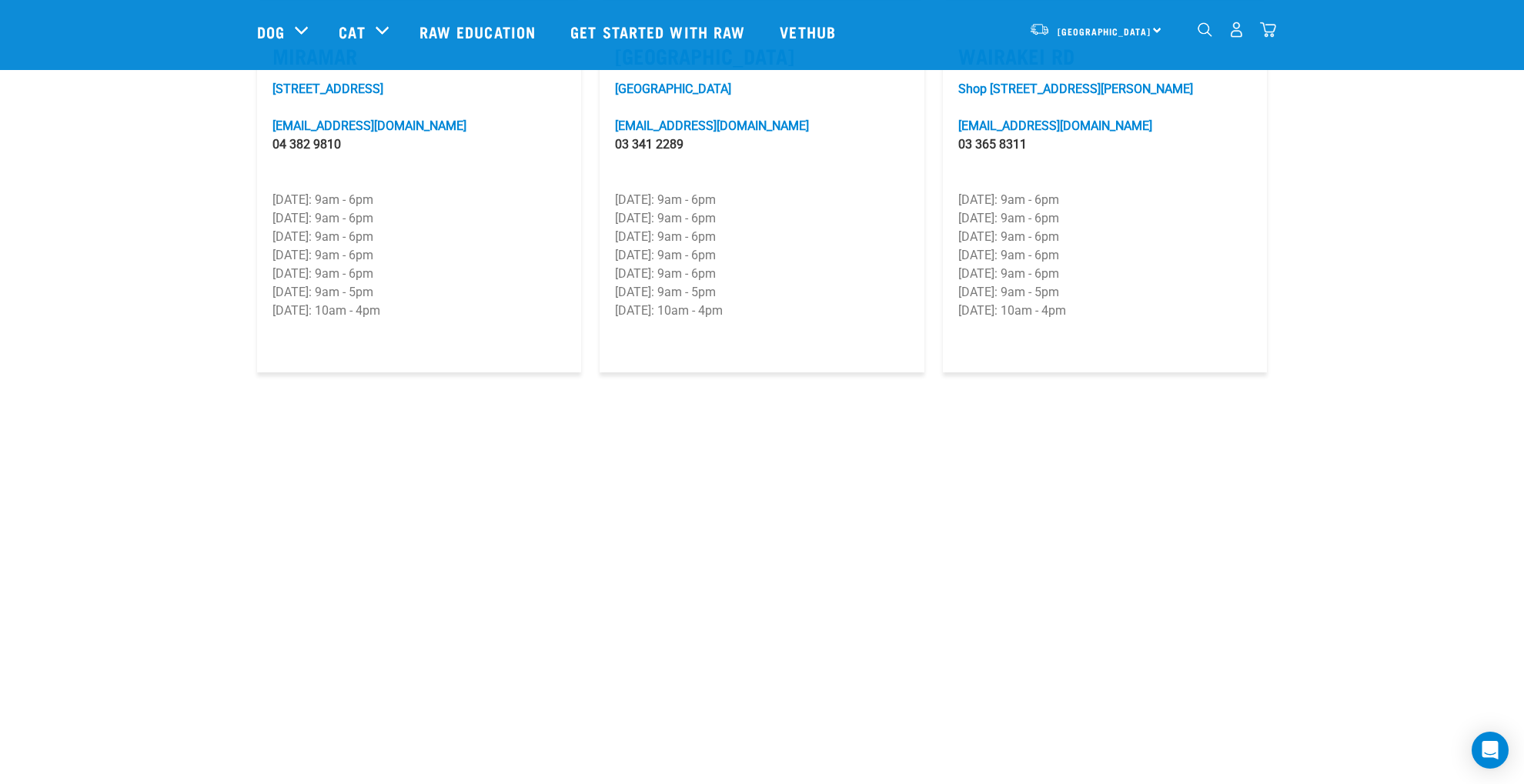
scroll to position [2390, 0]
